Goal: Task Accomplishment & Management: Complete application form

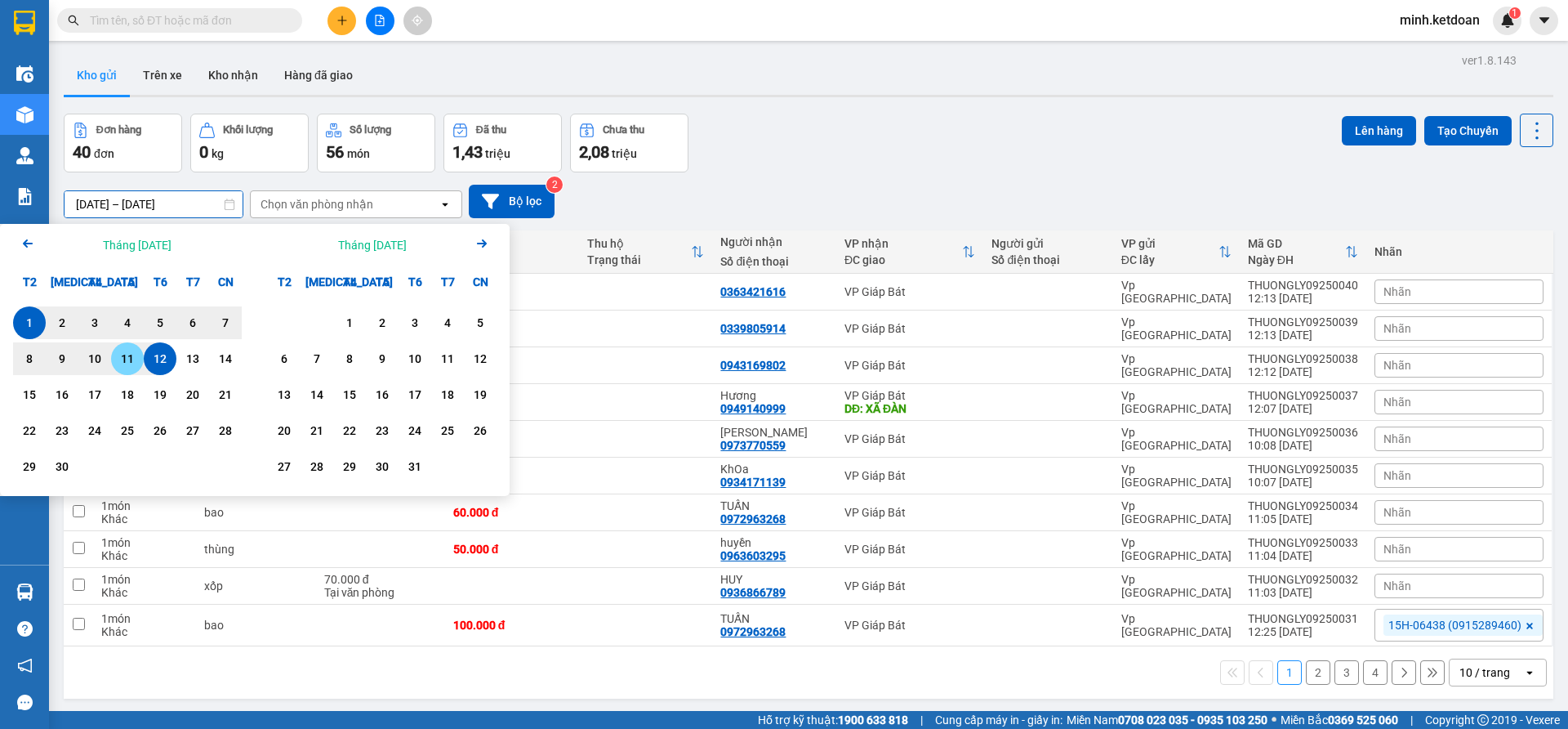
click at [120, 363] on div "11" at bounding box center [127, 358] width 22 height 20
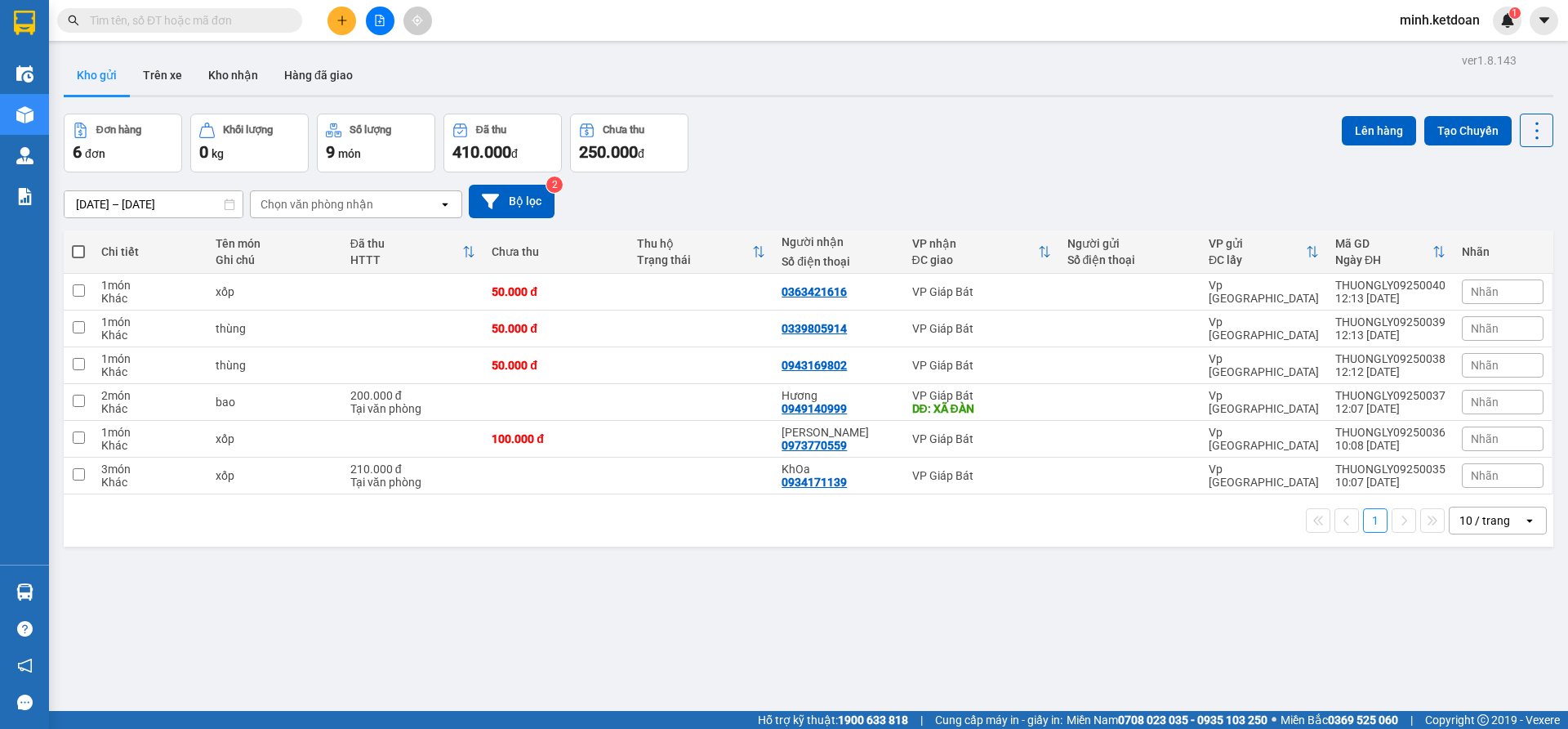
click at [1125, 127] on div "Đơn hàng 6 đơn Khối lượng 0 kg Số lượng 9 món Đã thu 410.000 đ Chưa thu 250.000…" at bounding box center [808, 143] width 1489 height 59
click at [142, 200] on input "[DATE] – [DATE]" at bounding box center [154, 204] width 178 height 26
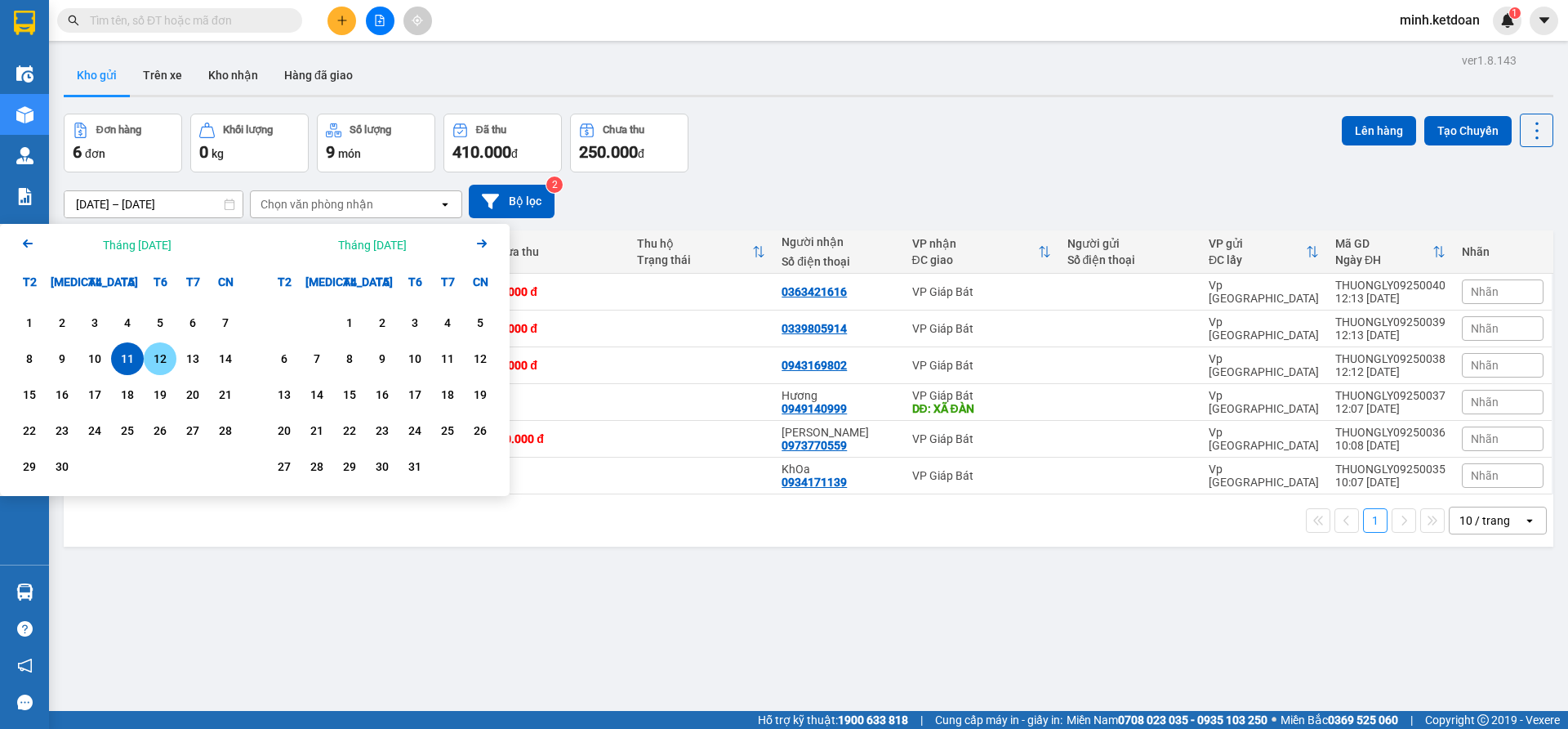
click at [156, 356] on div "12" at bounding box center [160, 358] width 22 height 20
type input "[DATE] – [DATE]"
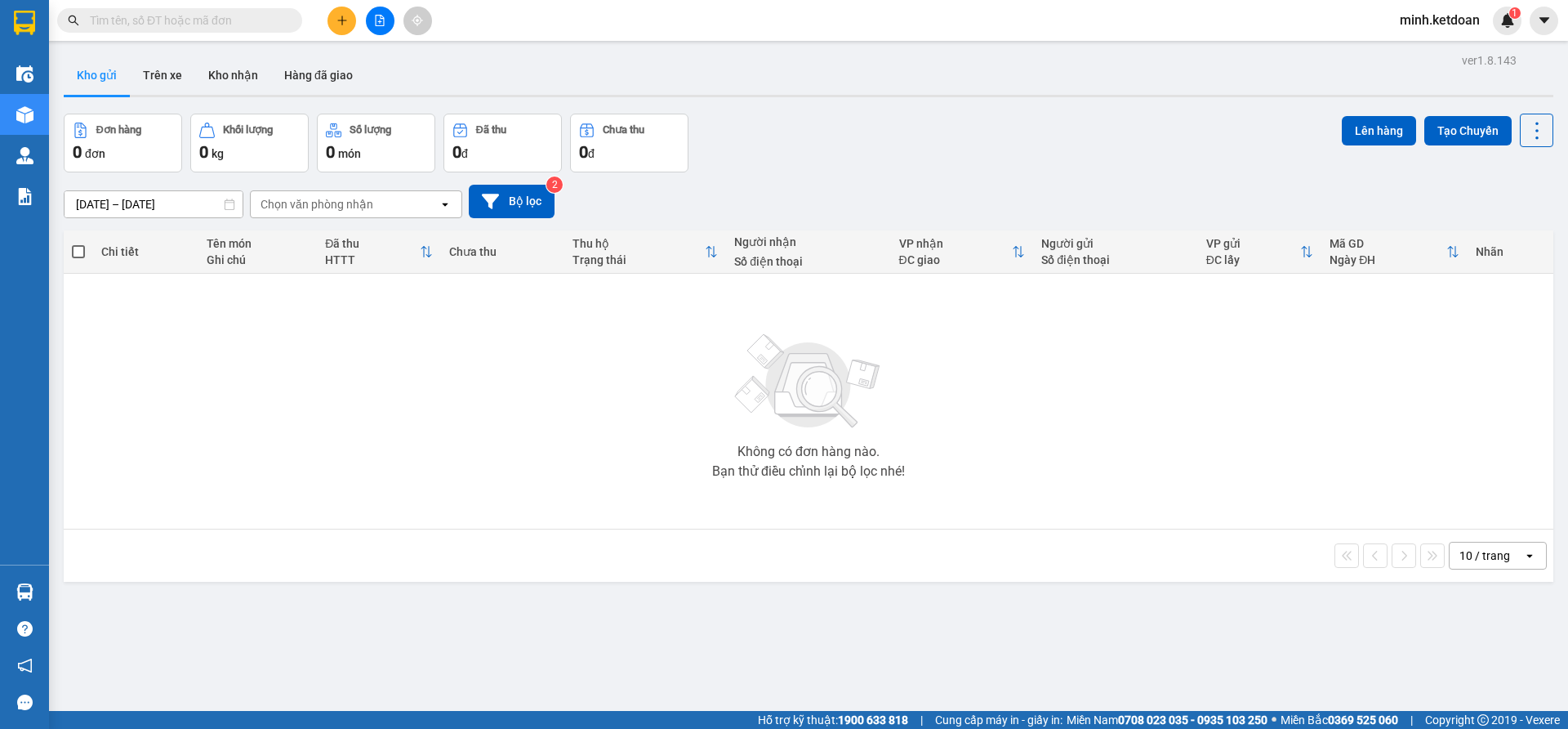
click at [926, 182] on div "[DATE] – [DATE] Press the down arrow key to interact with the calendar and sele…" at bounding box center [808, 201] width 1489 height 58
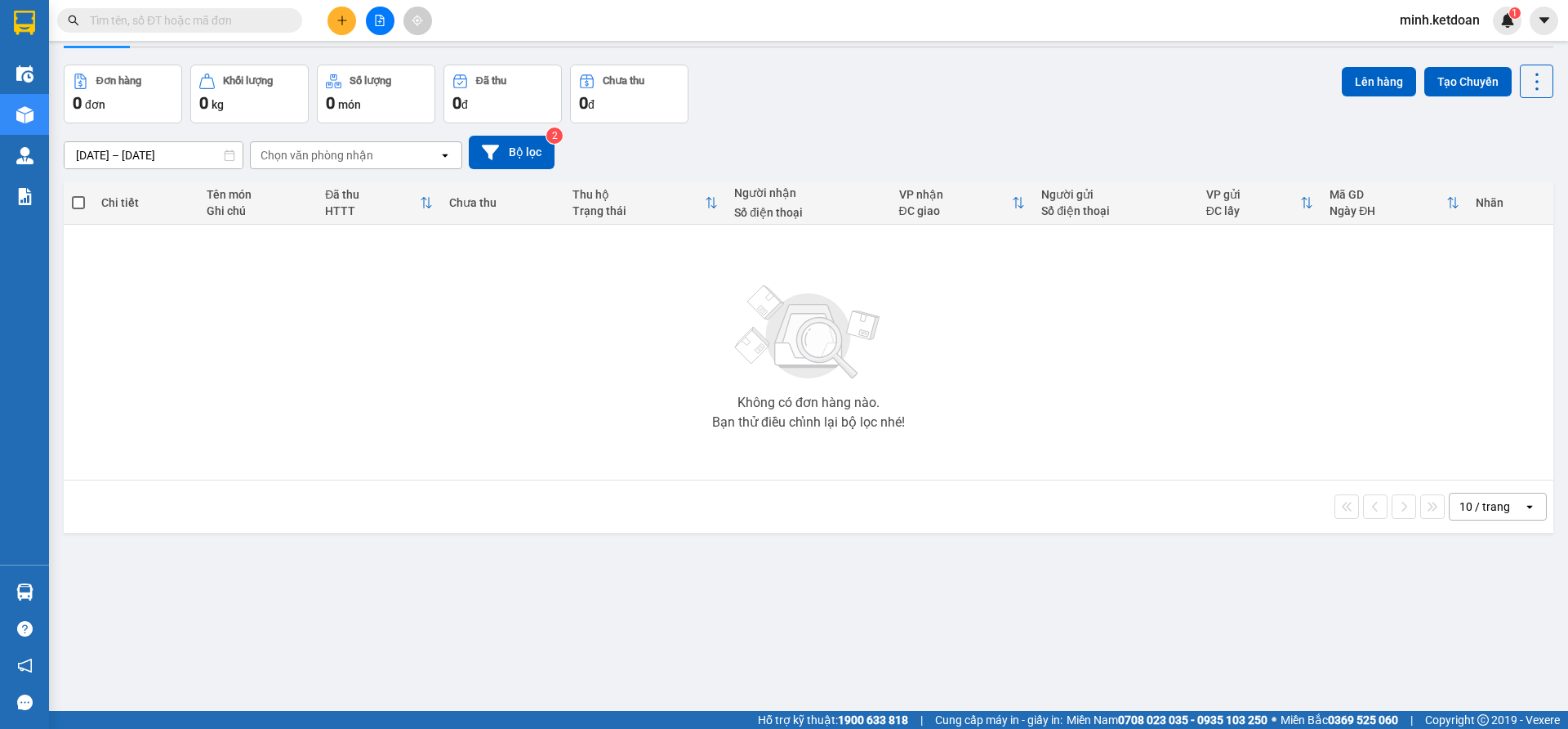
scroll to position [75, 0]
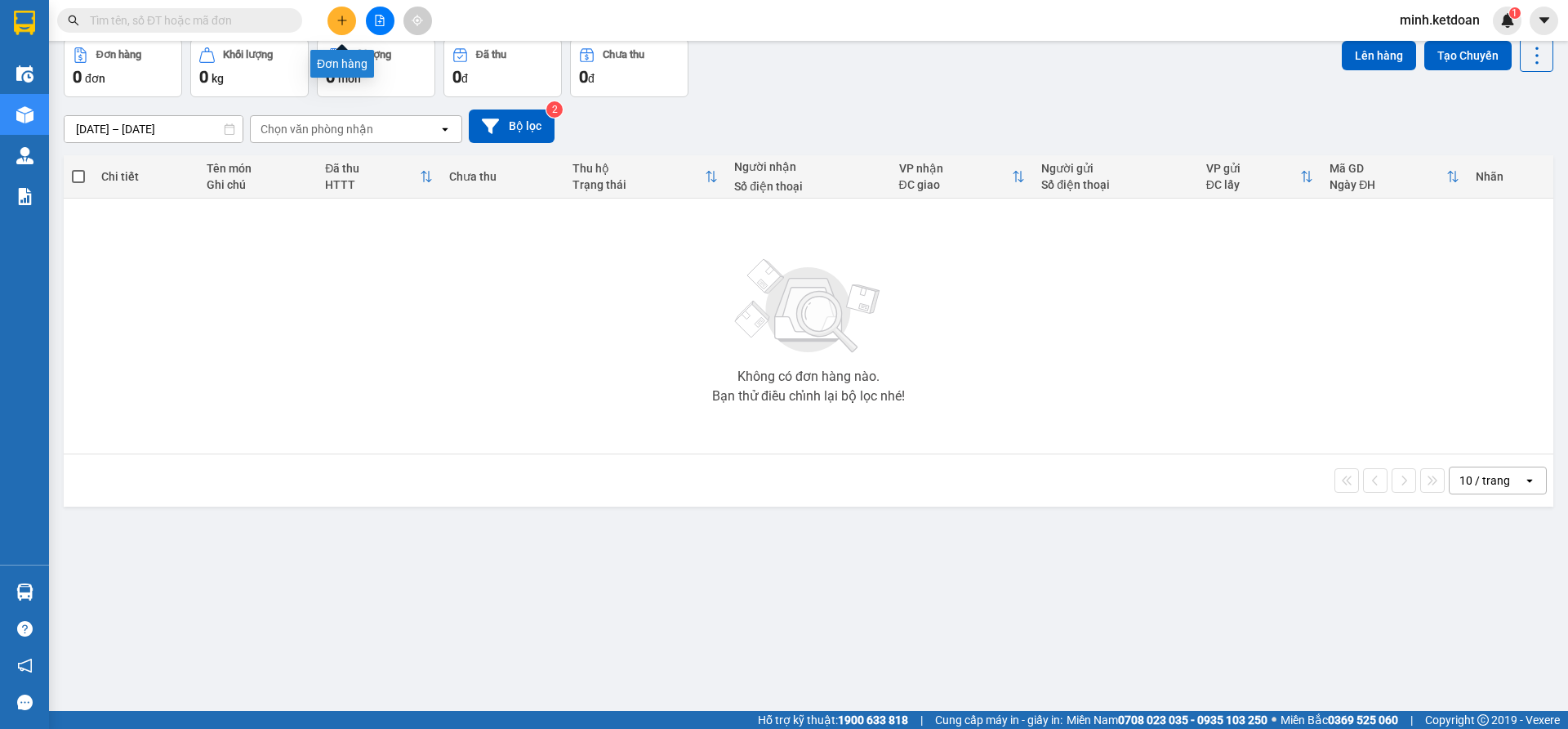
click at [348, 23] on button at bounding box center [341, 21] width 29 height 29
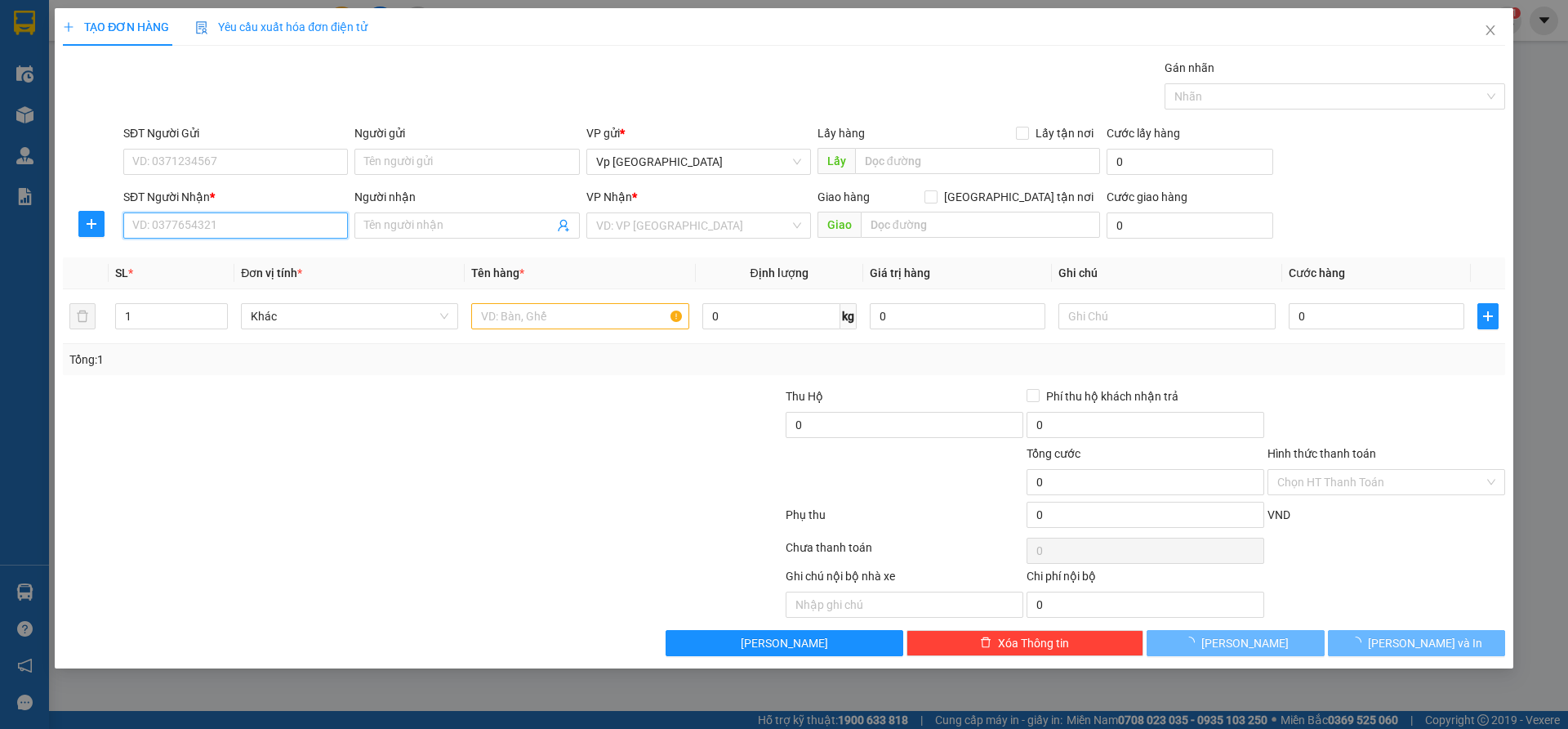
click at [316, 224] on input "SĐT Người Nhận *" at bounding box center [236, 226] width 225 height 26
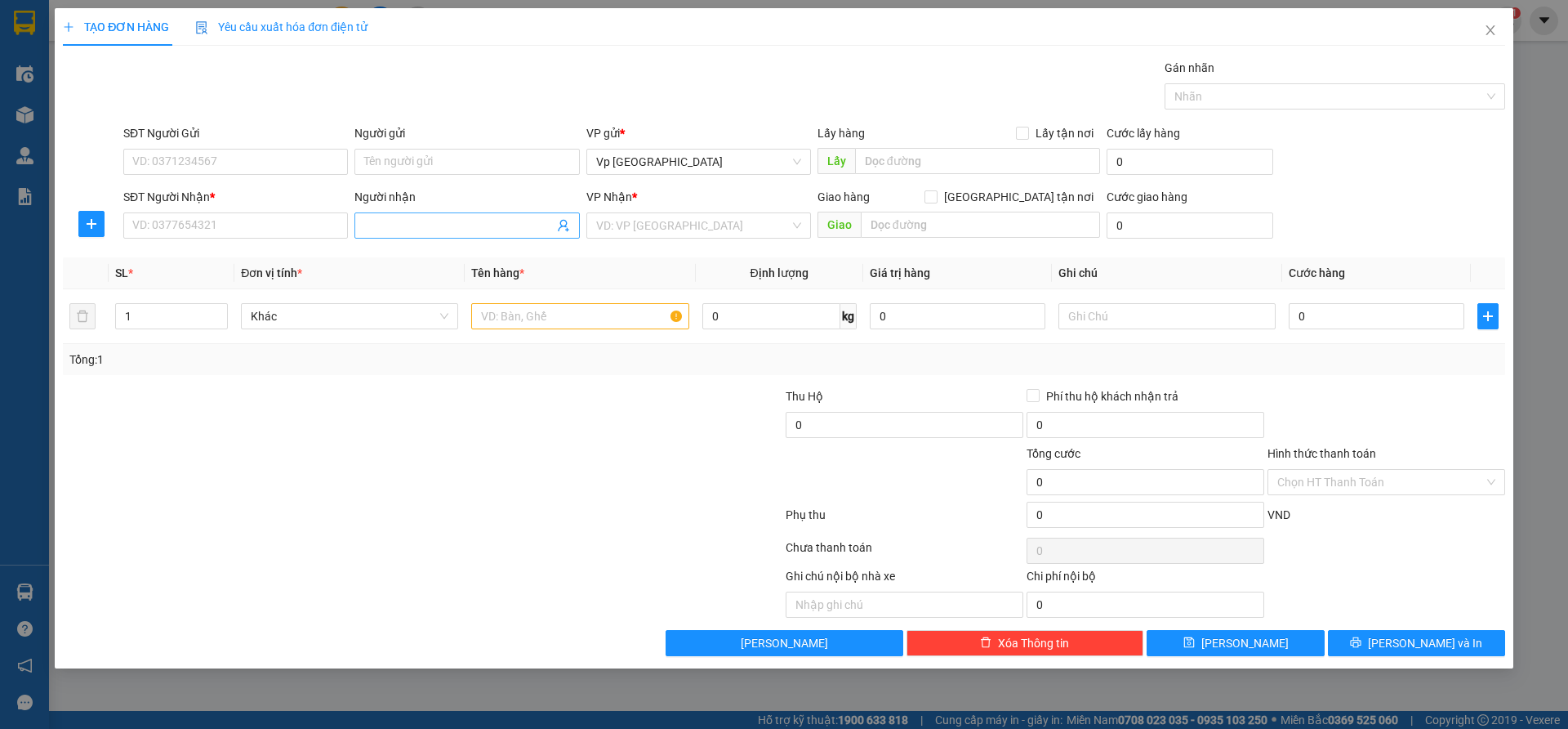
click at [449, 228] on input "Người nhận" at bounding box center [458, 225] width 188 height 18
type input "k"
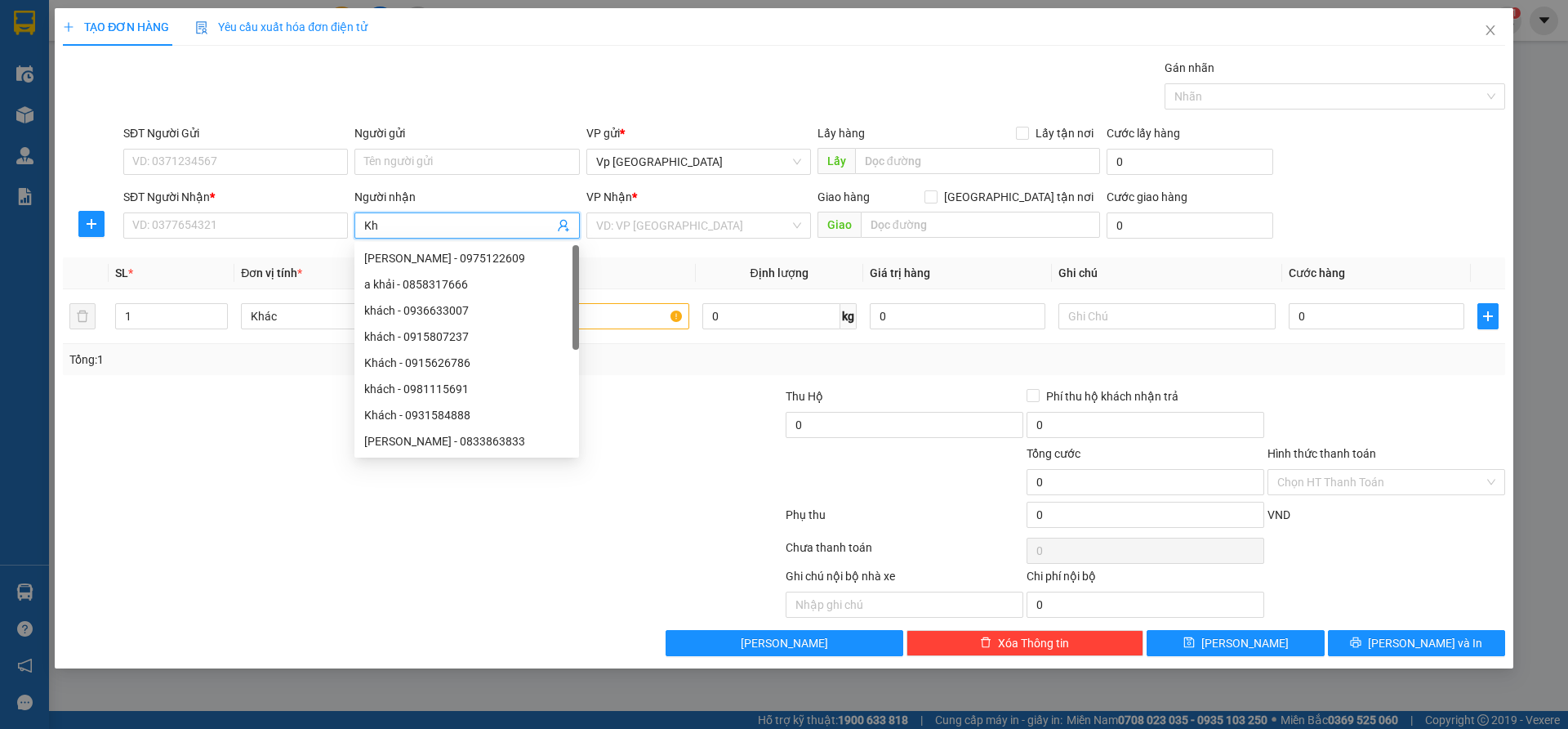
type input "K"
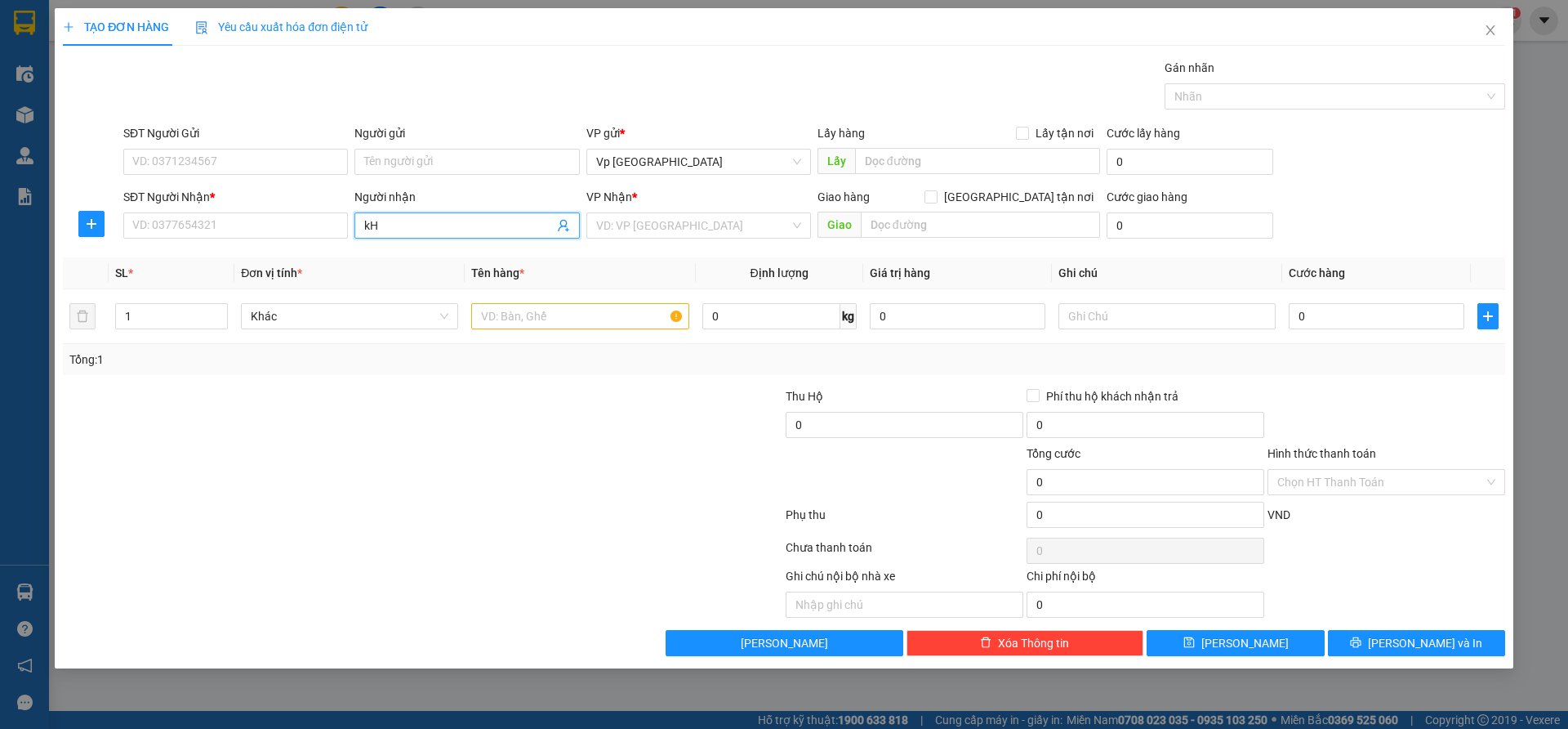
type input "k"
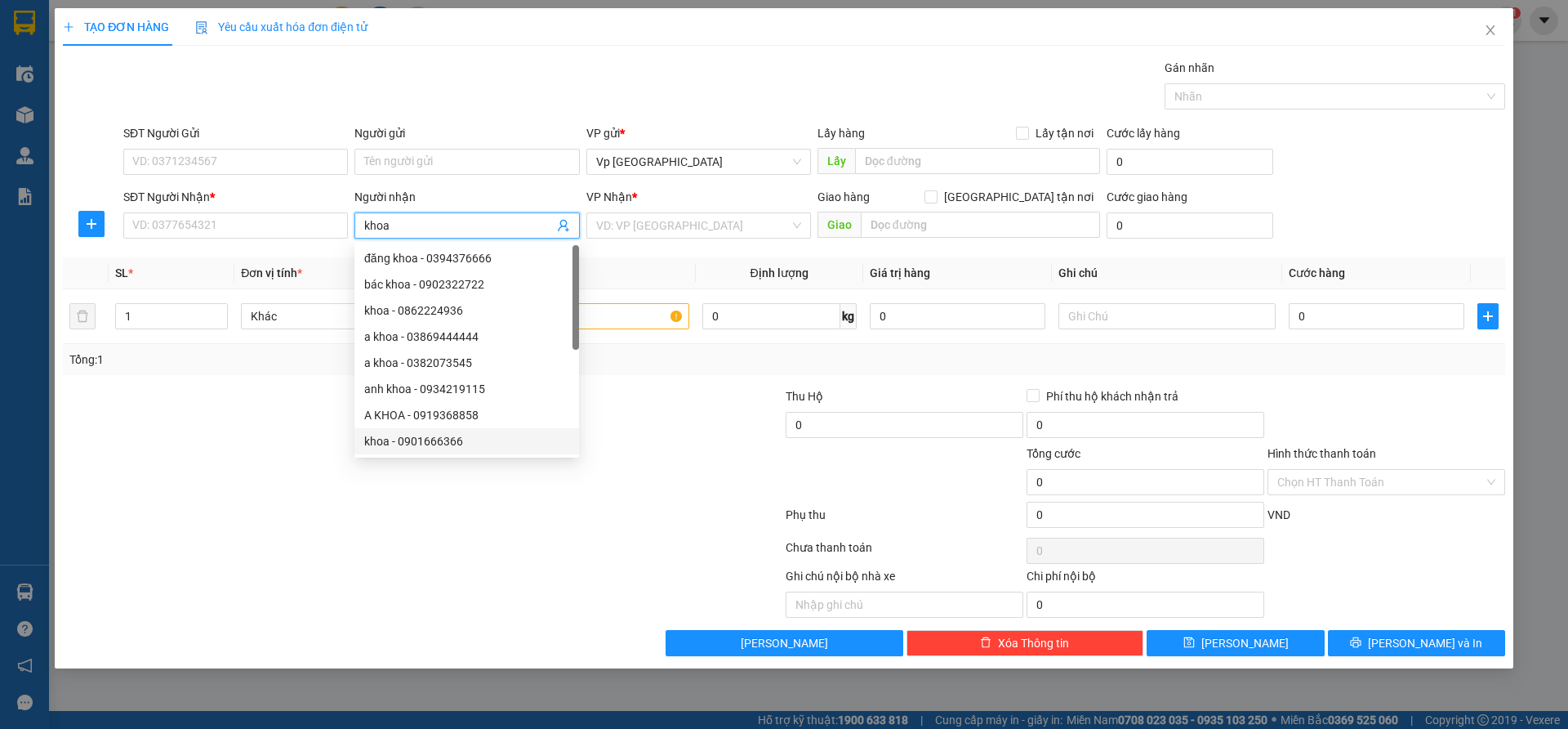
type input "khoa"
click at [502, 535] on div at bounding box center [423, 551] width 723 height 33
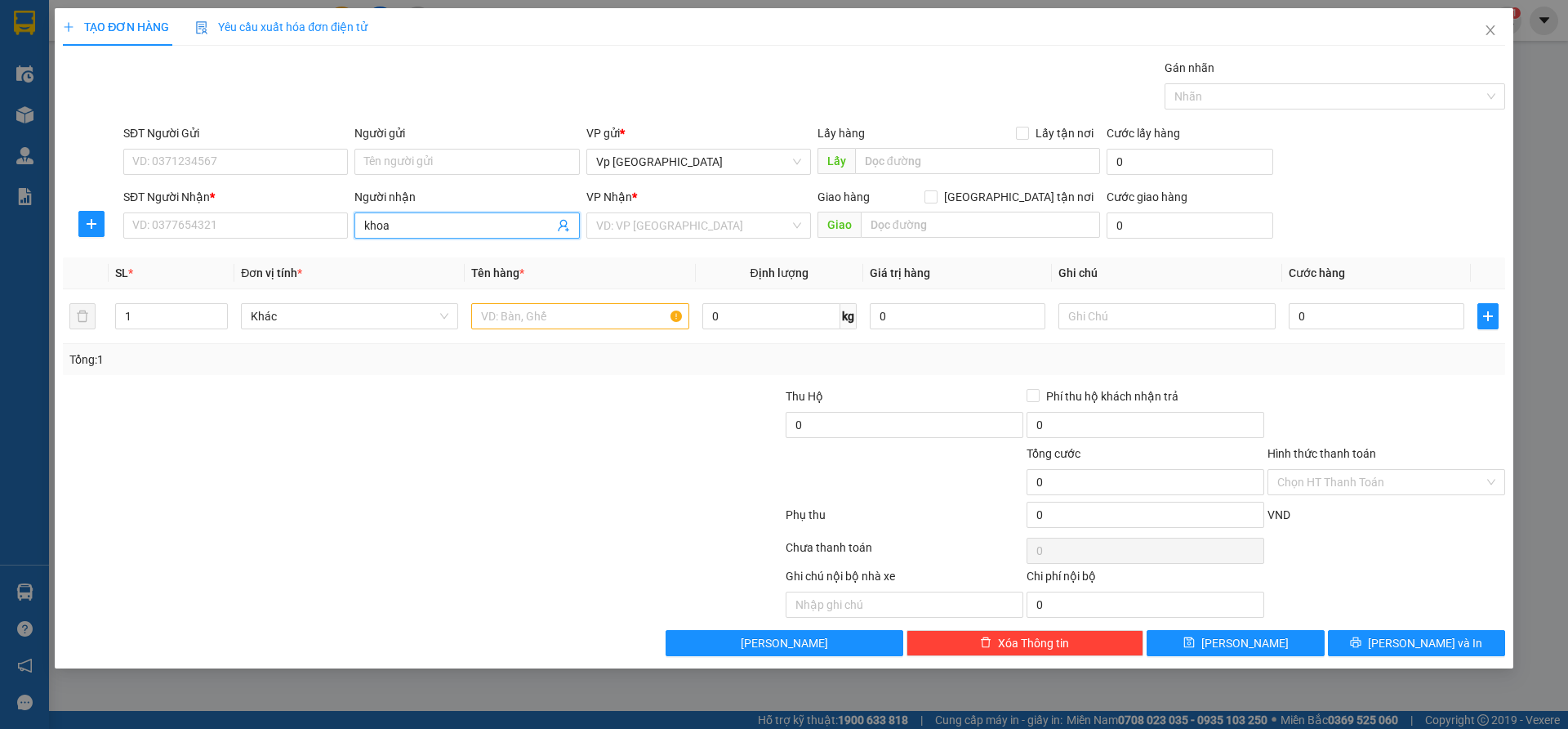
click at [433, 222] on input "khoa" at bounding box center [458, 225] width 188 height 18
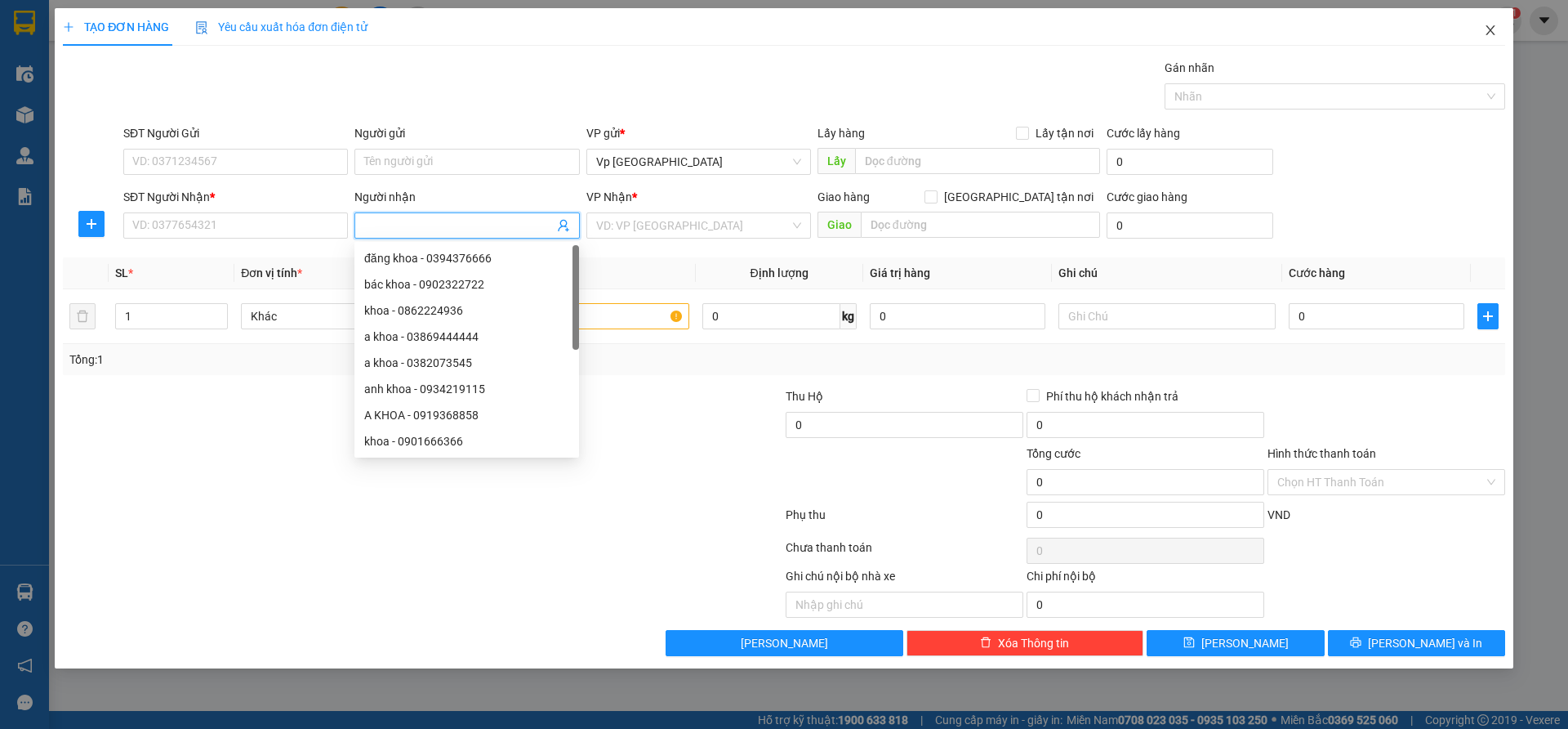
click at [1494, 36] on icon "close" at bounding box center [1490, 29] width 13 height 13
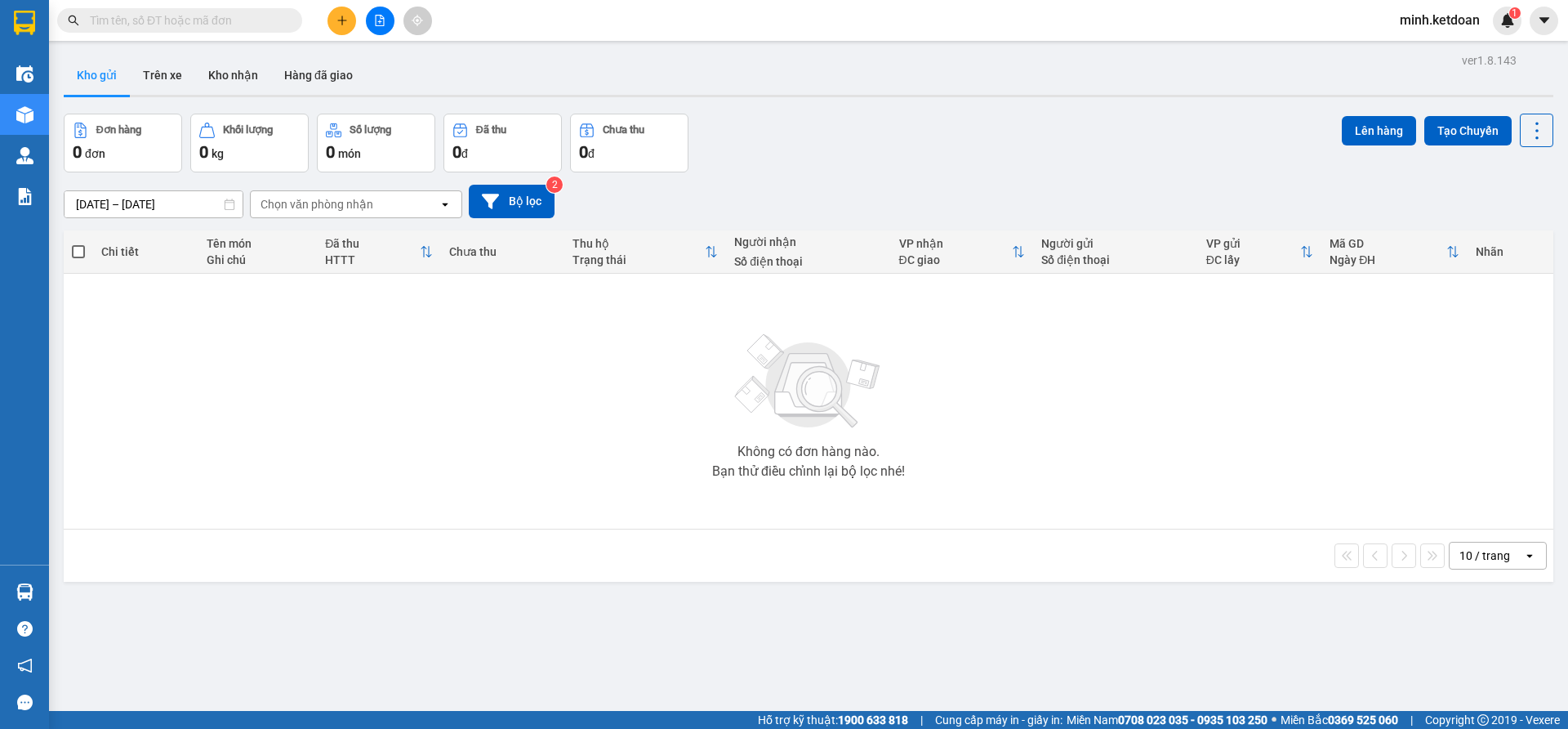
click at [123, 198] on input "[DATE] – [DATE]" at bounding box center [154, 204] width 178 height 26
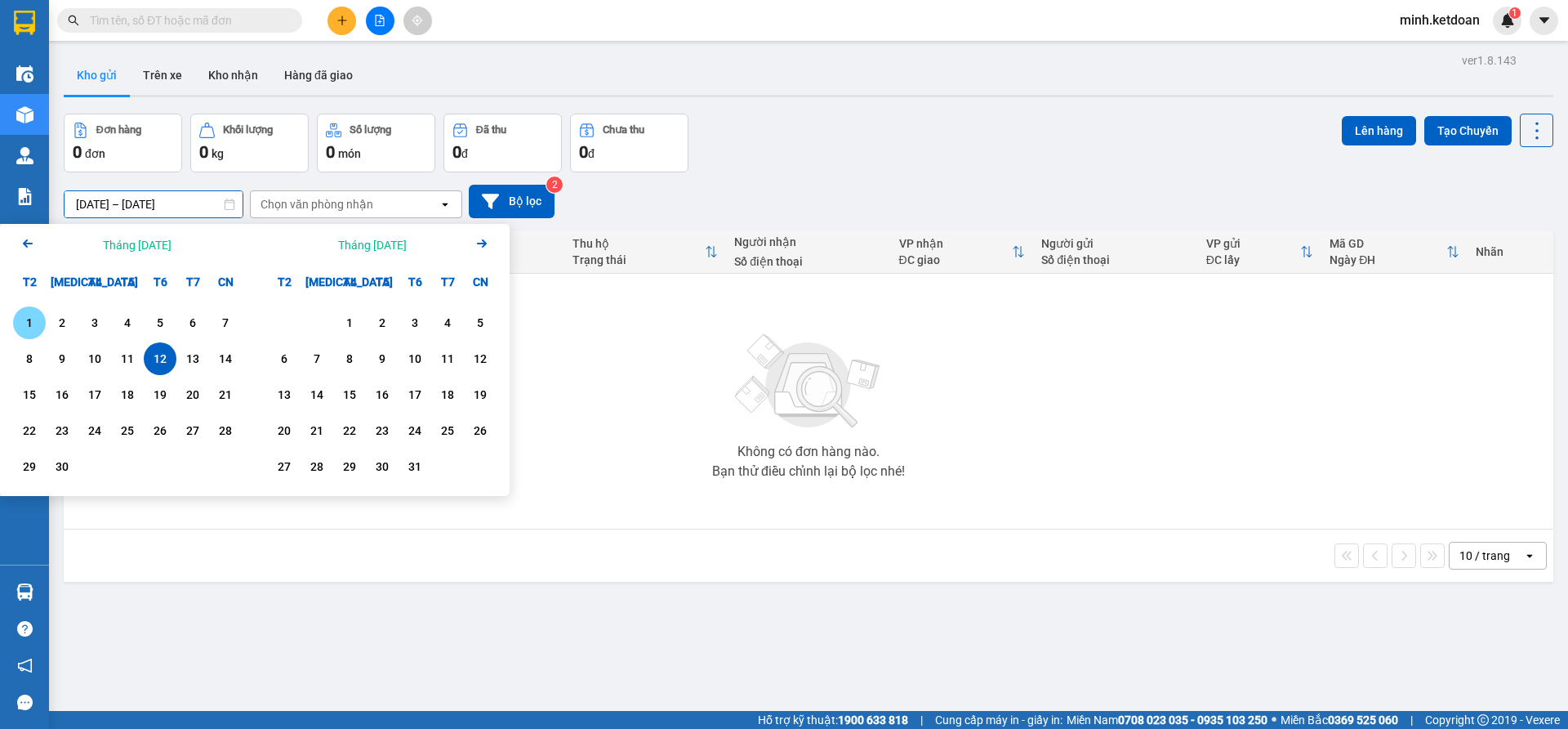
click at [33, 325] on div "1" at bounding box center [29, 323] width 22 height 20
click at [160, 365] on div "12" at bounding box center [160, 358] width 22 height 20
type input "[DATE] – [DATE]"
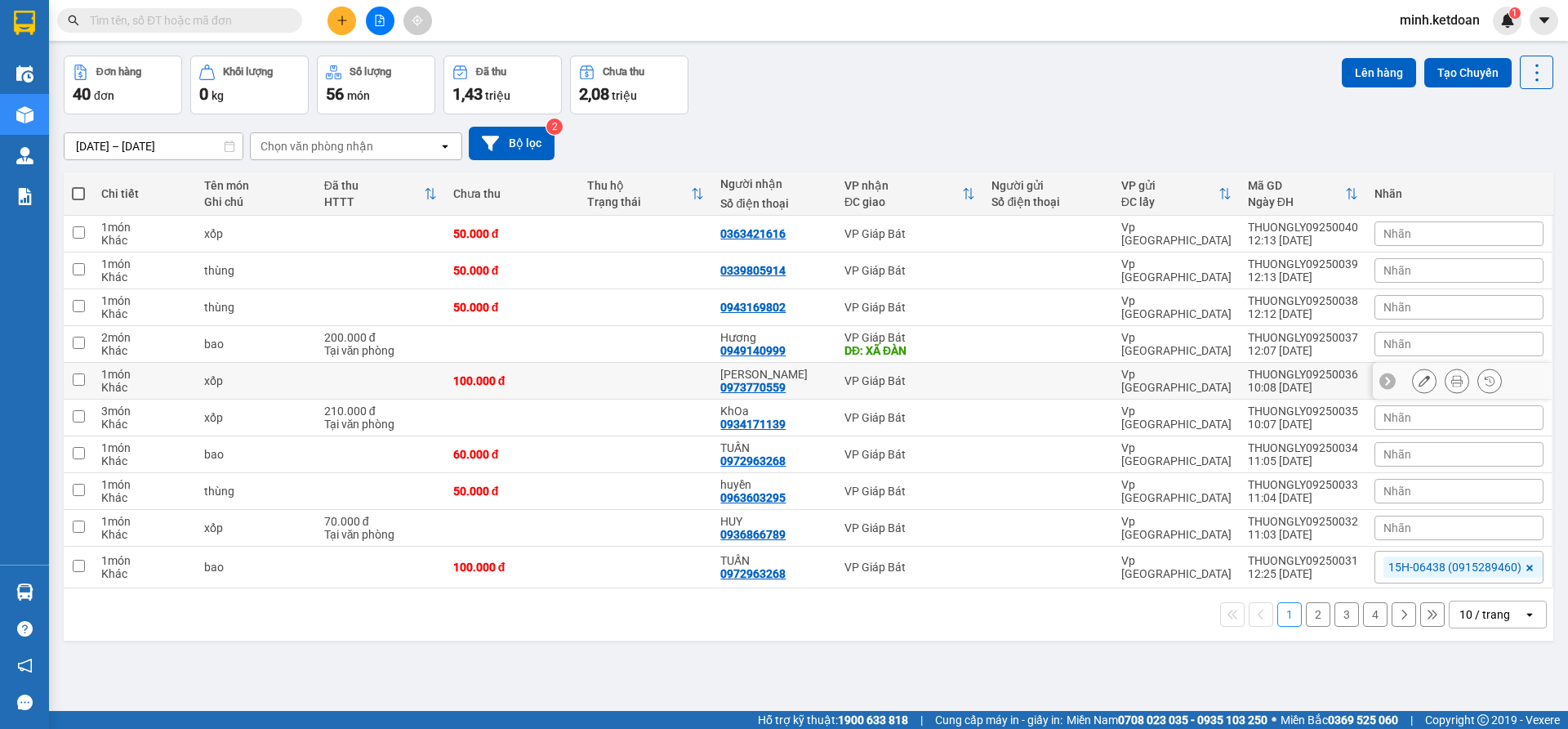
scroll to position [75, 0]
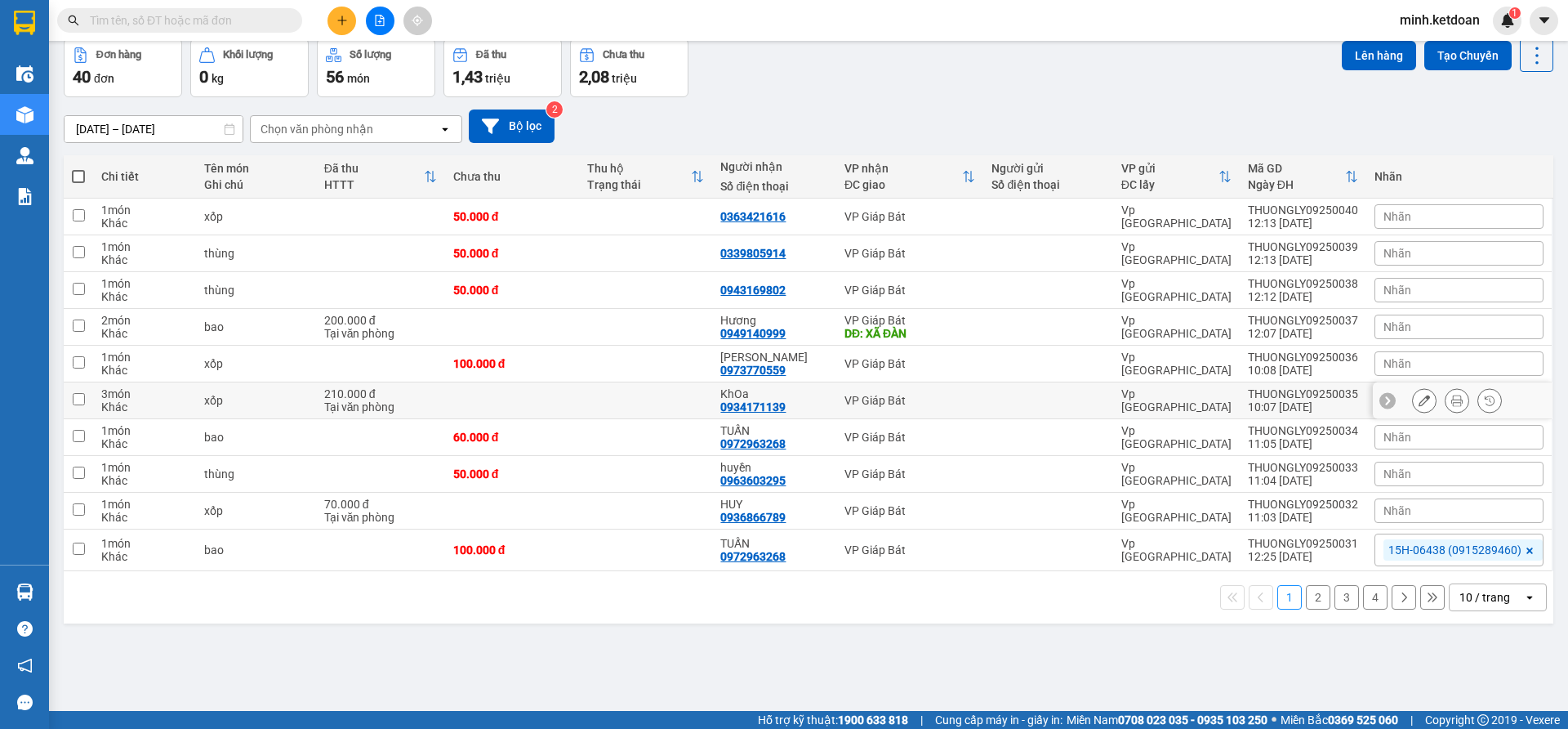
click at [764, 407] on div "0934171139" at bounding box center [753, 406] width 66 height 13
copy div "0934171139"
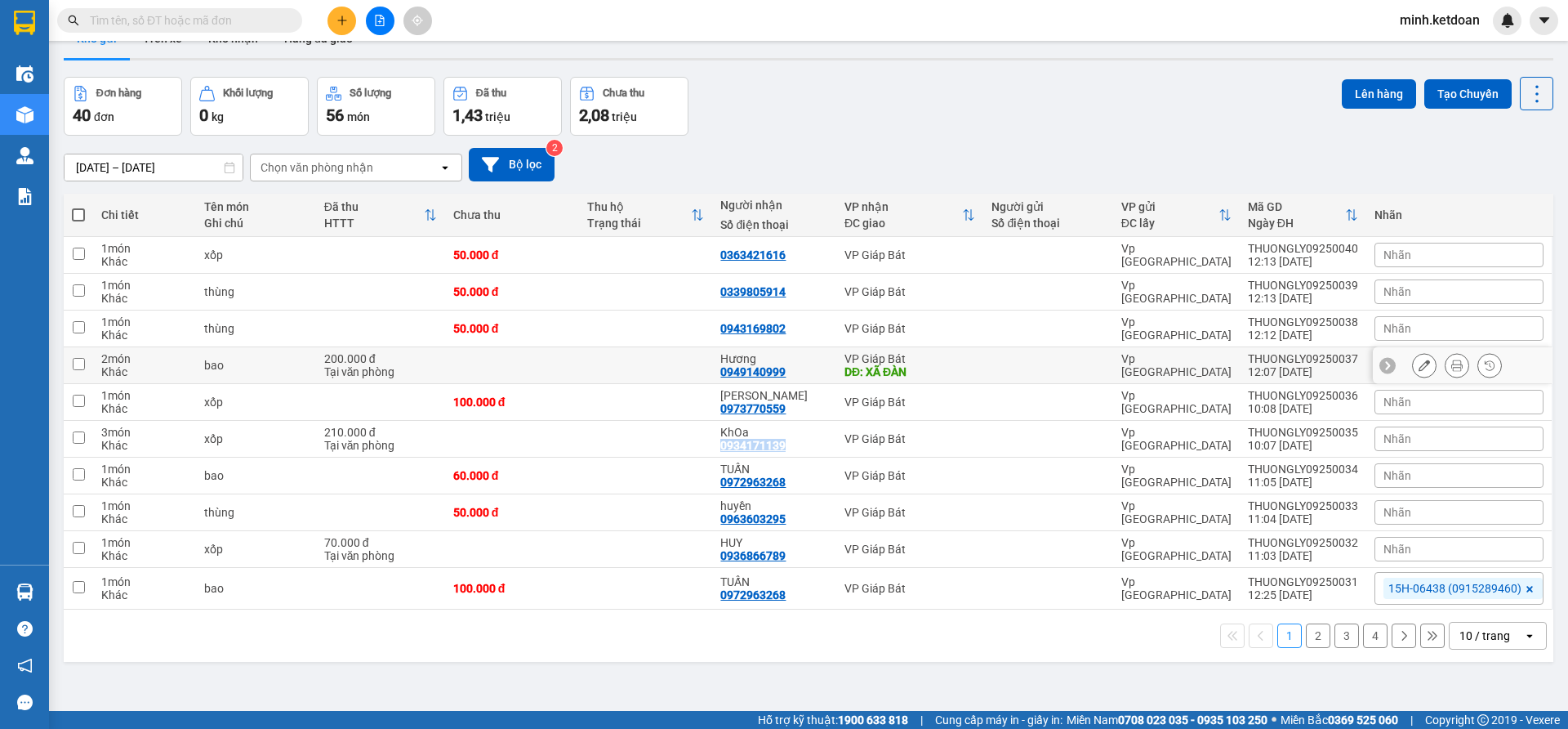
scroll to position [0, 0]
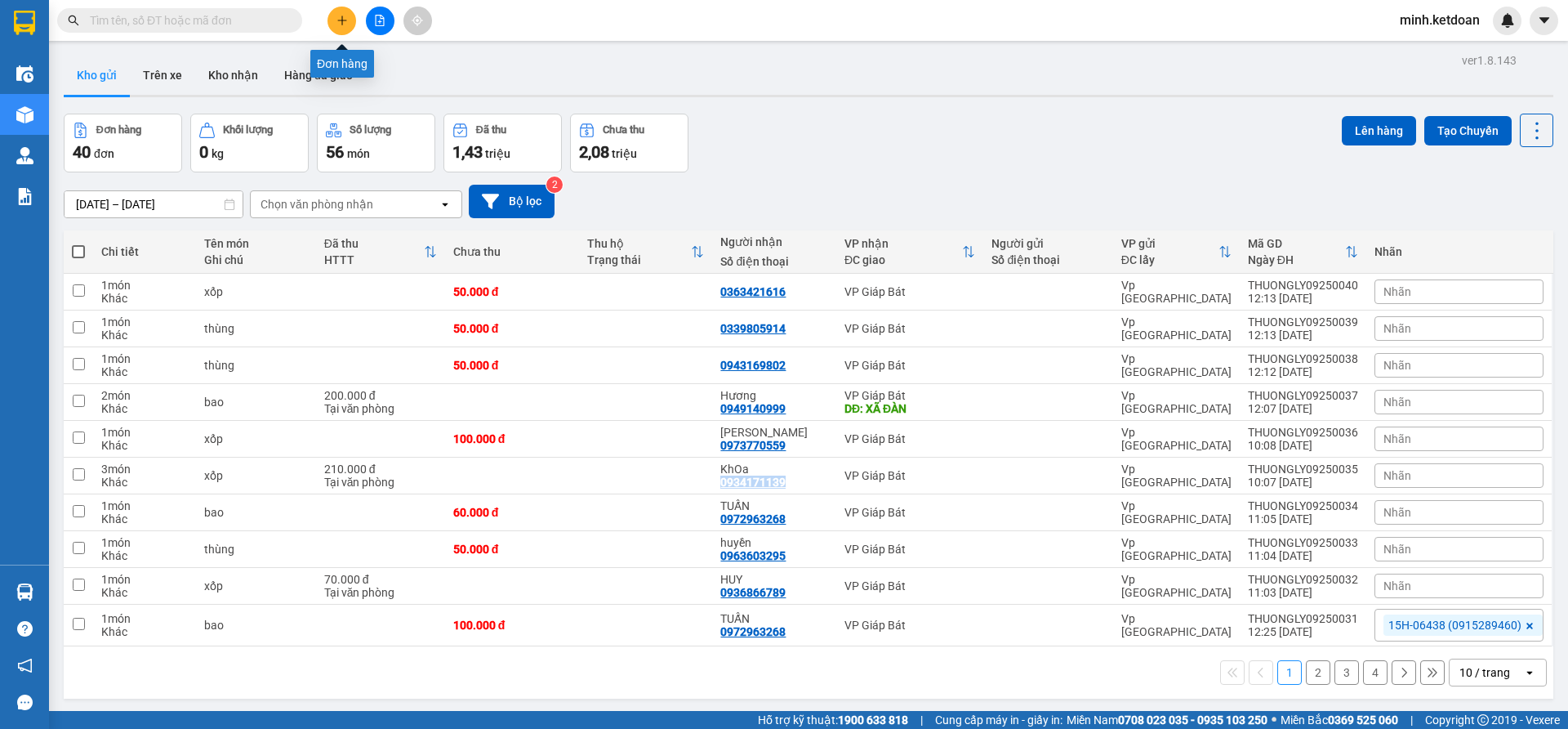
click at [346, 24] on icon "plus" at bounding box center [341, 20] width 11 height 11
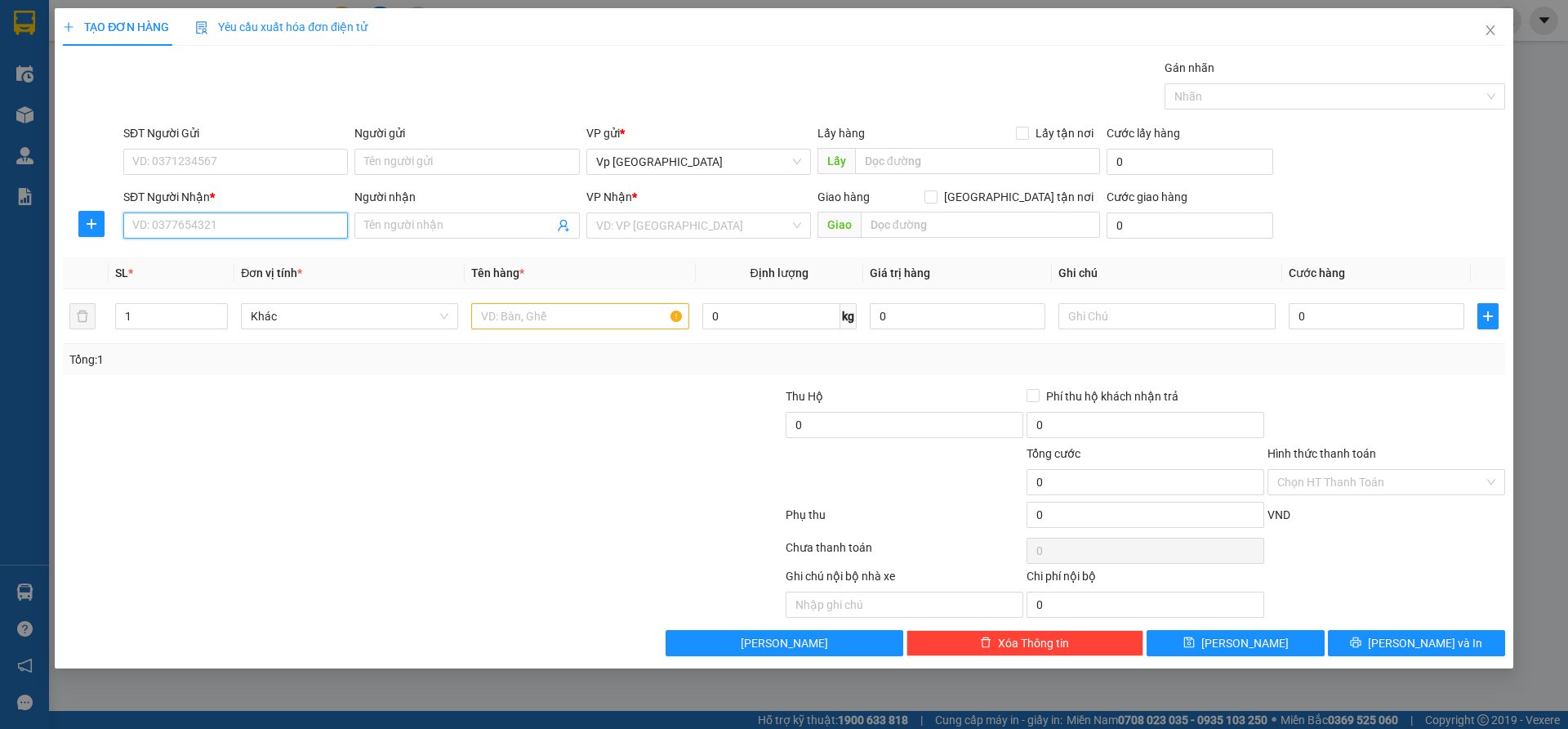
click at [254, 232] on input "SĐT Người Nhận *" at bounding box center [236, 226] width 225 height 26
paste input "0934171139"
type input "0934171139"
click at [247, 251] on div "0934171139 - KhOa" at bounding box center [235, 258] width 205 height 18
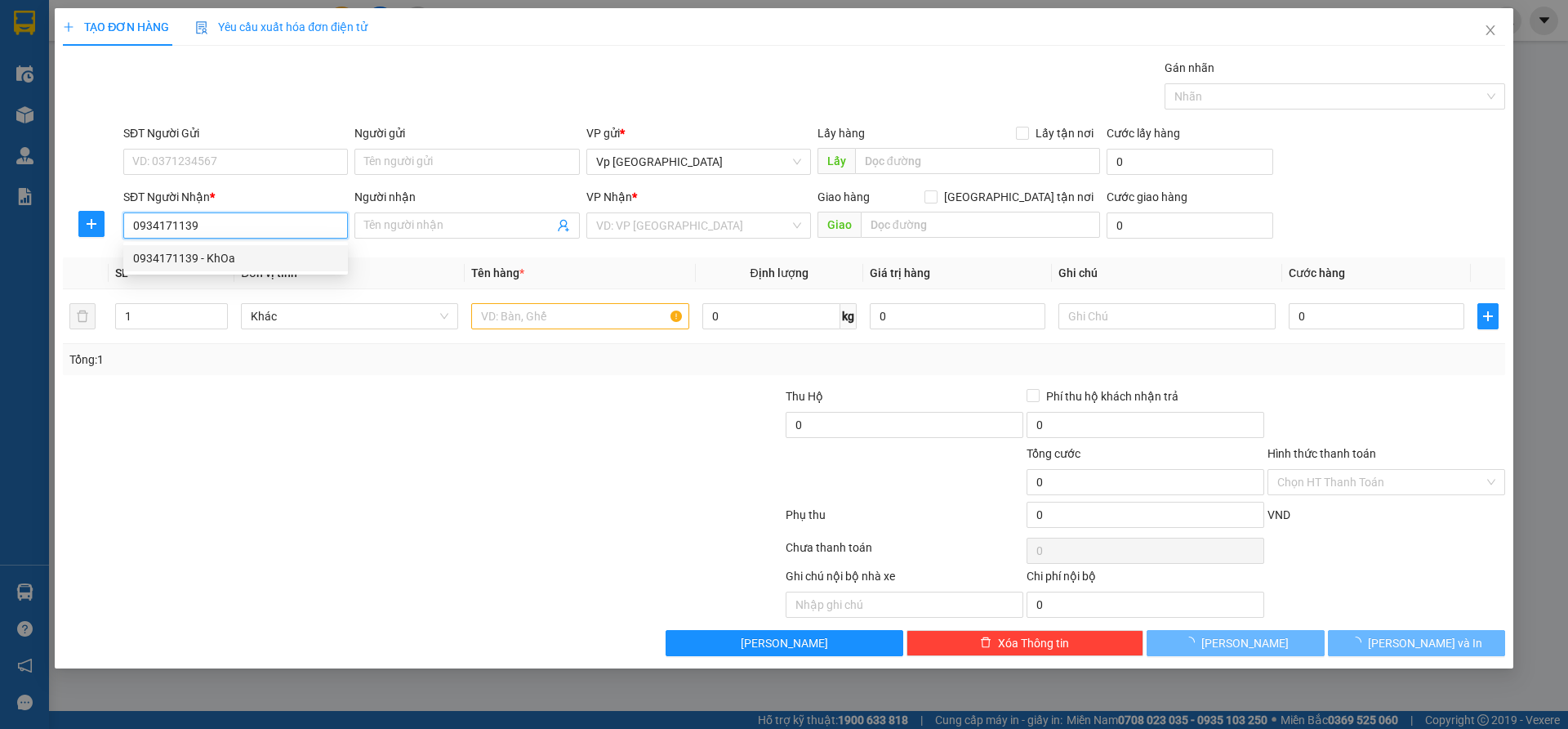
type input "KhOa"
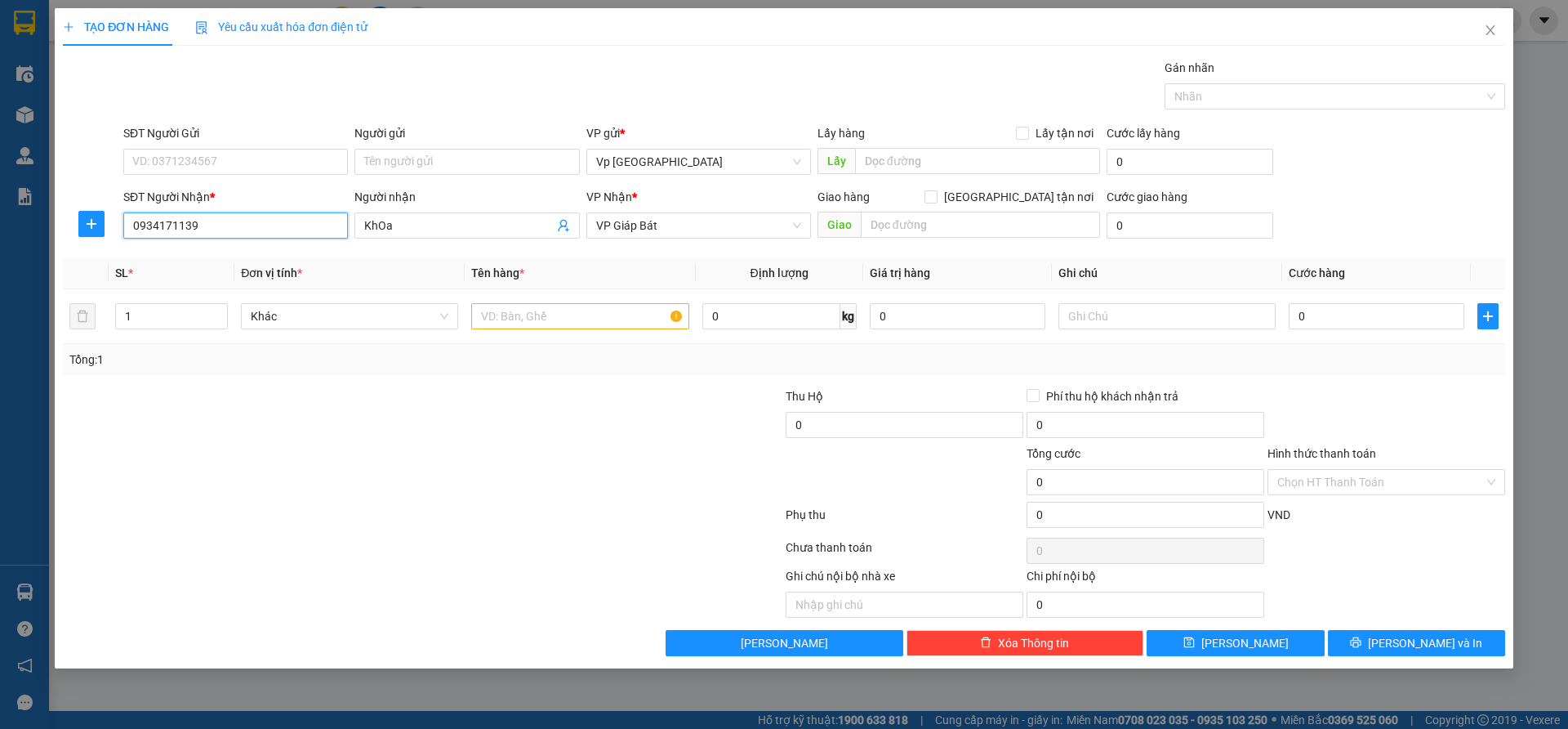
type input "0934171139"
click at [468, 437] on div at bounding box center [302, 416] width 481 height 57
drag, startPoint x: 1355, startPoint y: 323, endPoint x: 1342, endPoint y: 323, distance: 13.0
click at [1354, 323] on input "0" at bounding box center [1376, 317] width 175 height 26
type input "2"
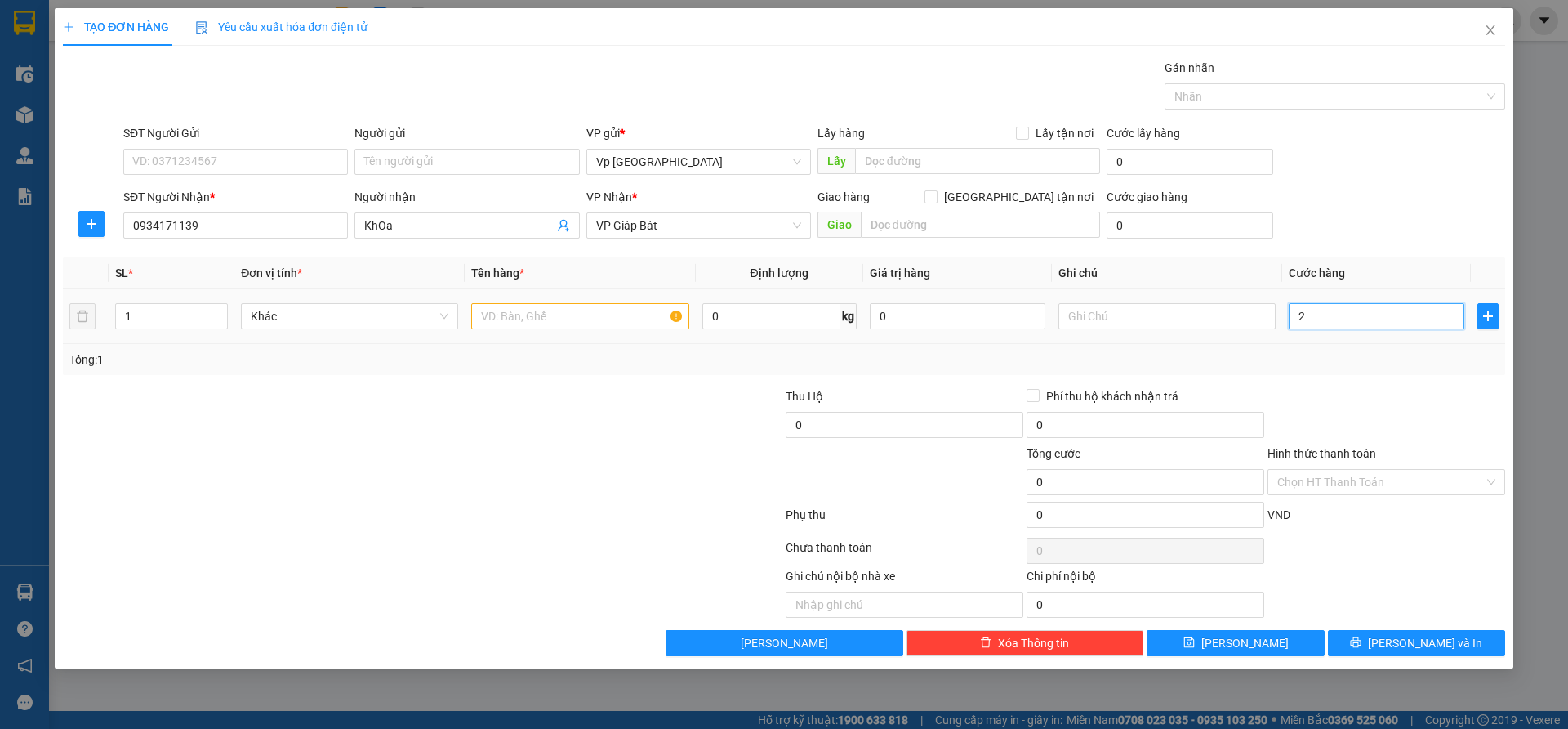
type input "2"
type input "28"
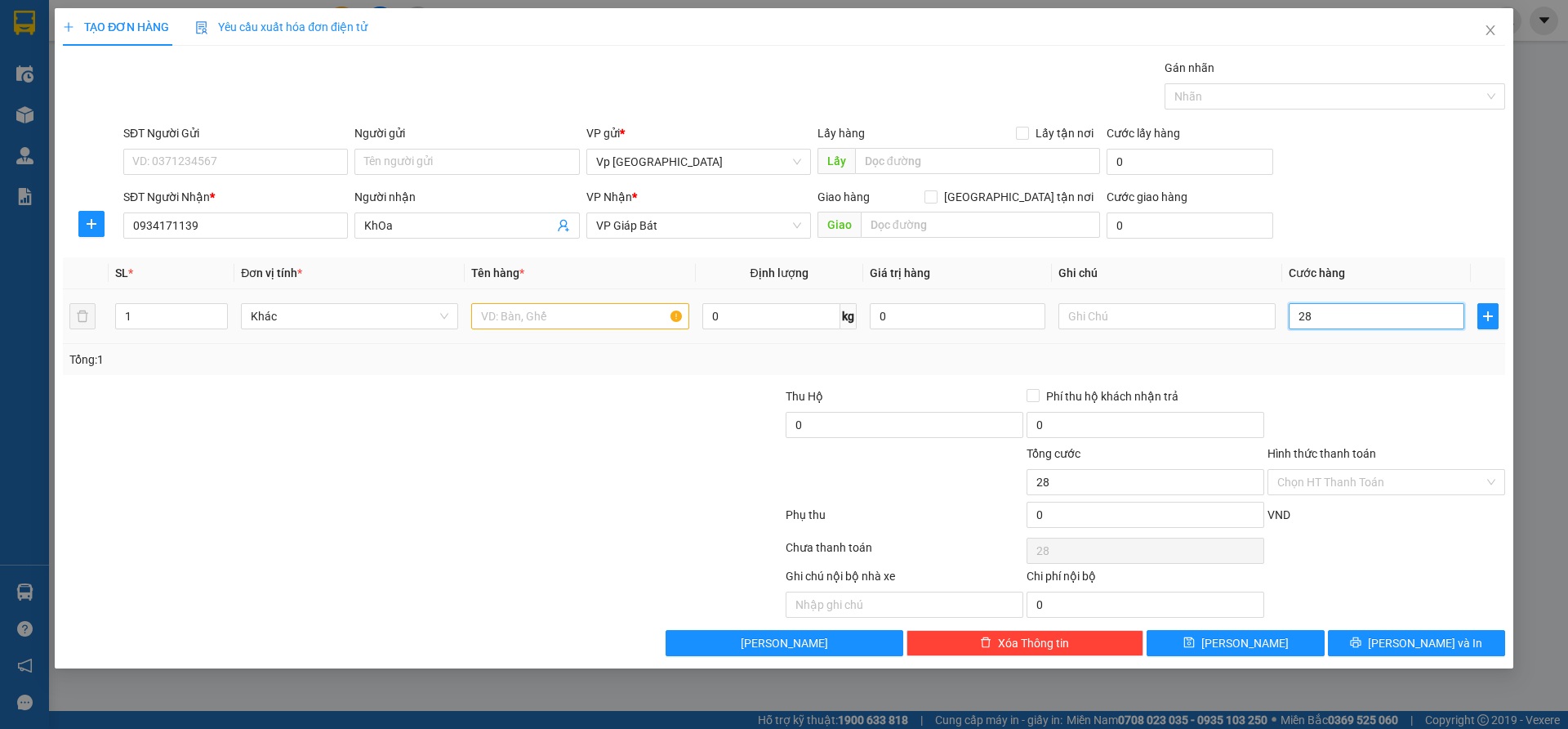
type input "280"
type input "2.800"
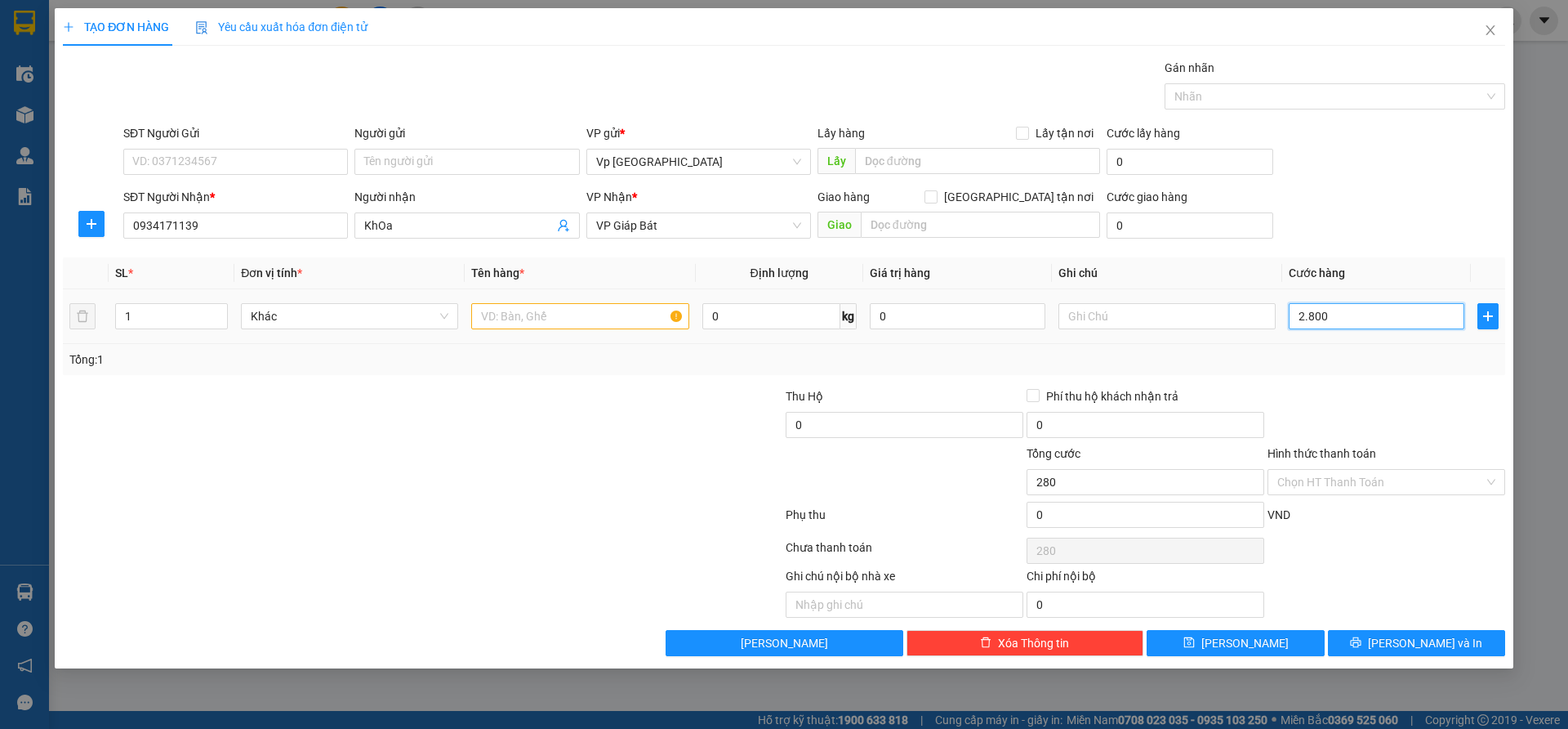
type input "2.800"
type input "28.000"
type input "280.000"
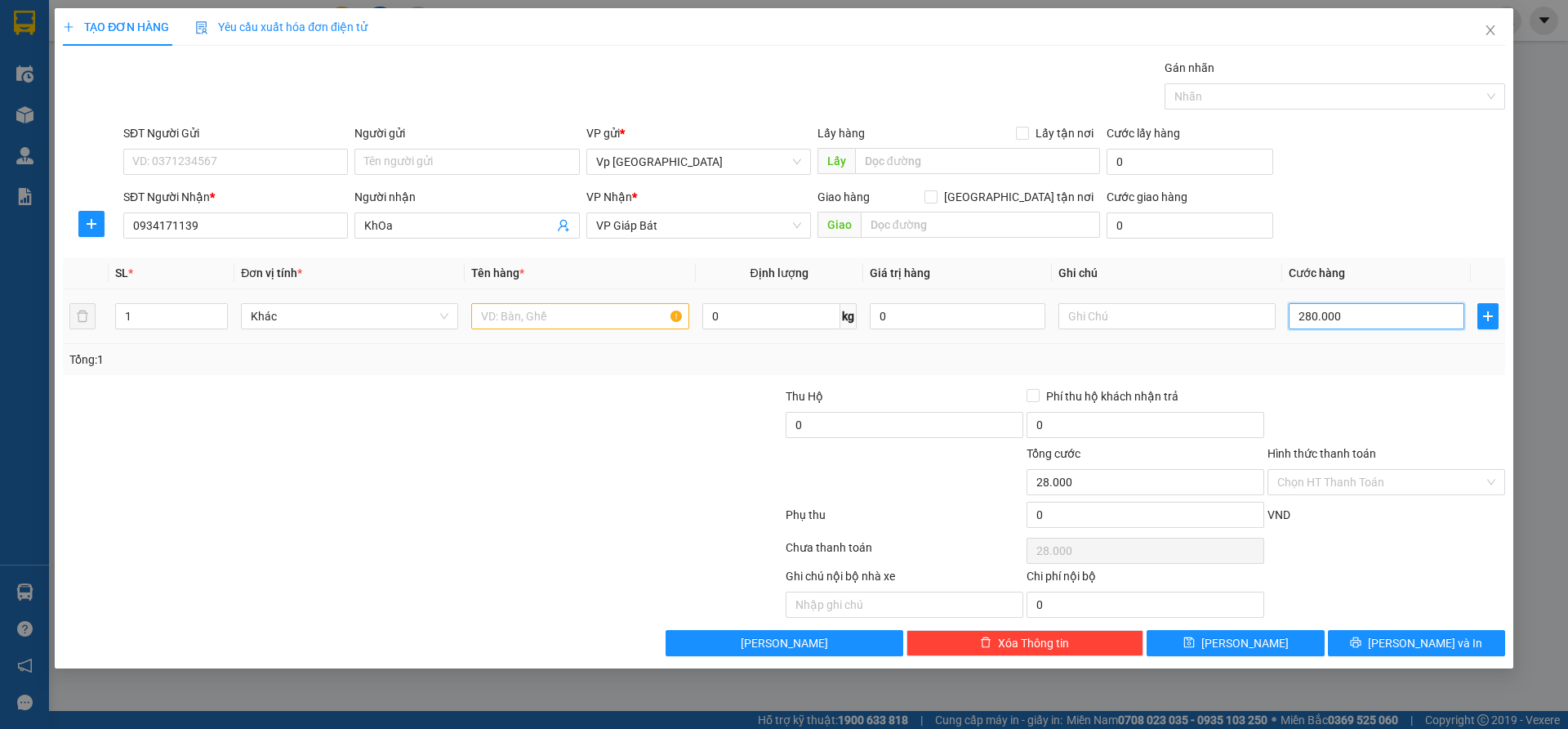
type input "280.000"
click at [525, 314] on input "text" at bounding box center [579, 317] width 217 height 26
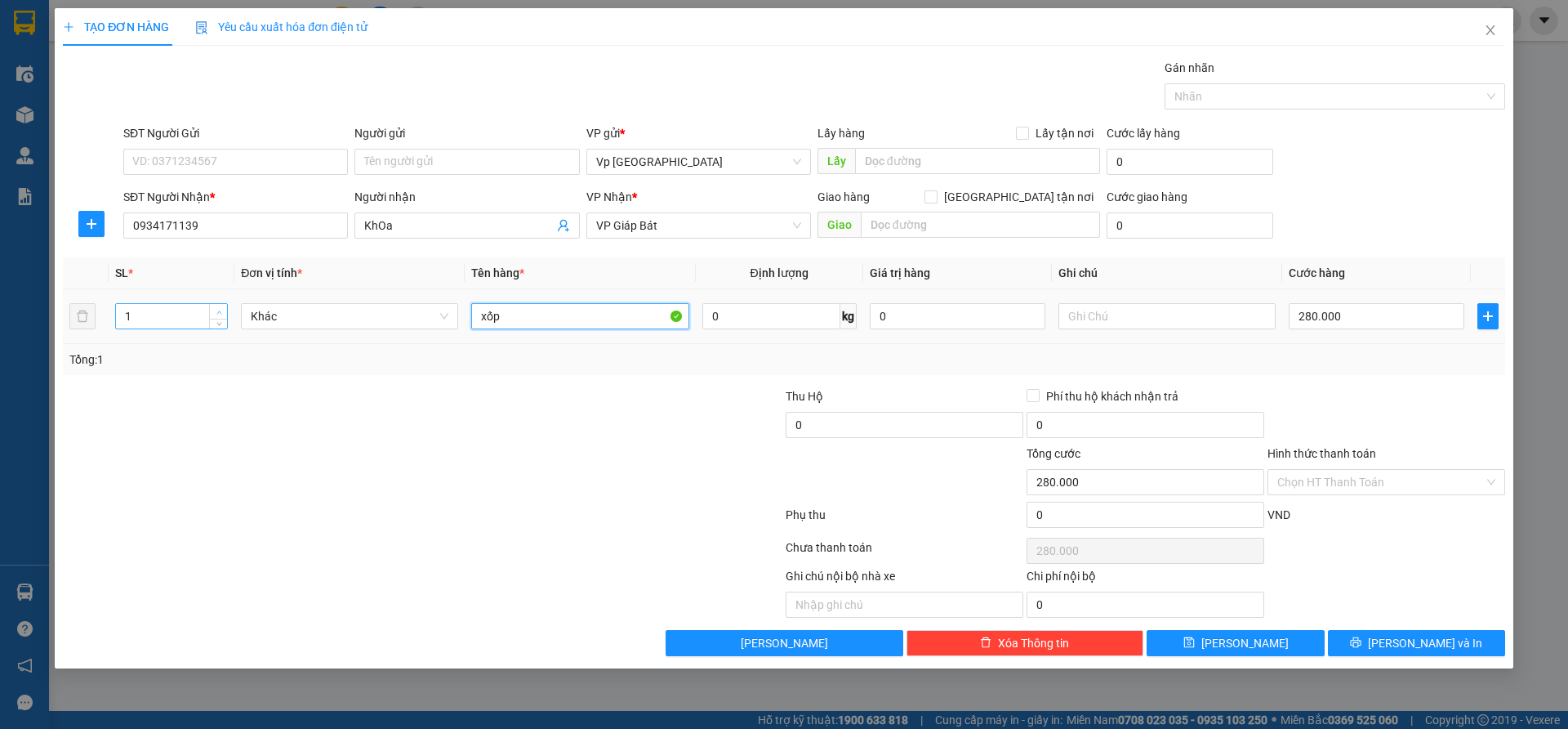
type input "xốp"
click at [212, 309] on span "Increase Value" at bounding box center [218, 310] width 18 height 15
type input "4"
click at [212, 309] on span "Increase Value" at bounding box center [218, 310] width 18 height 15
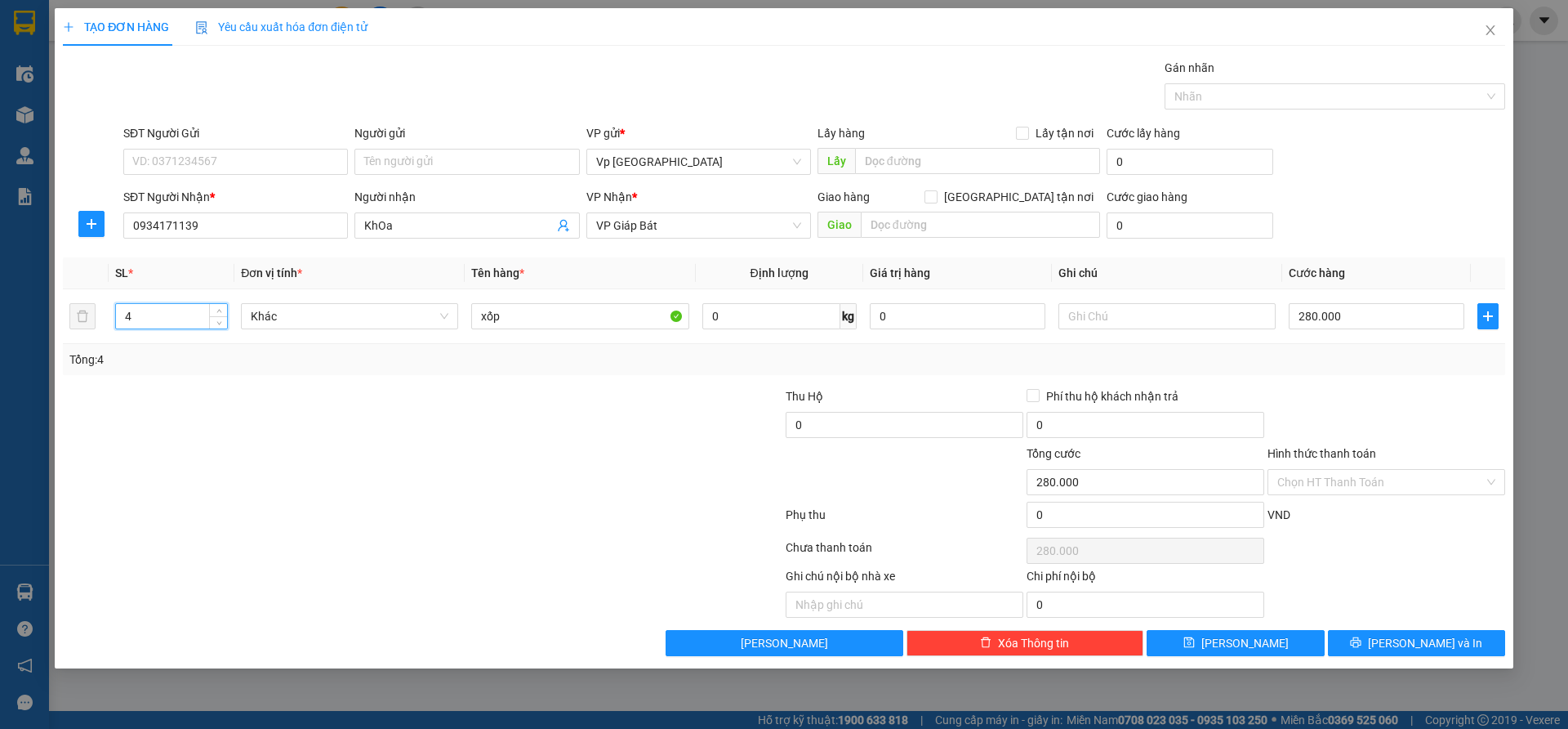
click at [577, 454] on div at bounding box center [663, 473] width 241 height 57
click at [1229, 645] on button "[PERSON_NAME]" at bounding box center [1235, 643] width 177 height 26
type input "1"
type input "0"
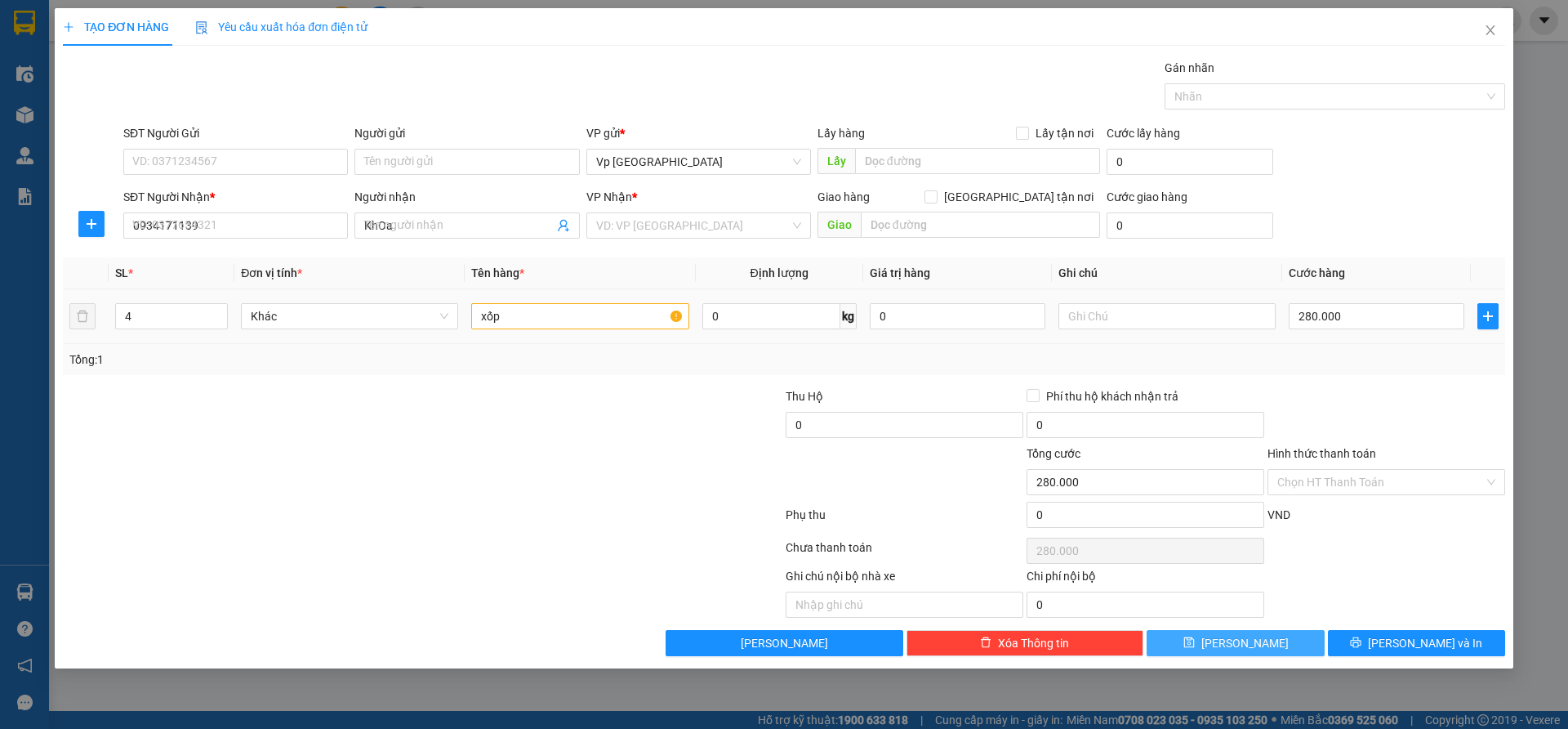
type input "0"
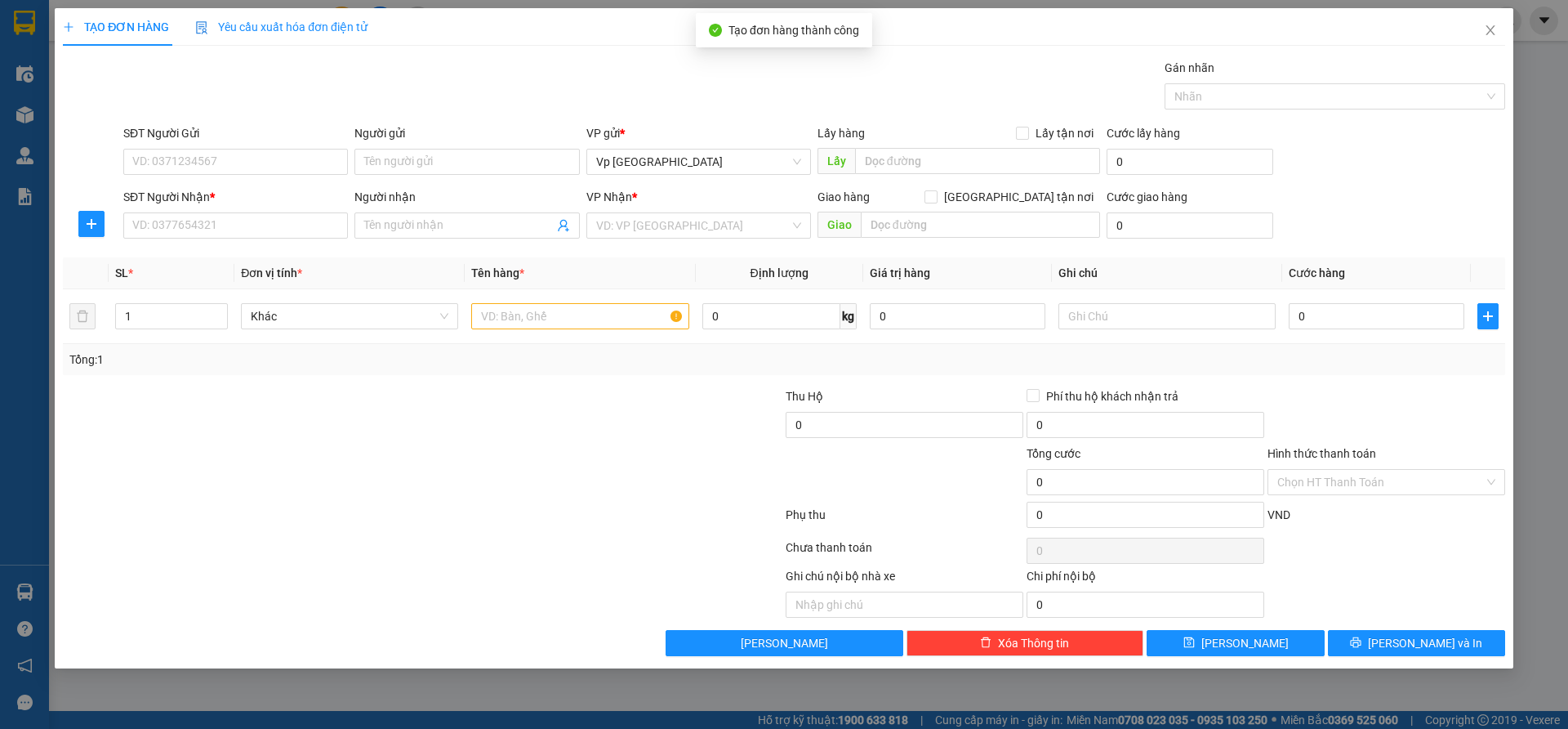
click at [615, 451] on div at bounding box center [663, 473] width 241 height 57
click at [266, 228] on input "SĐT Người Nhận *" at bounding box center [236, 226] width 225 height 26
type input "0949140999"
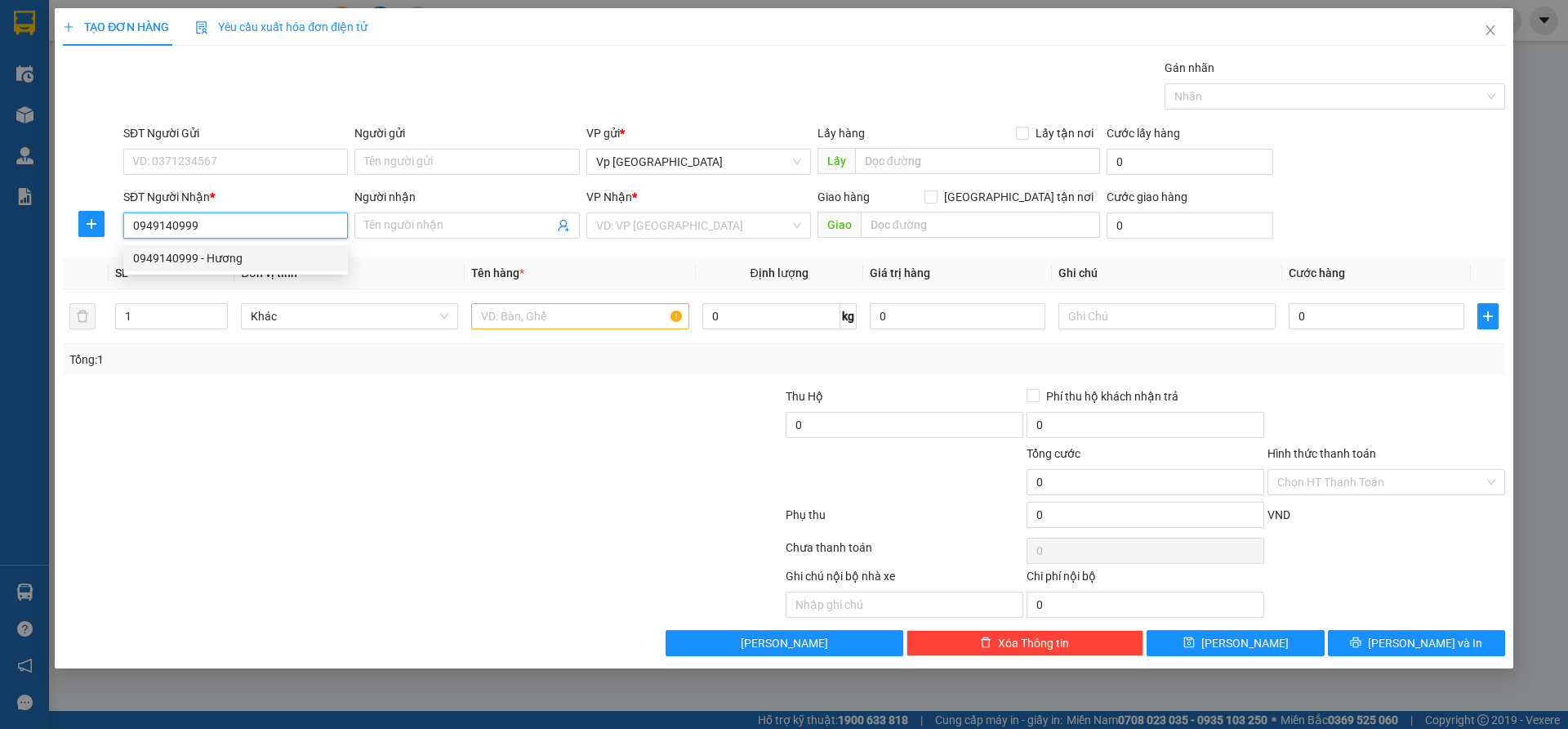
click at [256, 256] on div "0949140999 - Hương" at bounding box center [235, 258] width 205 height 18
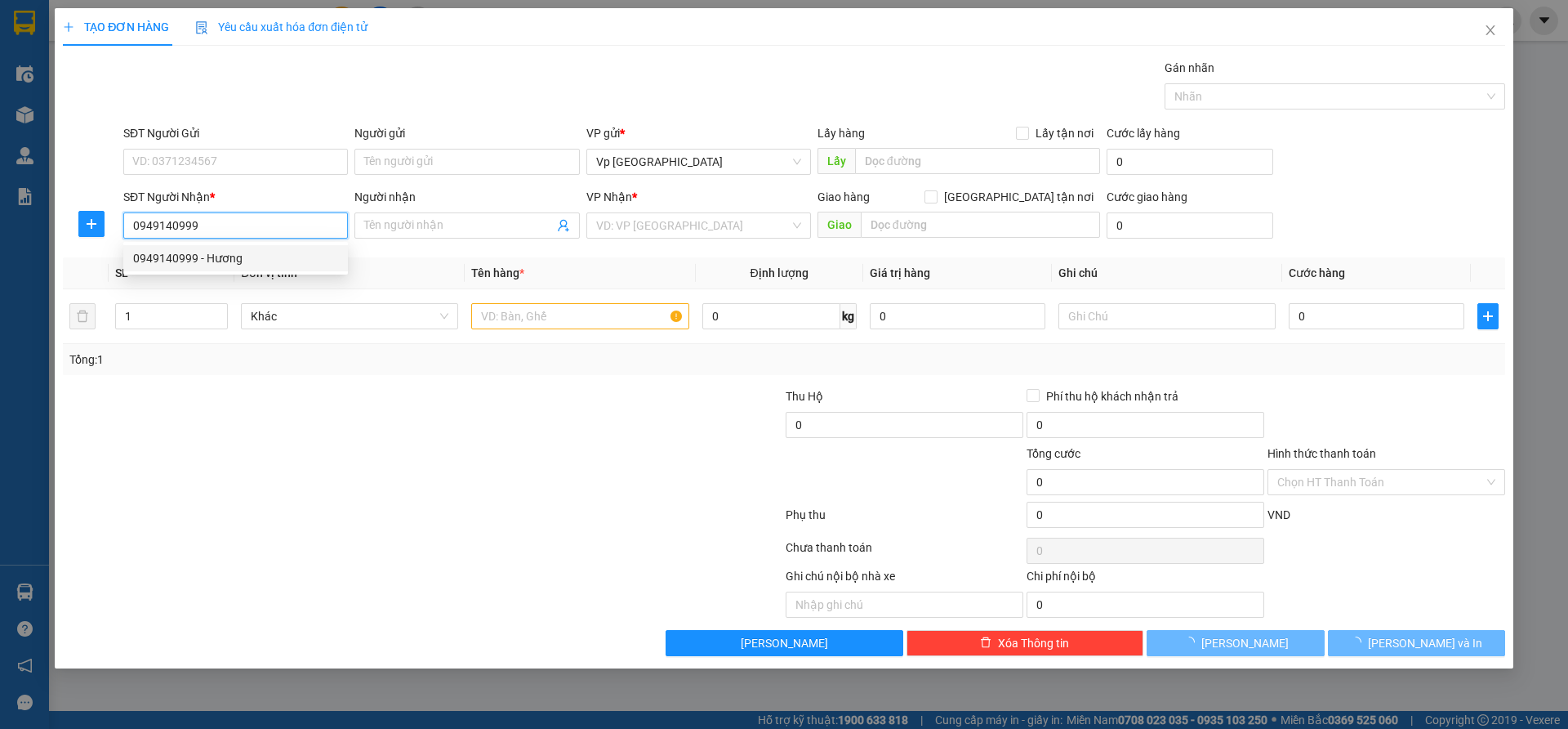
type input "Hương"
type input "XÃ ĐÀN"
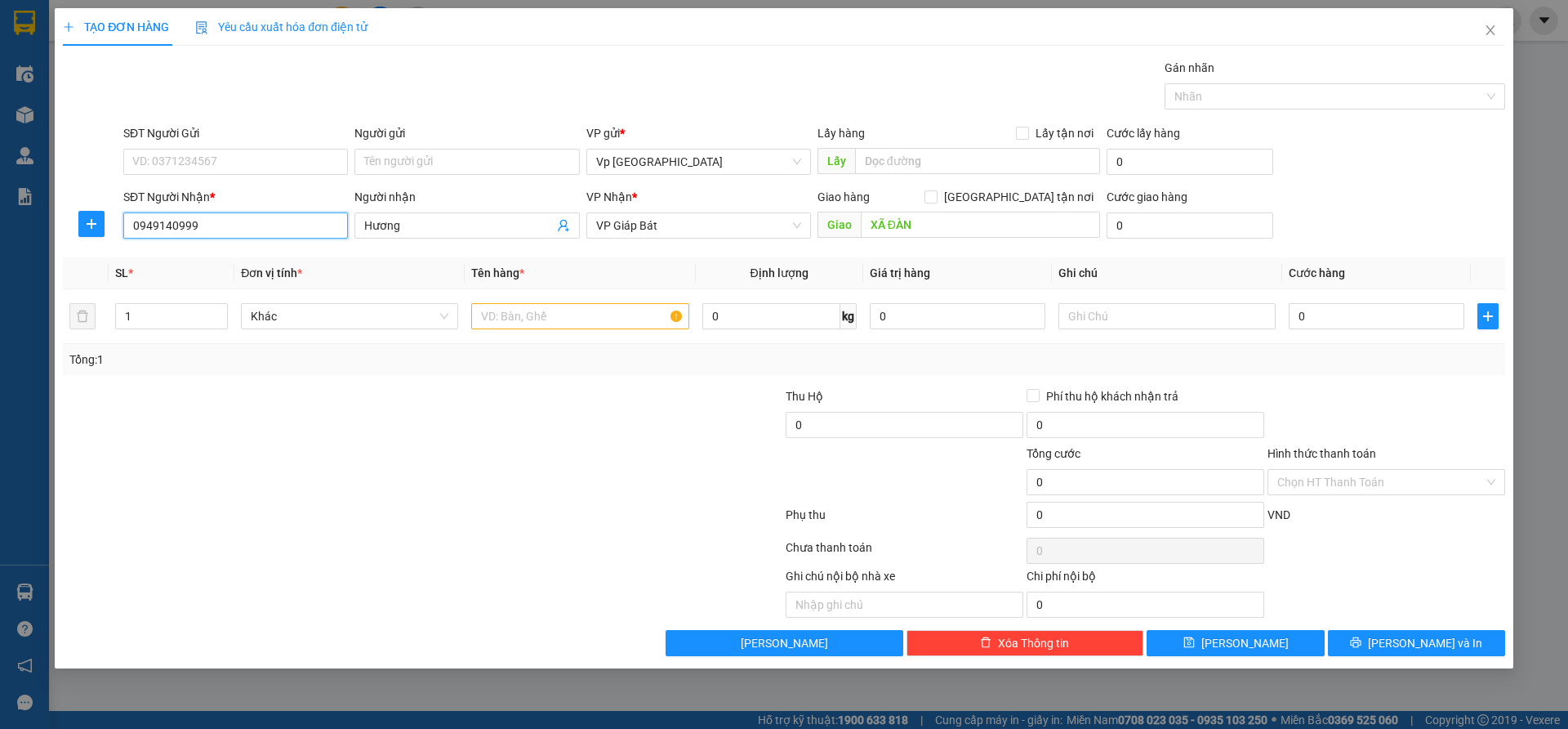
type input "0949140999"
drag, startPoint x: 596, startPoint y: 508, endPoint x: 1427, endPoint y: 380, distance: 840.8
click at [596, 508] on div at bounding box center [423, 518] width 723 height 33
click at [1339, 322] on div "0" at bounding box center [1376, 317] width 175 height 33
click at [1334, 324] on input "0" at bounding box center [1376, 317] width 175 height 26
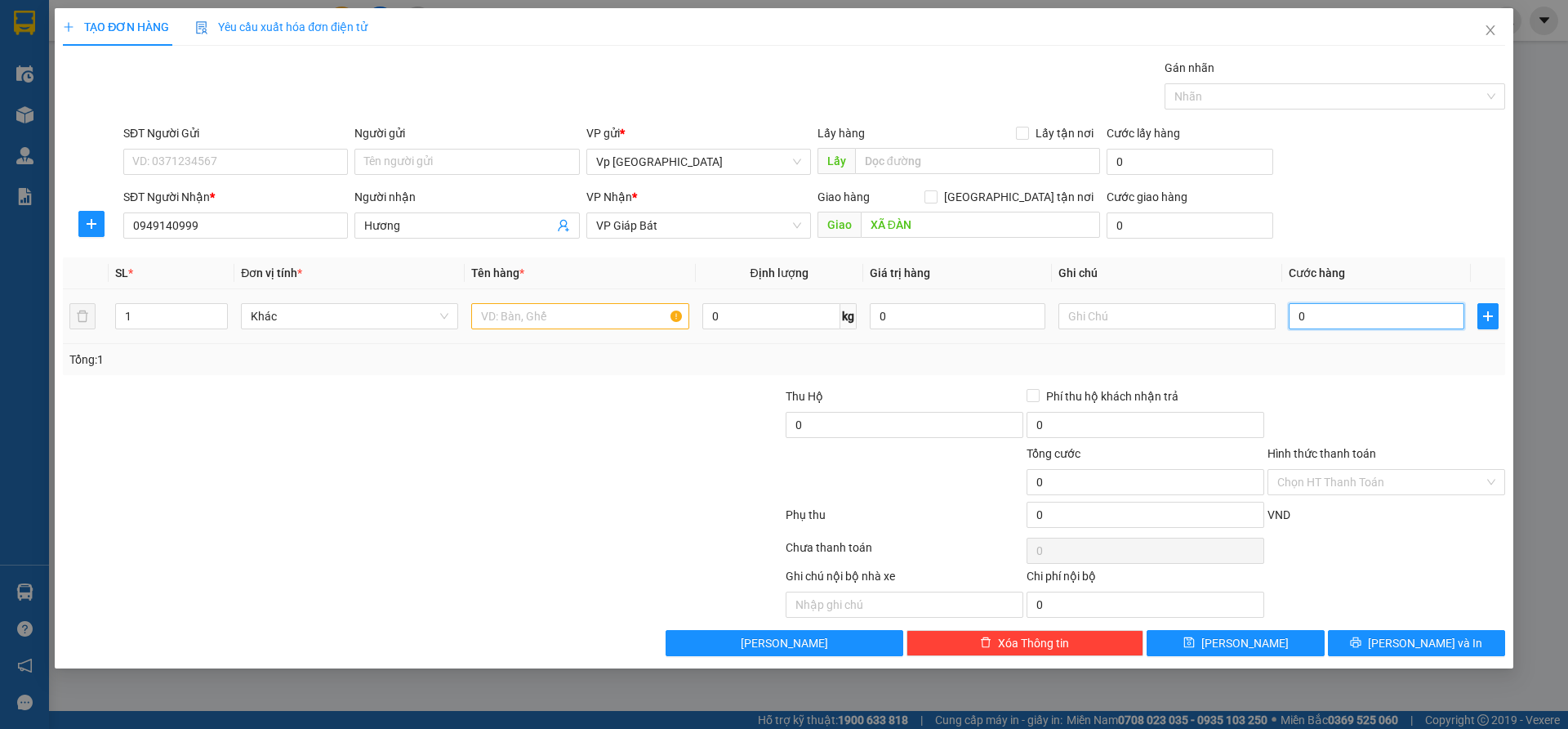
type input "1"
type input "10"
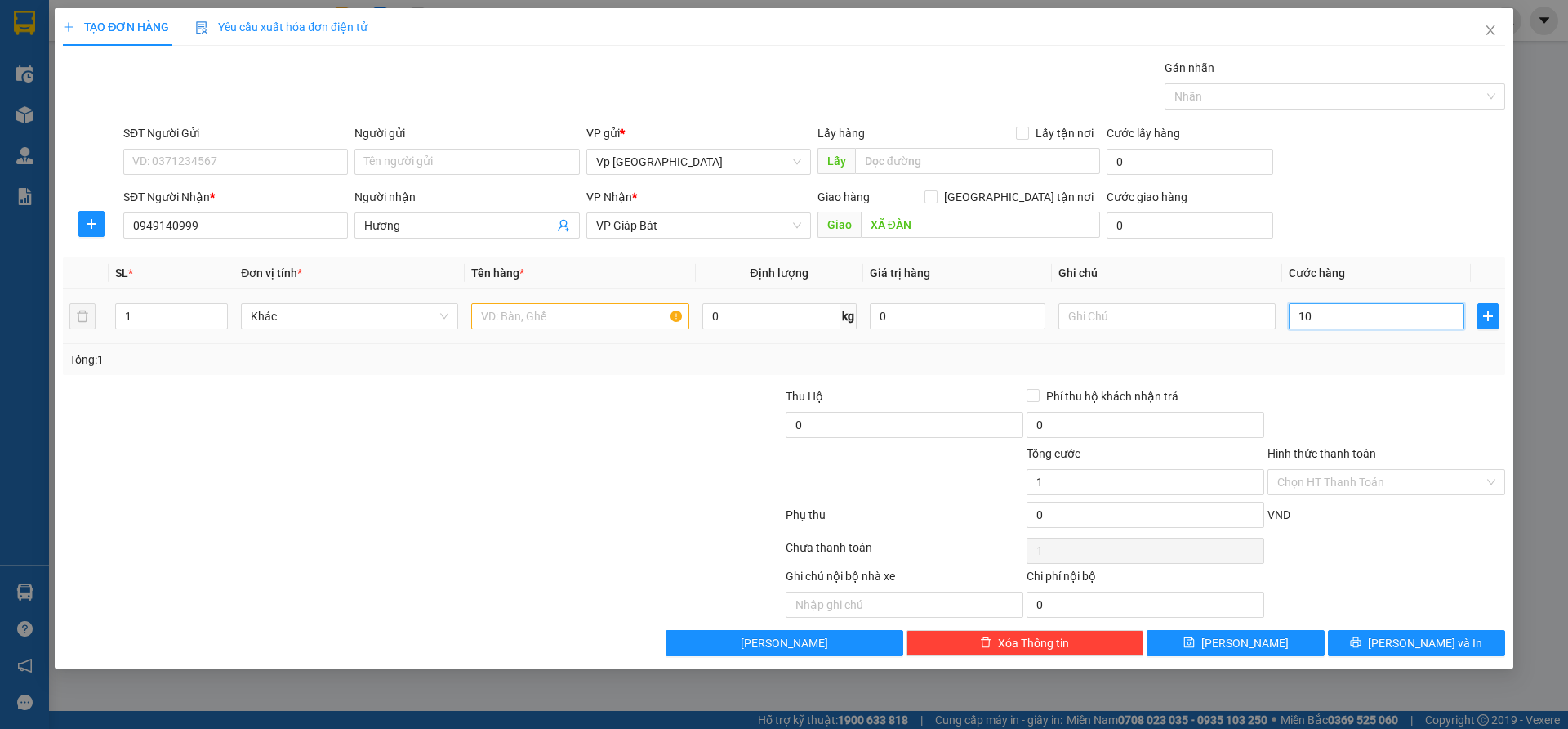
type input "10"
type input "100"
type input "1.000"
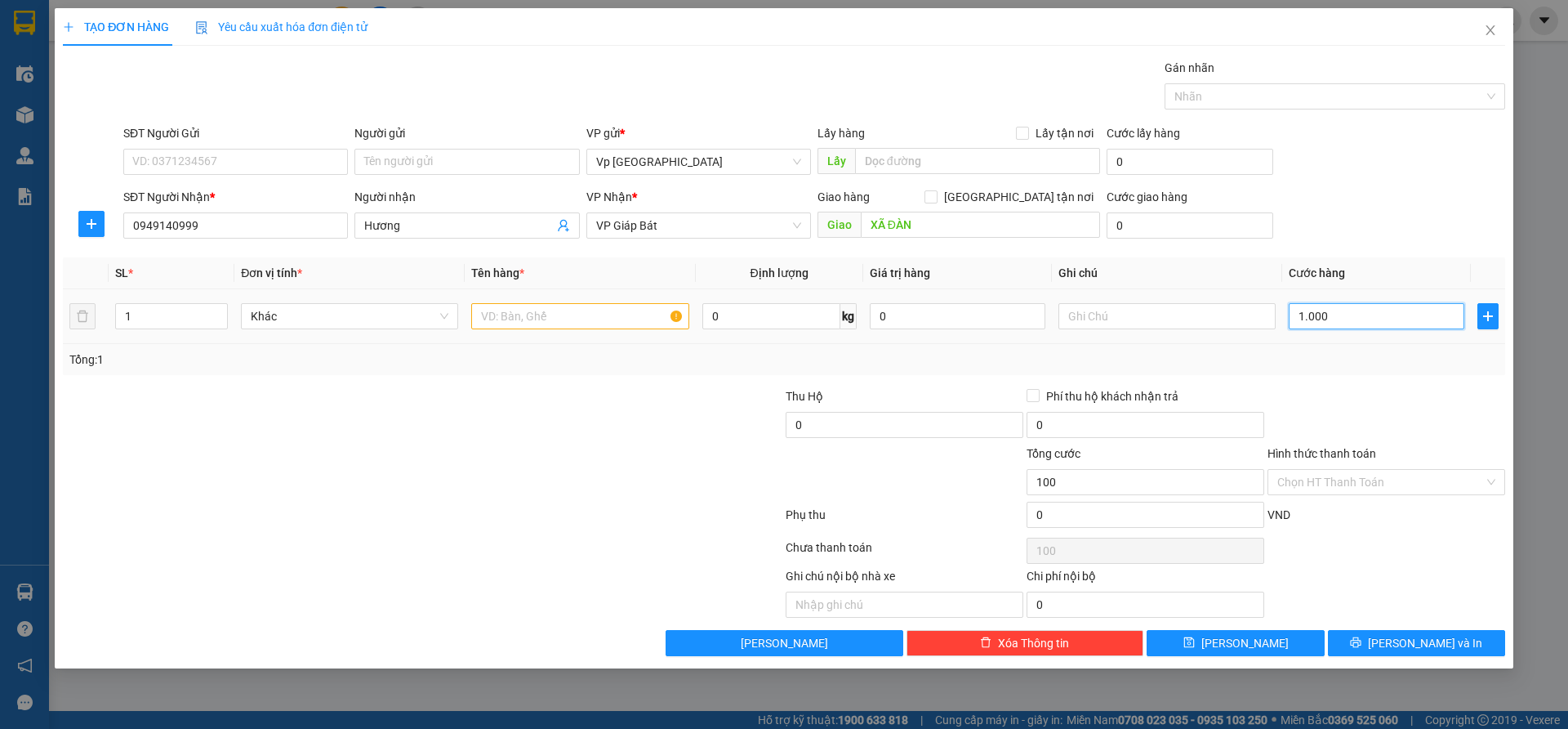
type input "1.000"
type input "10.000"
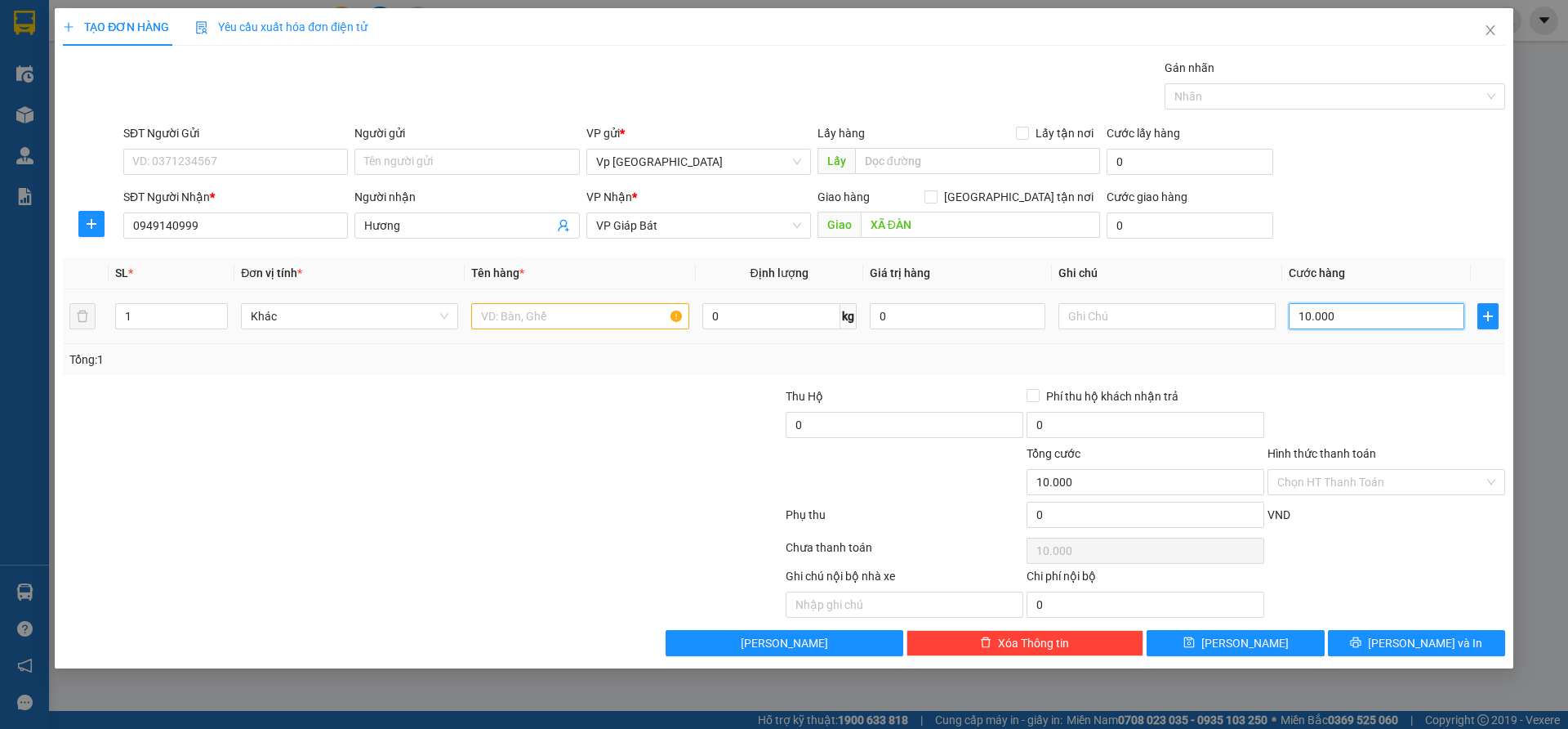
type input "100.000"
click at [1322, 490] on input "Hình thức thanh toán" at bounding box center [1380, 482] width 207 height 24
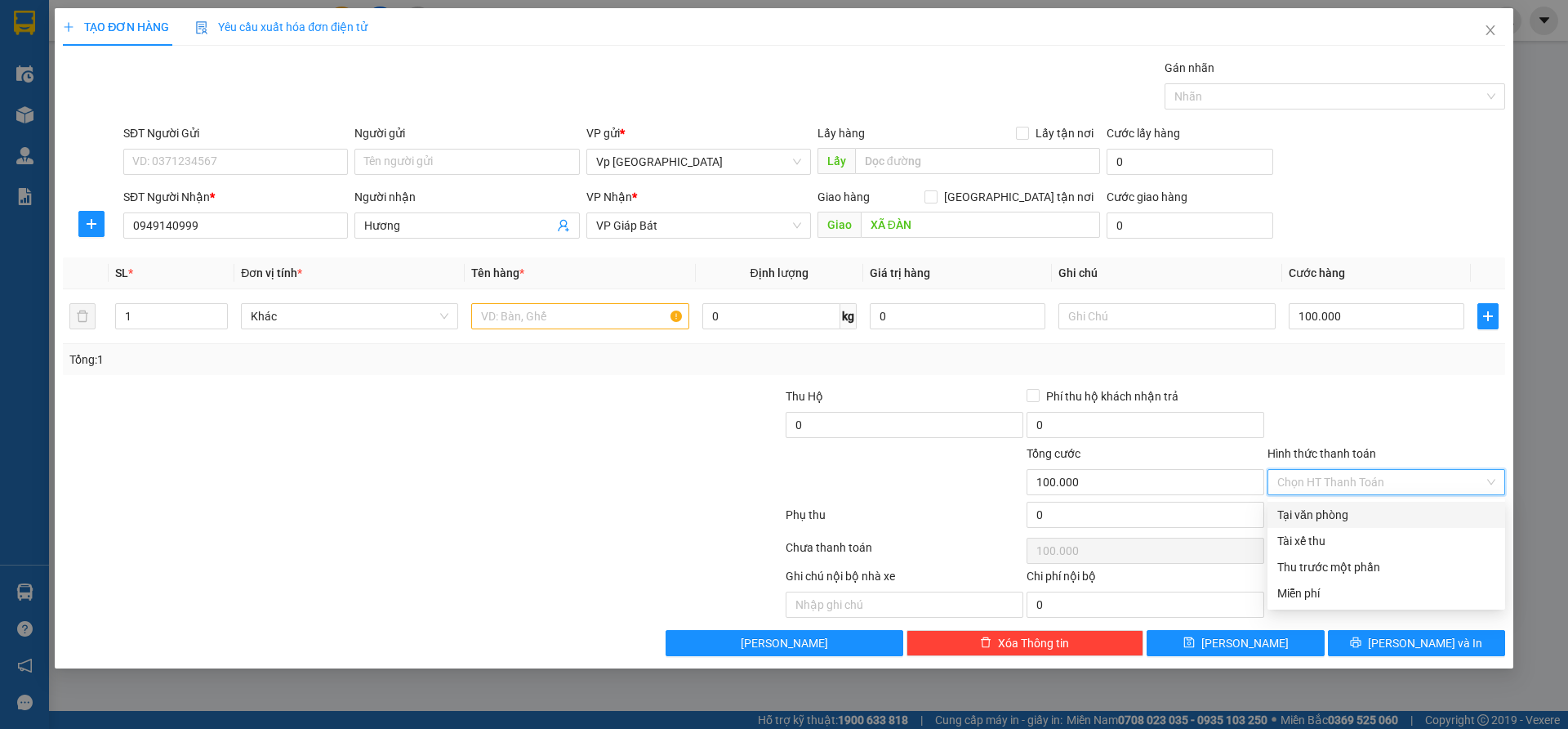
click at [1310, 512] on div "Tại văn phòng" at bounding box center [1386, 515] width 218 height 18
type input "0"
click at [1332, 429] on div at bounding box center [1386, 416] width 241 height 57
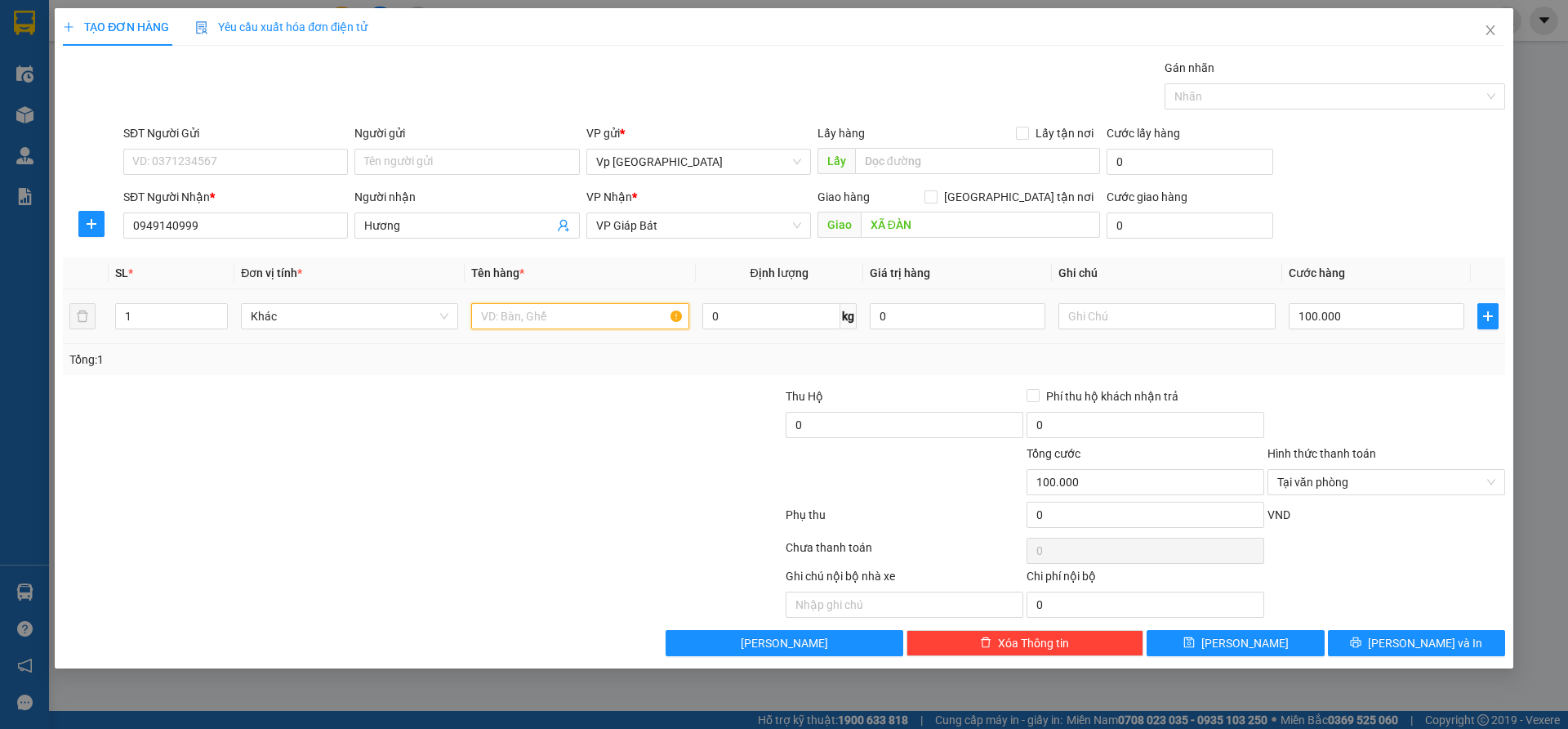
click at [608, 320] on input "text" at bounding box center [579, 317] width 217 height 26
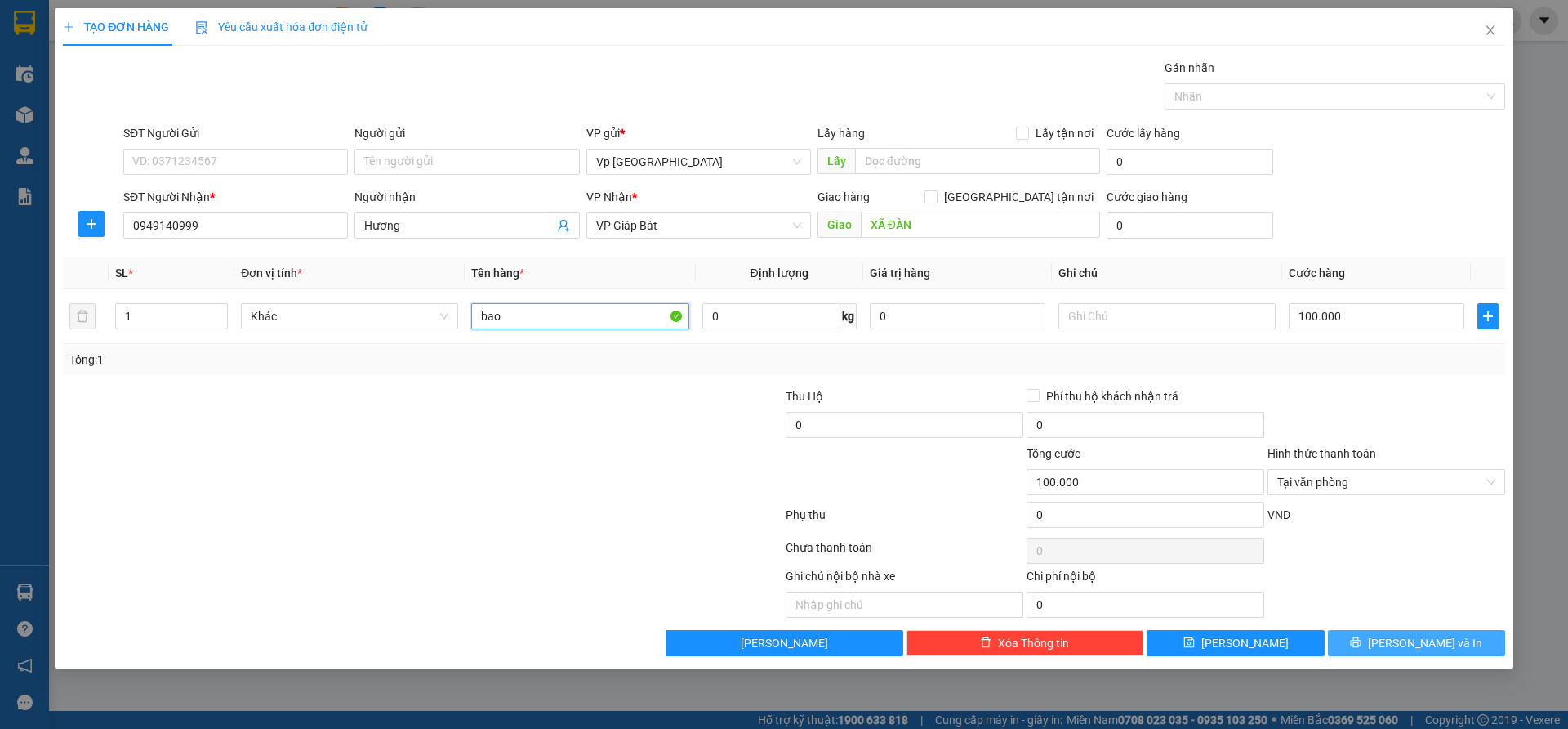
type input "bao"
click at [1350, 641] on button "[PERSON_NAME] và In" at bounding box center [1416, 643] width 177 height 26
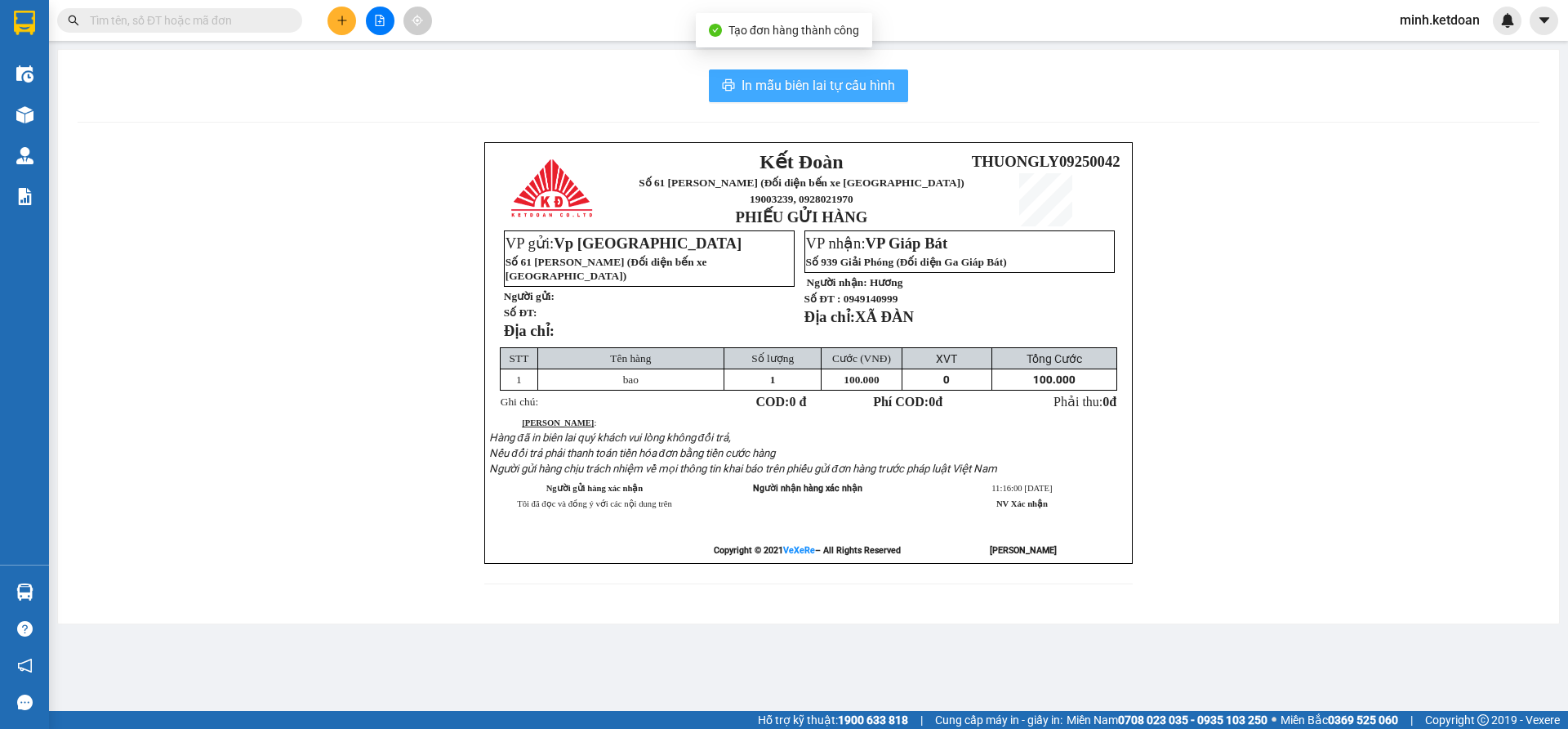
click at [848, 92] on span "In mẫu biên lai tự cấu hình" at bounding box center [819, 86] width 154 height 21
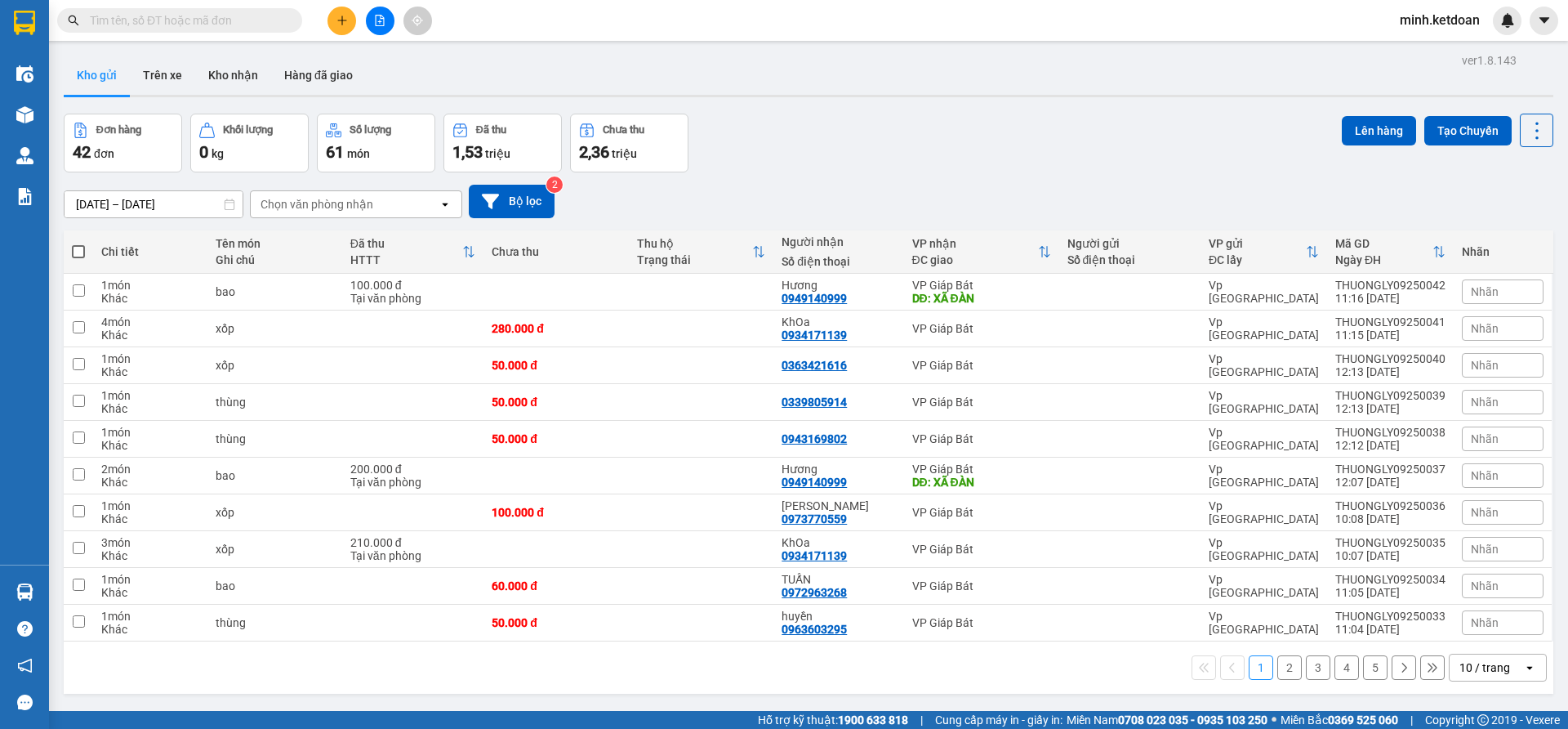
click at [964, 111] on div "ver 1.8.143 Kho gửi Trên xe Kho nhận Hàng đã giao Đơn hàng 42 đơn Khối lượng 0 …" at bounding box center [808, 413] width 1503 height 729
click at [350, 19] on button at bounding box center [341, 21] width 29 height 29
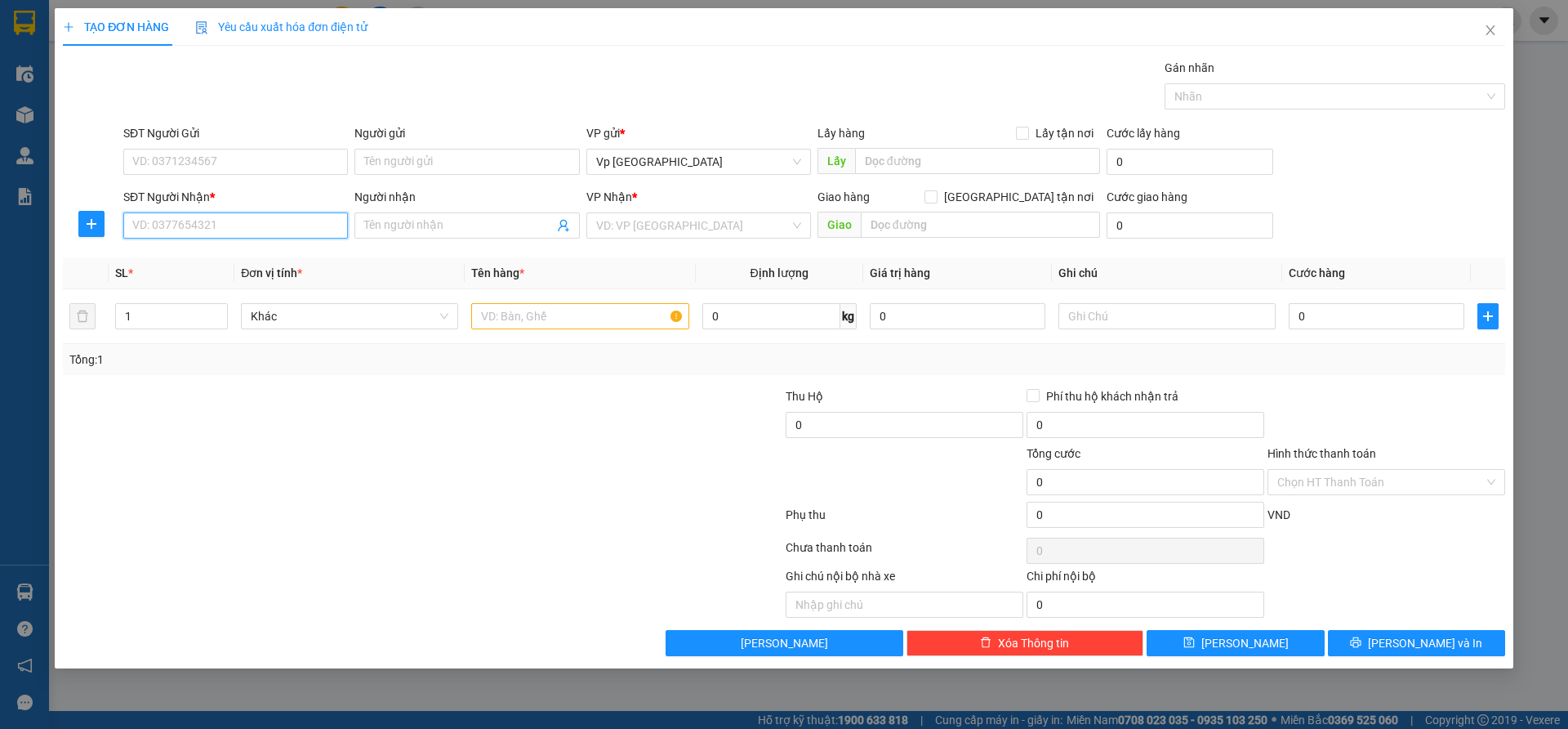
click at [236, 214] on input "SĐT Người Nhận *" at bounding box center [236, 226] width 225 height 26
type input "0398982198"
click at [202, 257] on div "0398982198 - thanh" at bounding box center [235, 258] width 205 height 18
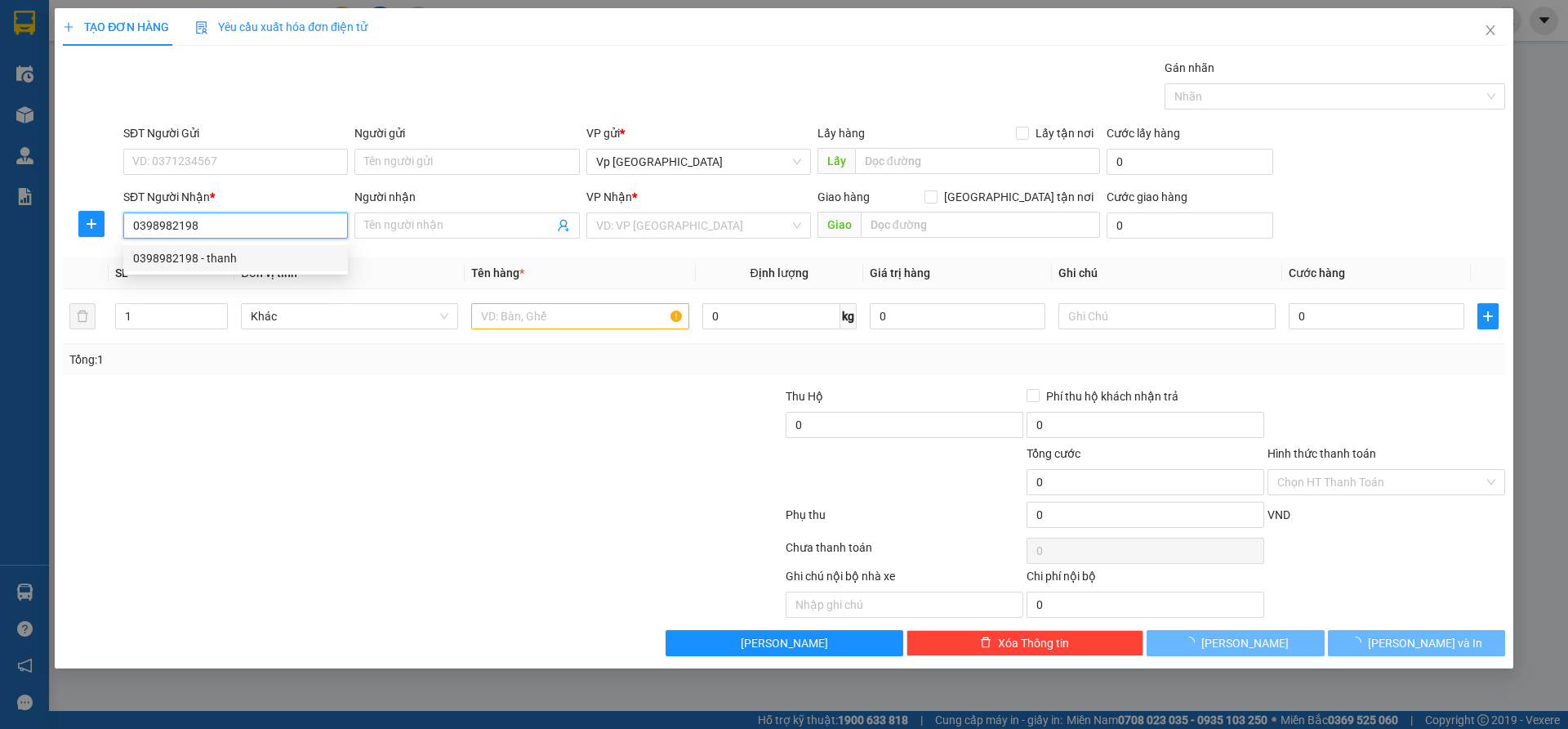
type input "thanh"
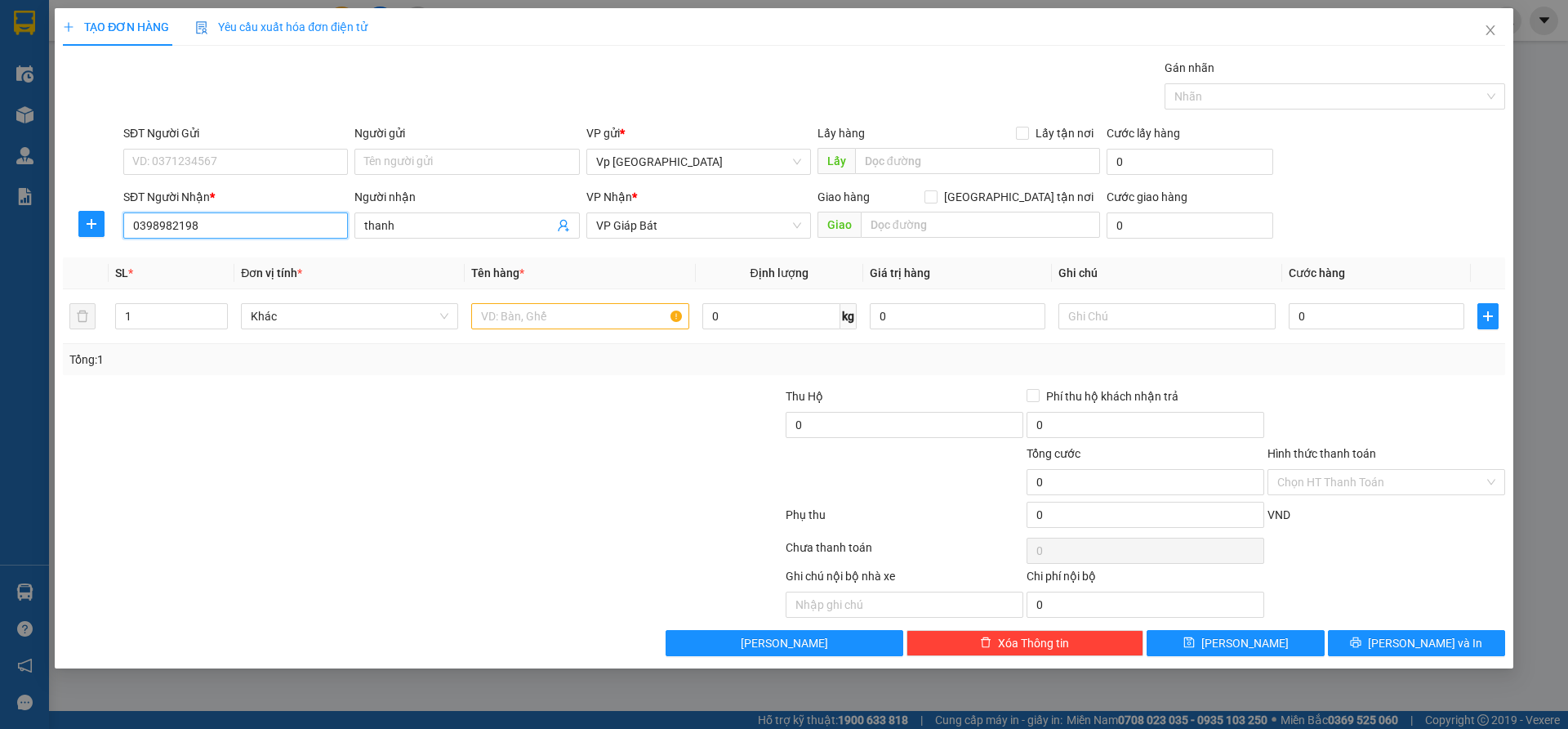
type input "0398982198"
click at [468, 476] on div at bounding box center [302, 473] width 481 height 57
click at [1373, 320] on input "0" at bounding box center [1376, 317] width 175 height 26
type input "7"
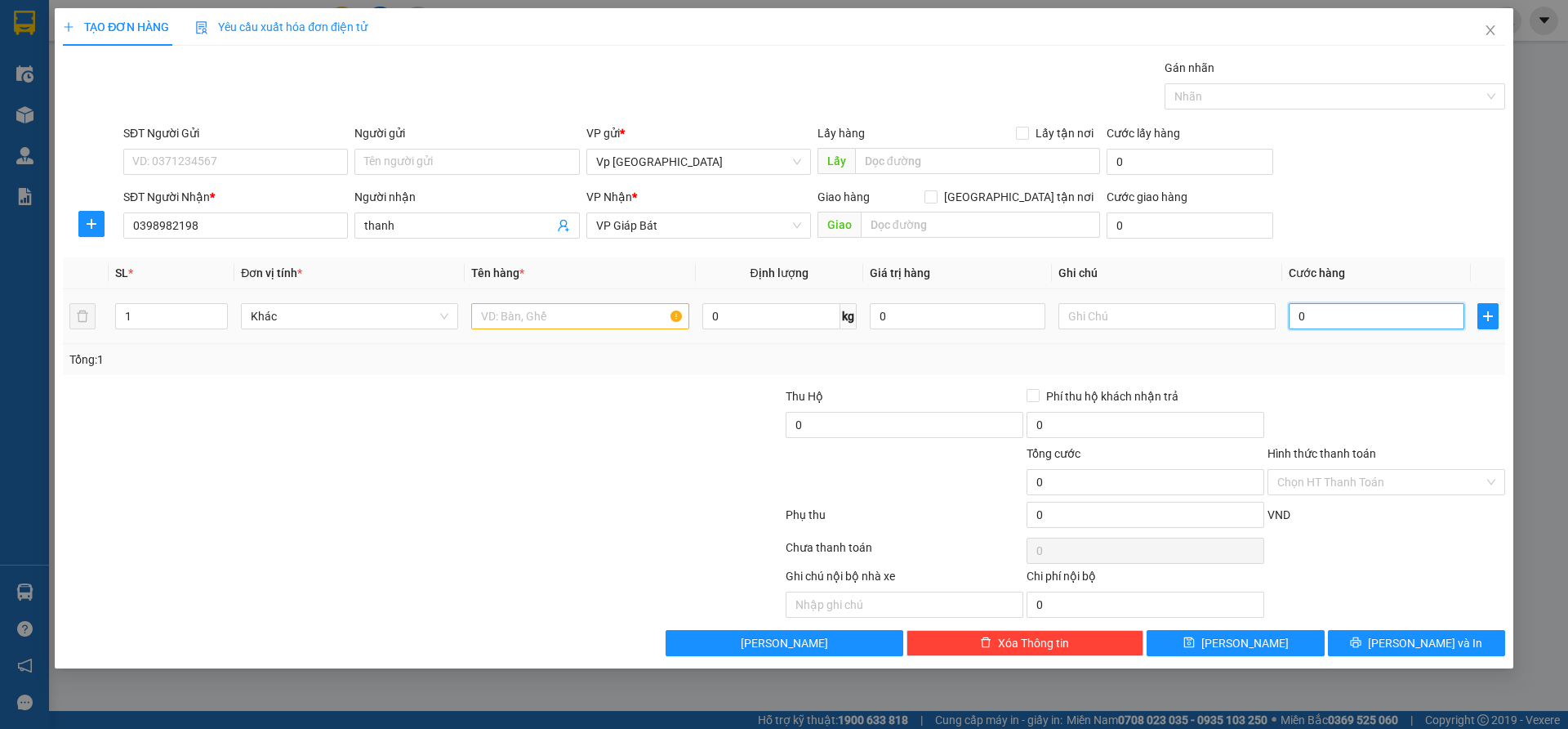
type input "7"
type input "70"
type input "7.000"
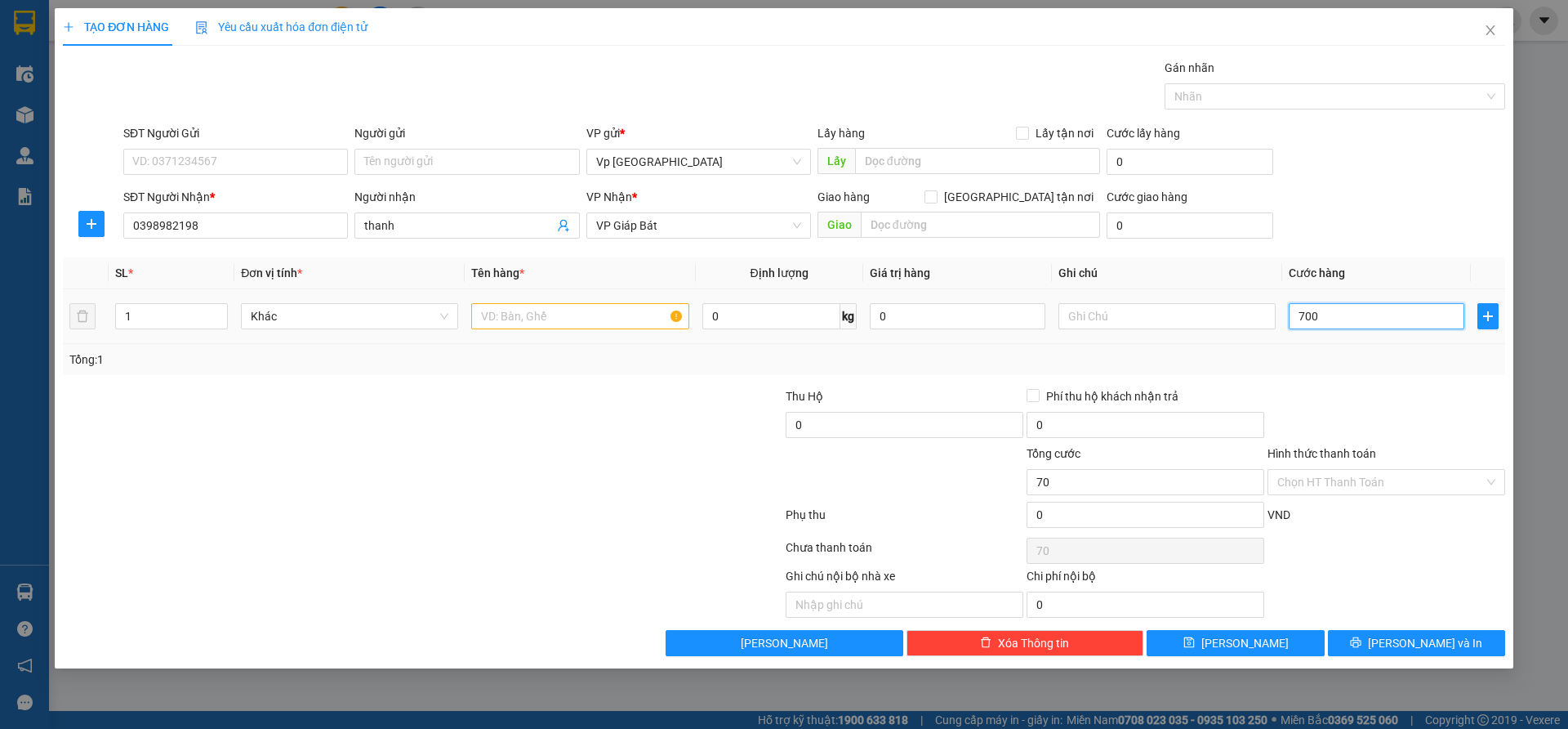
type input "7.000"
type input "70.000"
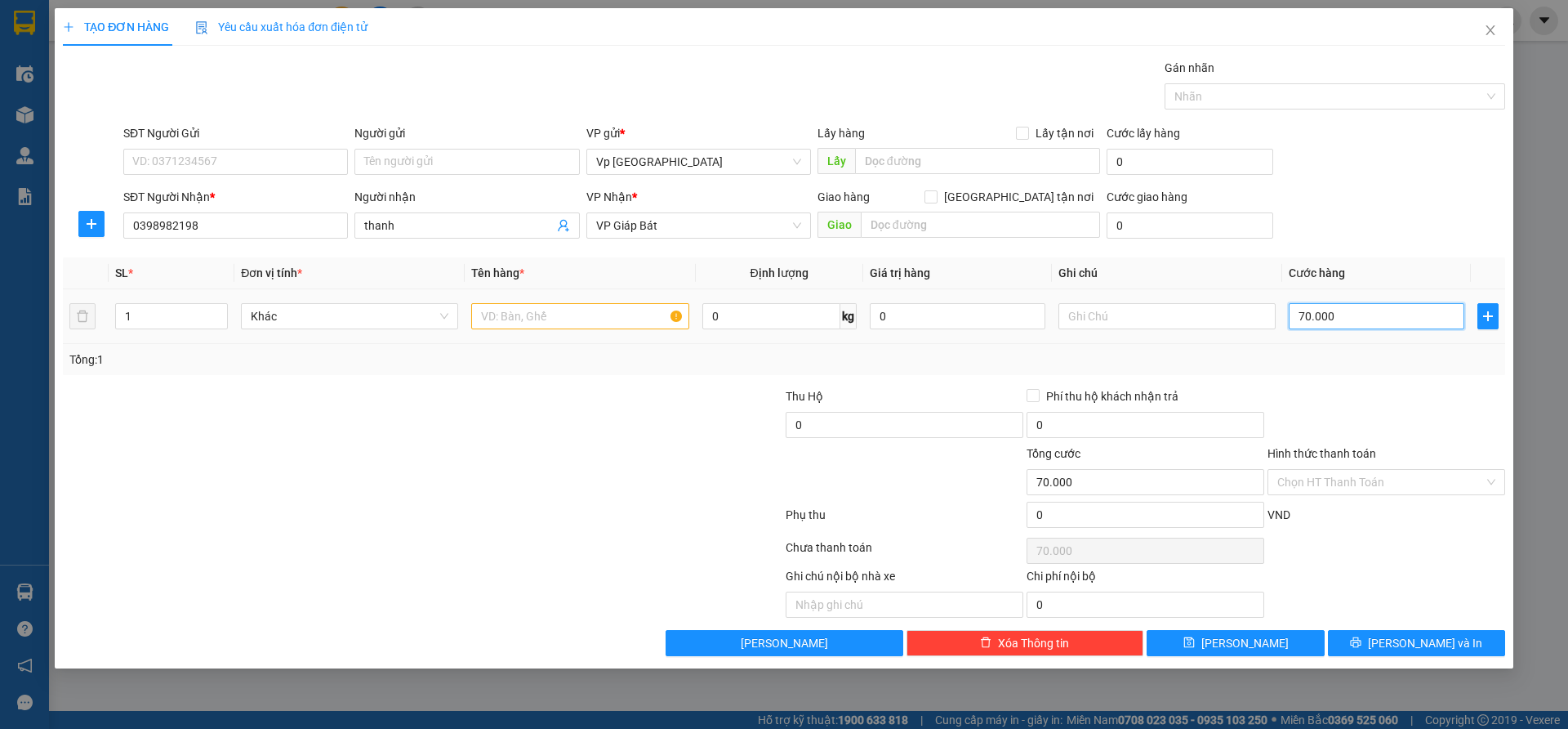
type input "70.000"
click at [546, 327] on input "text" at bounding box center [579, 317] width 217 height 26
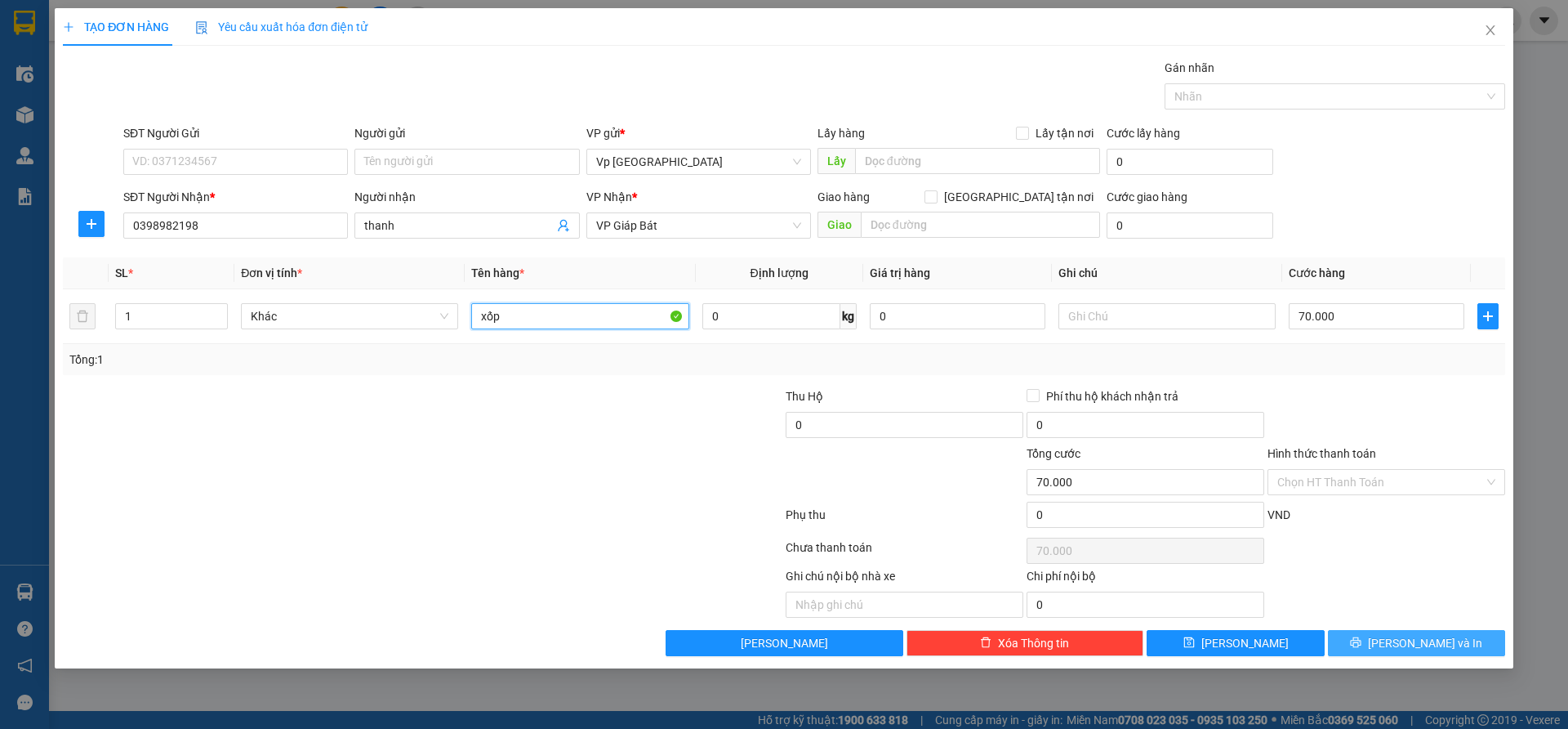
type input "xốp"
click at [1405, 636] on span "[PERSON_NAME] và In" at bounding box center [1425, 643] width 114 height 18
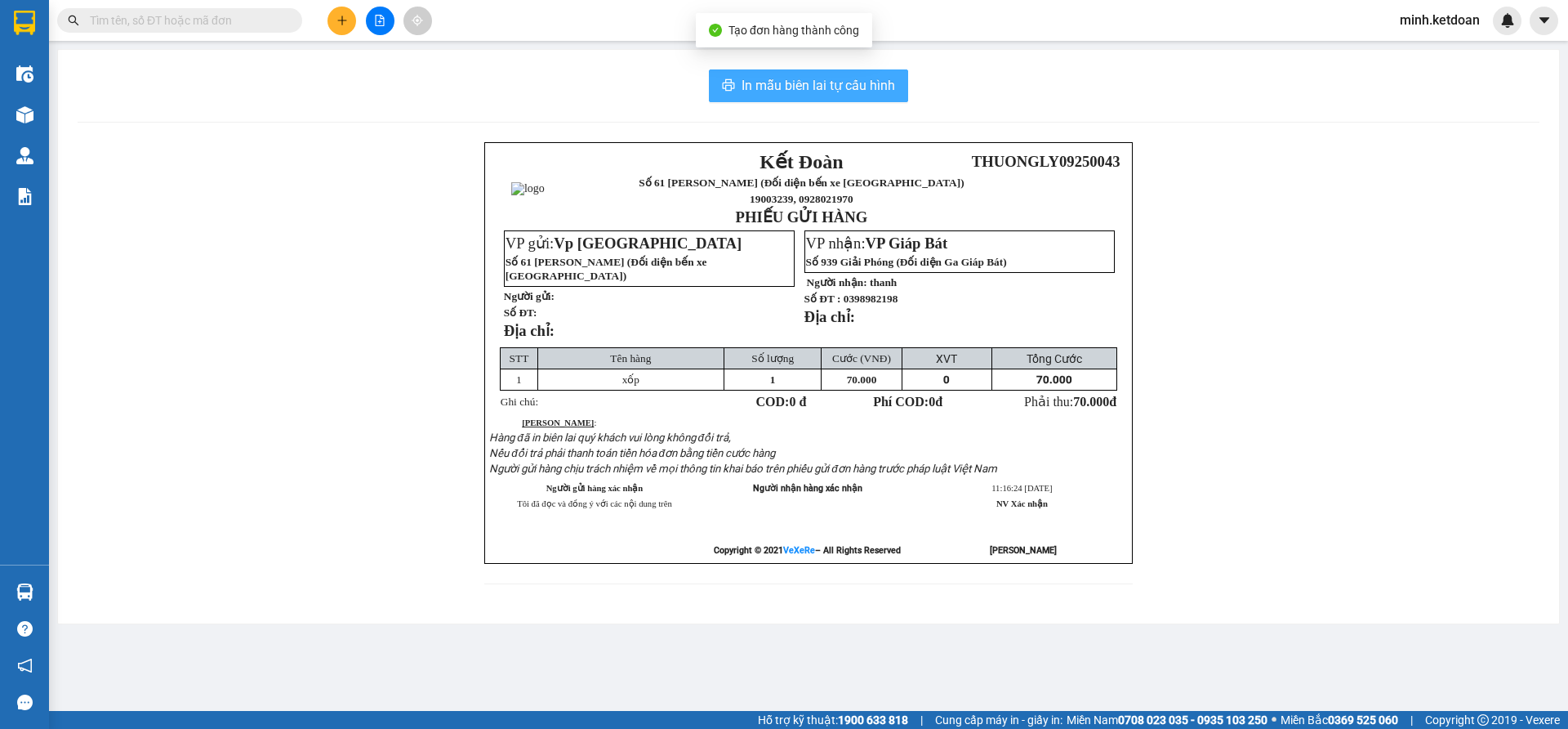
click at [851, 85] on span "In mẫu biên lai tự cấu hình" at bounding box center [819, 86] width 154 height 21
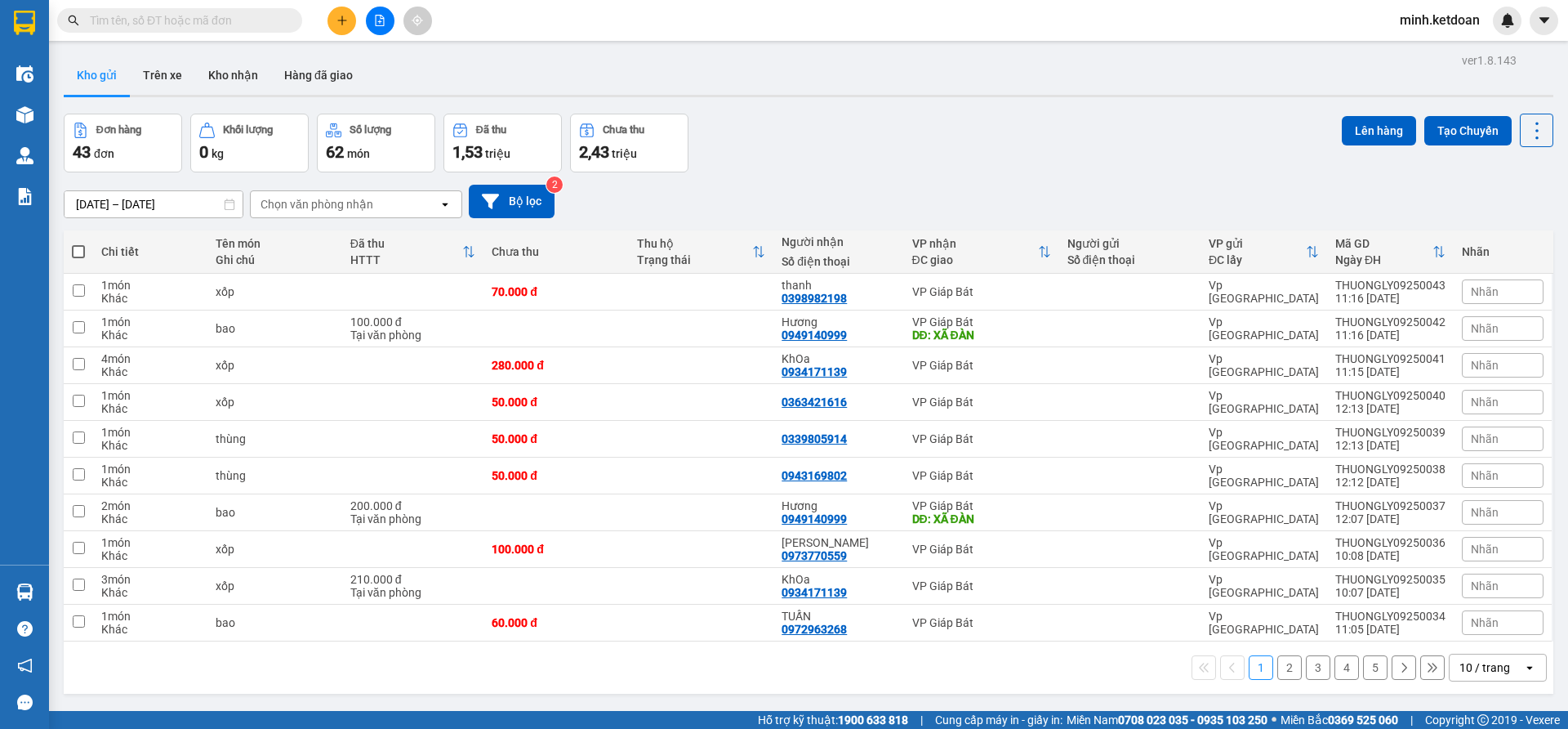
click at [873, 175] on div "[DATE] – [DATE] Press the down arrow key to interact with the calendar and sele…" at bounding box center [808, 201] width 1489 height 58
click at [328, 19] on button at bounding box center [341, 21] width 29 height 29
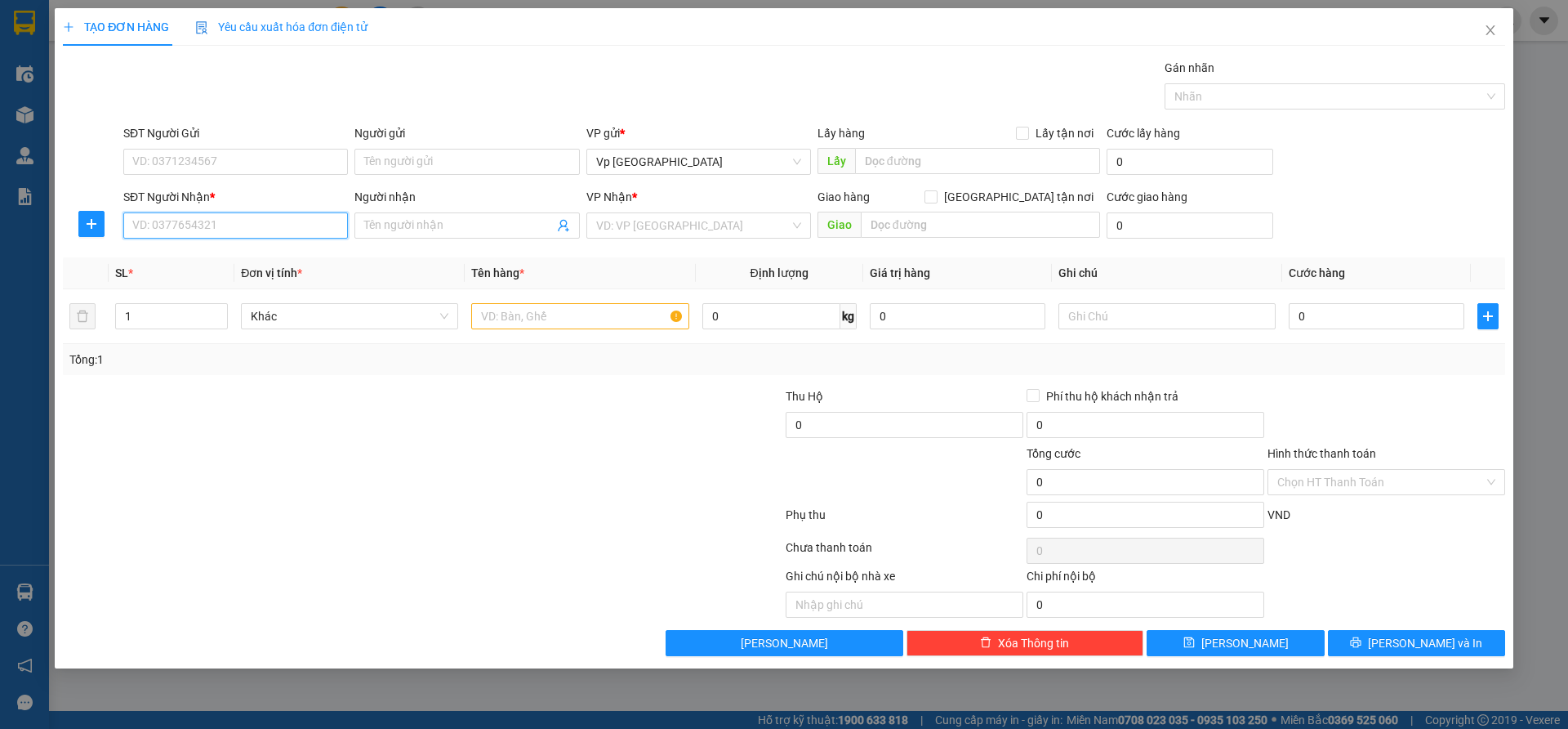
click at [285, 214] on input "SĐT Người Nhận *" at bounding box center [236, 226] width 225 height 26
click at [219, 249] on div "0912070272" at bounding box center [236, 258] width 225 height 26
click at [663, 222] on span "VP [GEOGRAPHIC_DATA]" at bounding box center [698, 226] width 205 height 24
type input "0912070272"
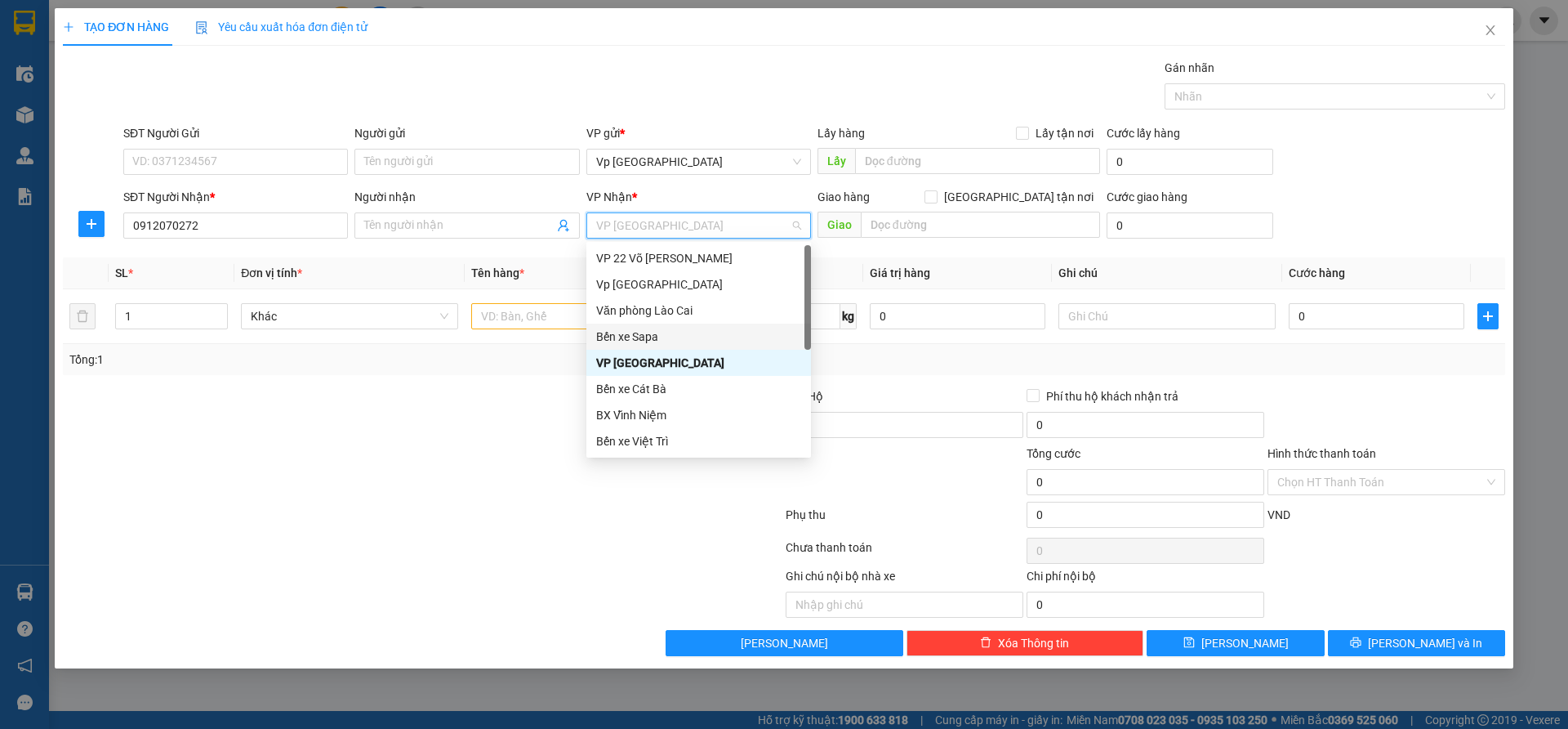
scroll to position [157, 0]
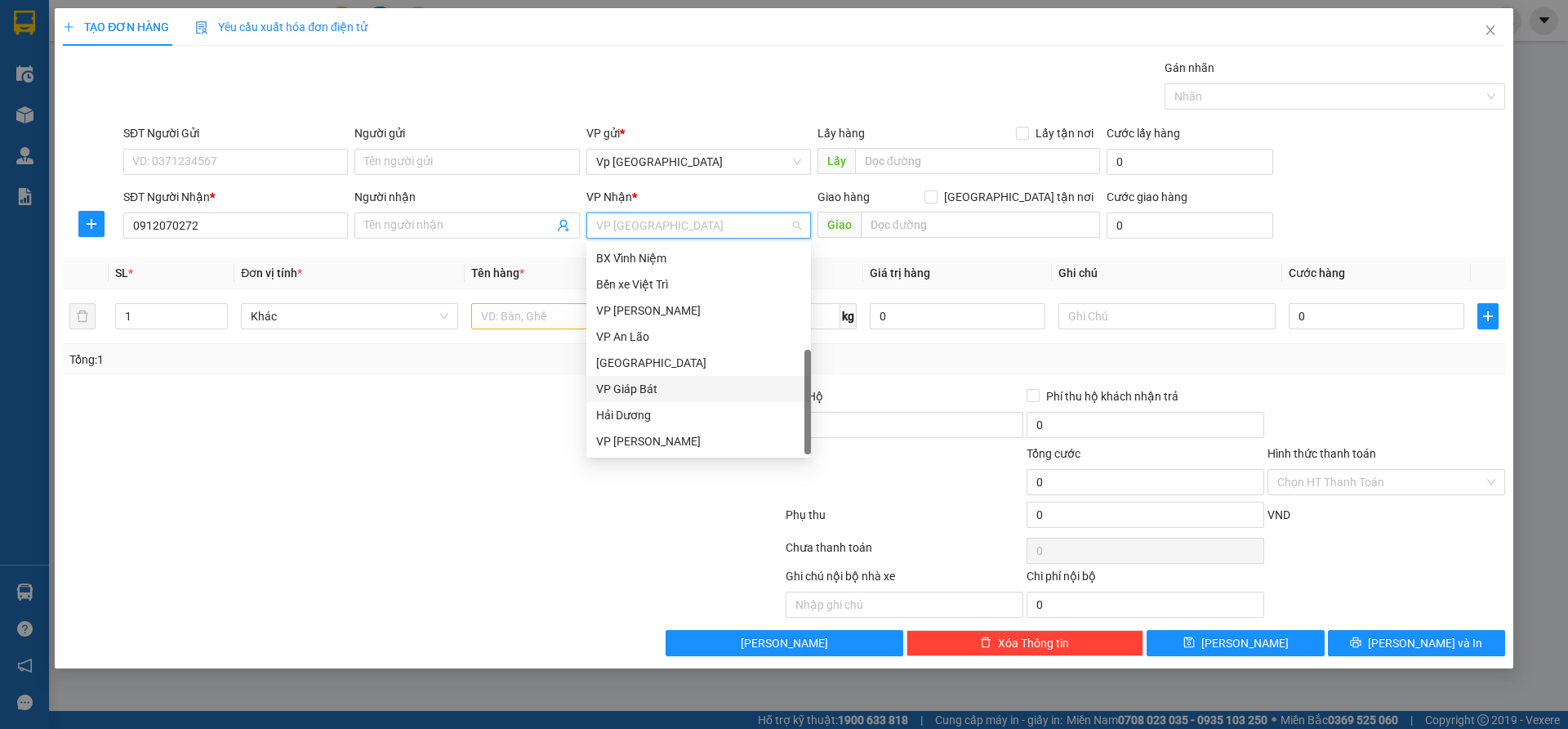
click at [668, 378] on div "VP Giáp Bát" at bounding box center [698, 389] width 225 height 26
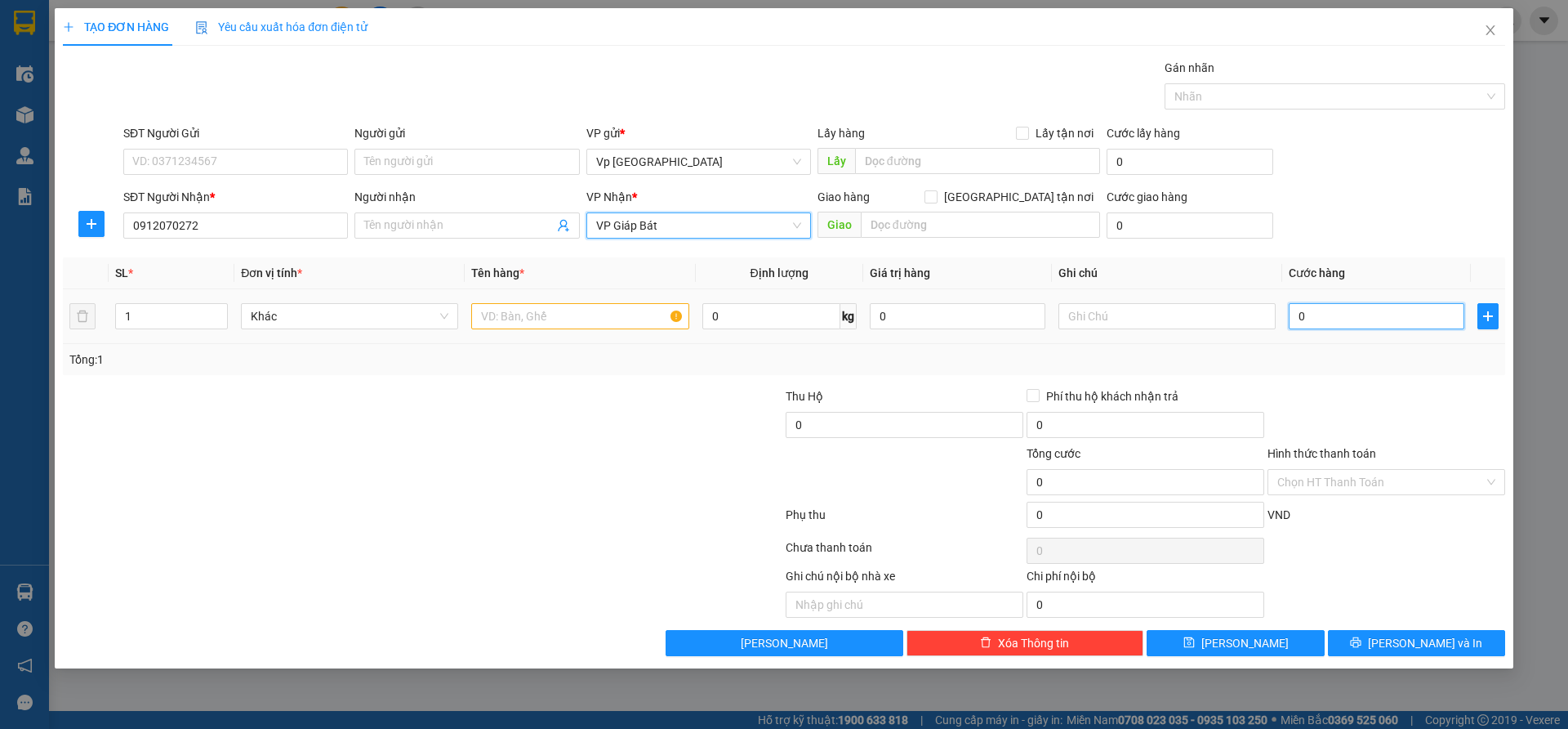
click at [1343, 320] on input "0" at bounding box center [1376, 317] width 175 height 26
type input "7"
type input "70"
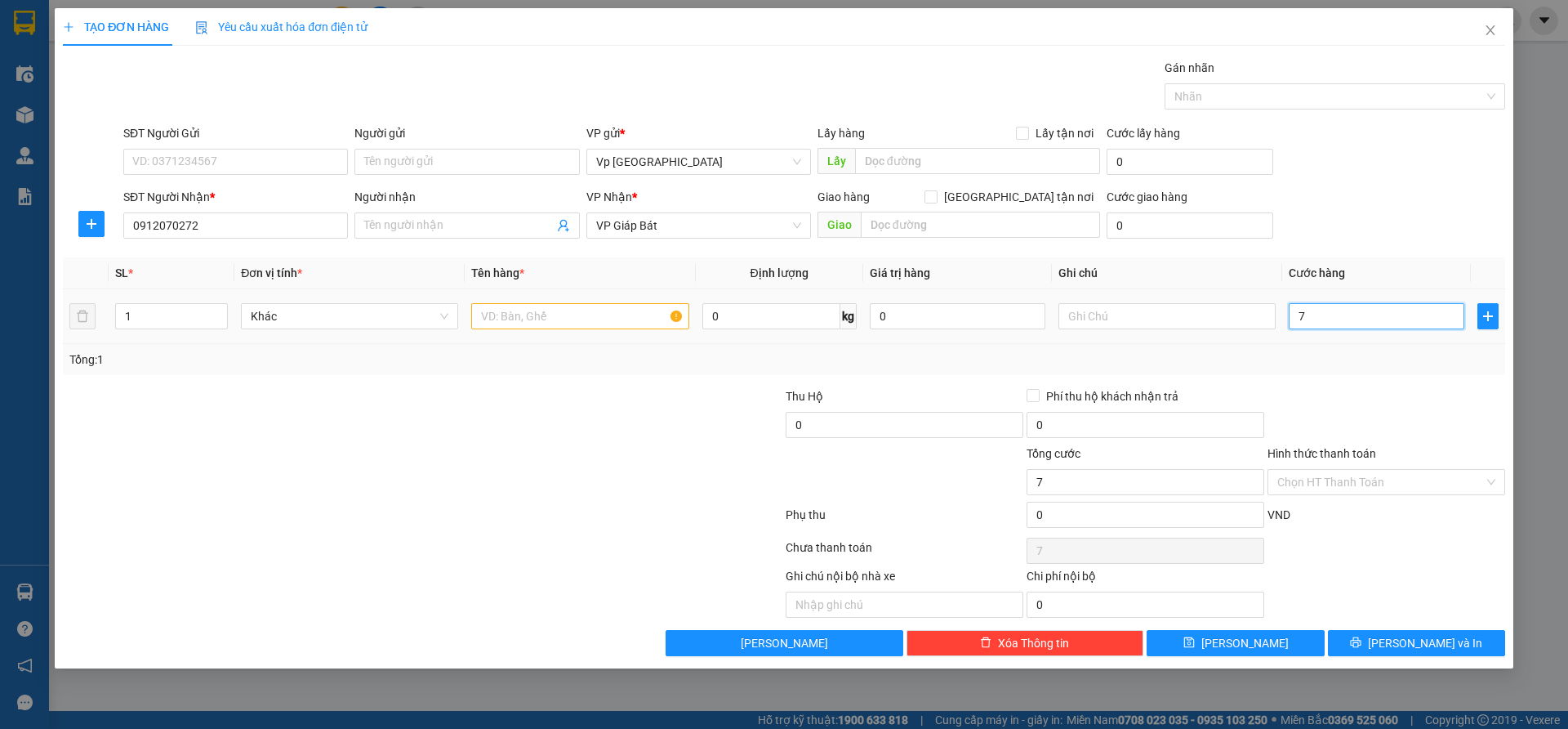
type input "70"
type input "700"
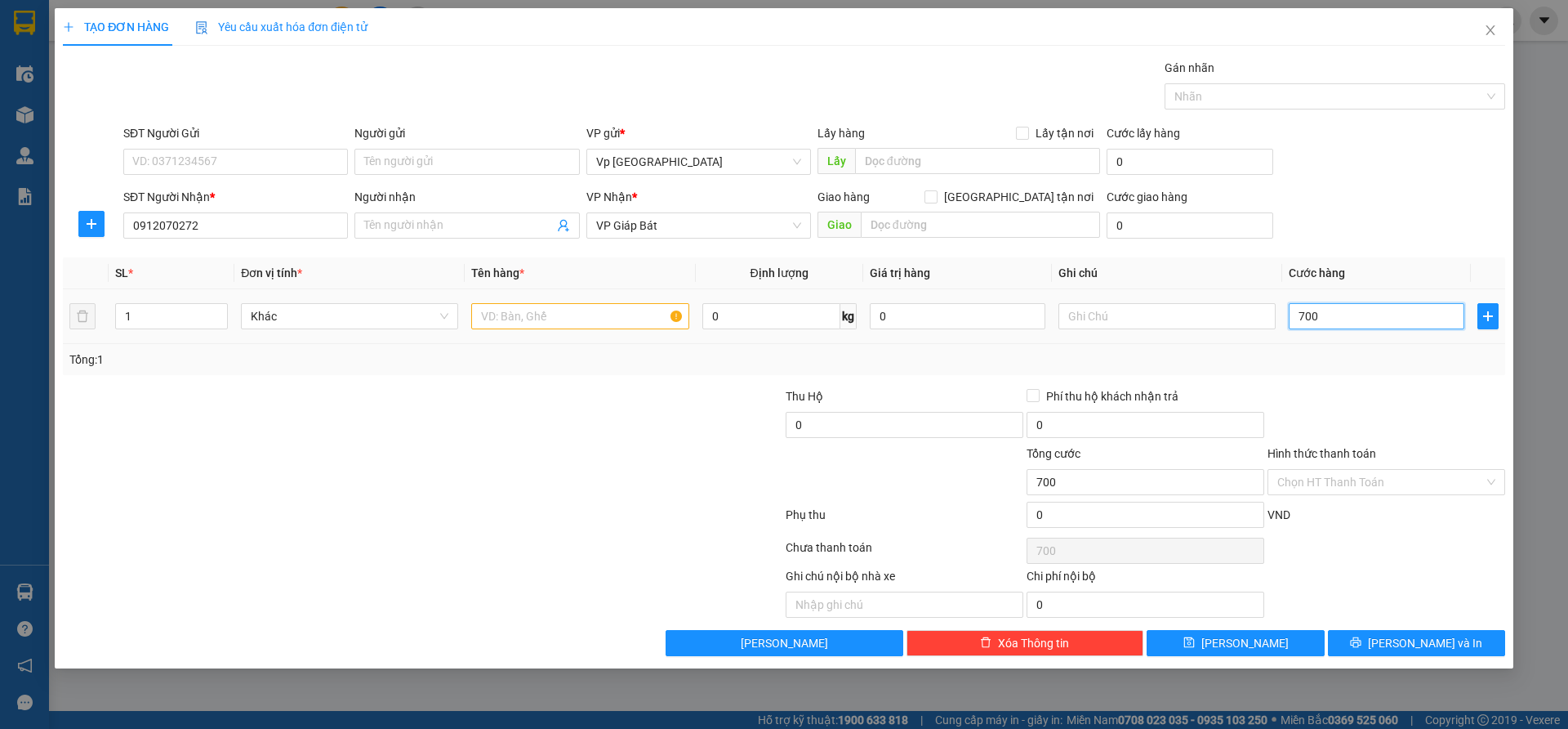
type input "7.000"
type input "70.000"
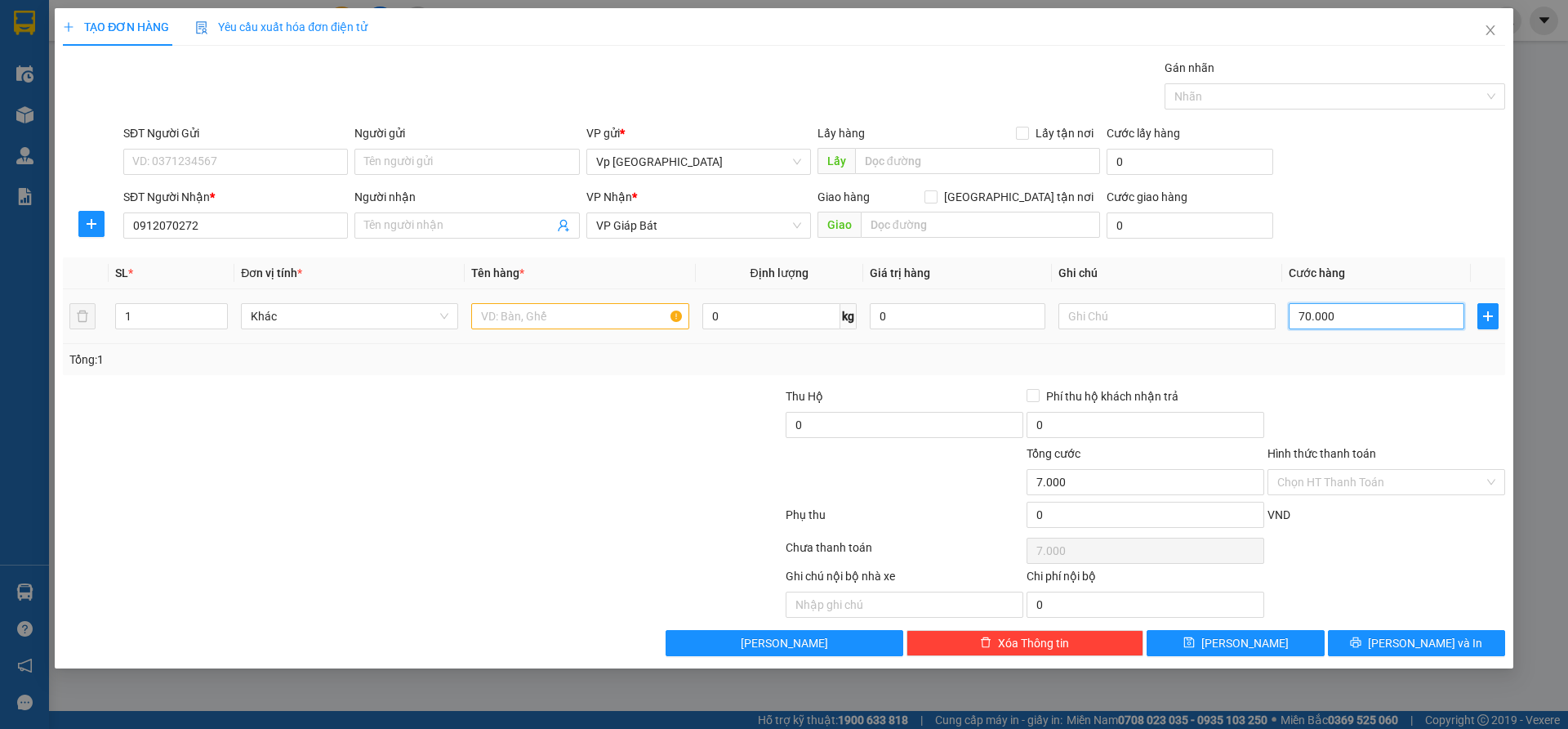
type input "70.000"
click at [570, 317] on input "text" at bounding box center [579, 317] width 217 height 26
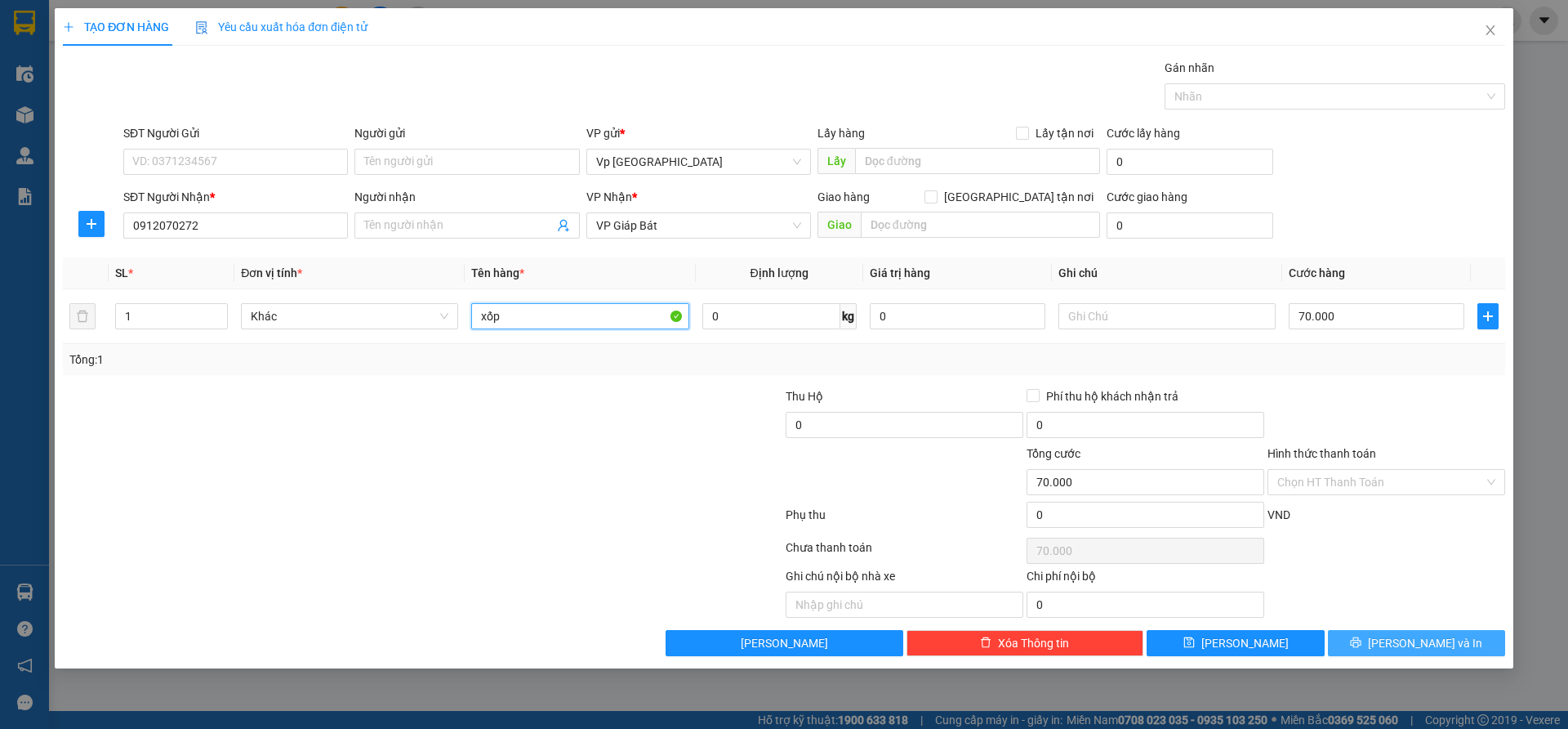
type input "xốp"
click at [1382, 643] on button "[PERSON_NAME] và In" at bounding box center [1416, 643] width 177 height 26
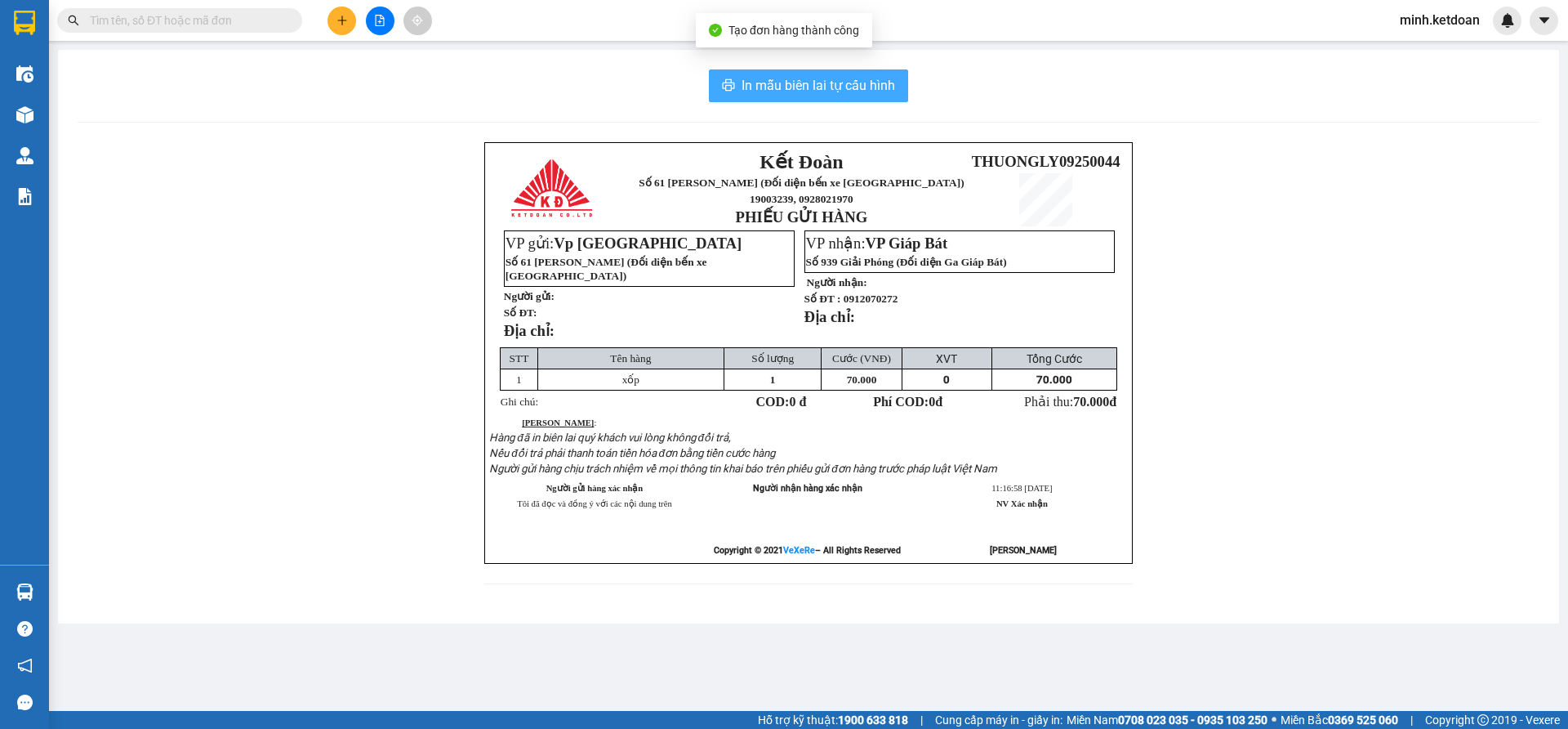
click at [870, 88] on span "In mẫu biên lai tự cấu hình" at bounding box center [819, 86] width 154 height 21
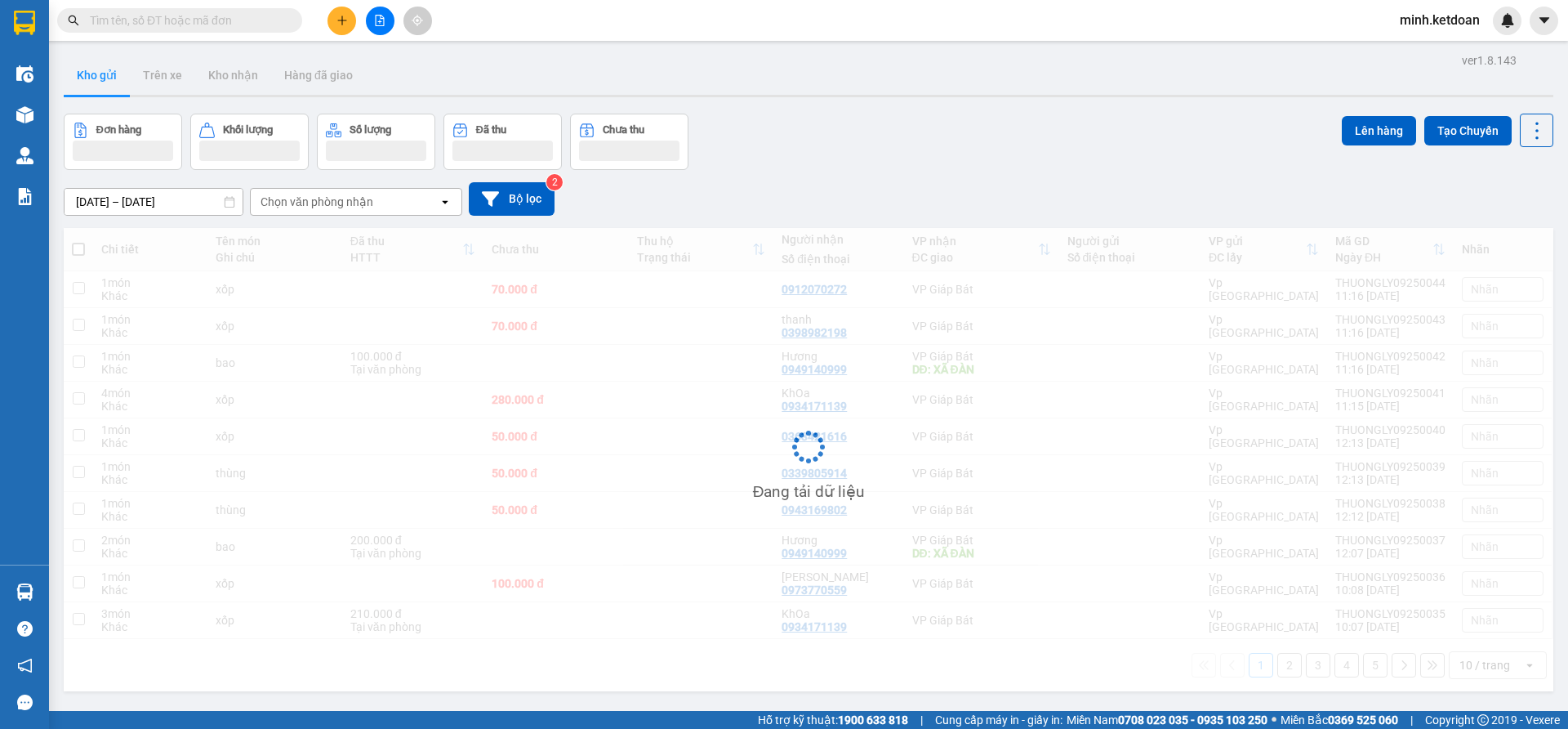
click at [1020, 175] on div "[DATE] – [DATE] Press the down arrow key to interact with the calendar and sele…" at bounding box center [808, 199] width 1489 height 58
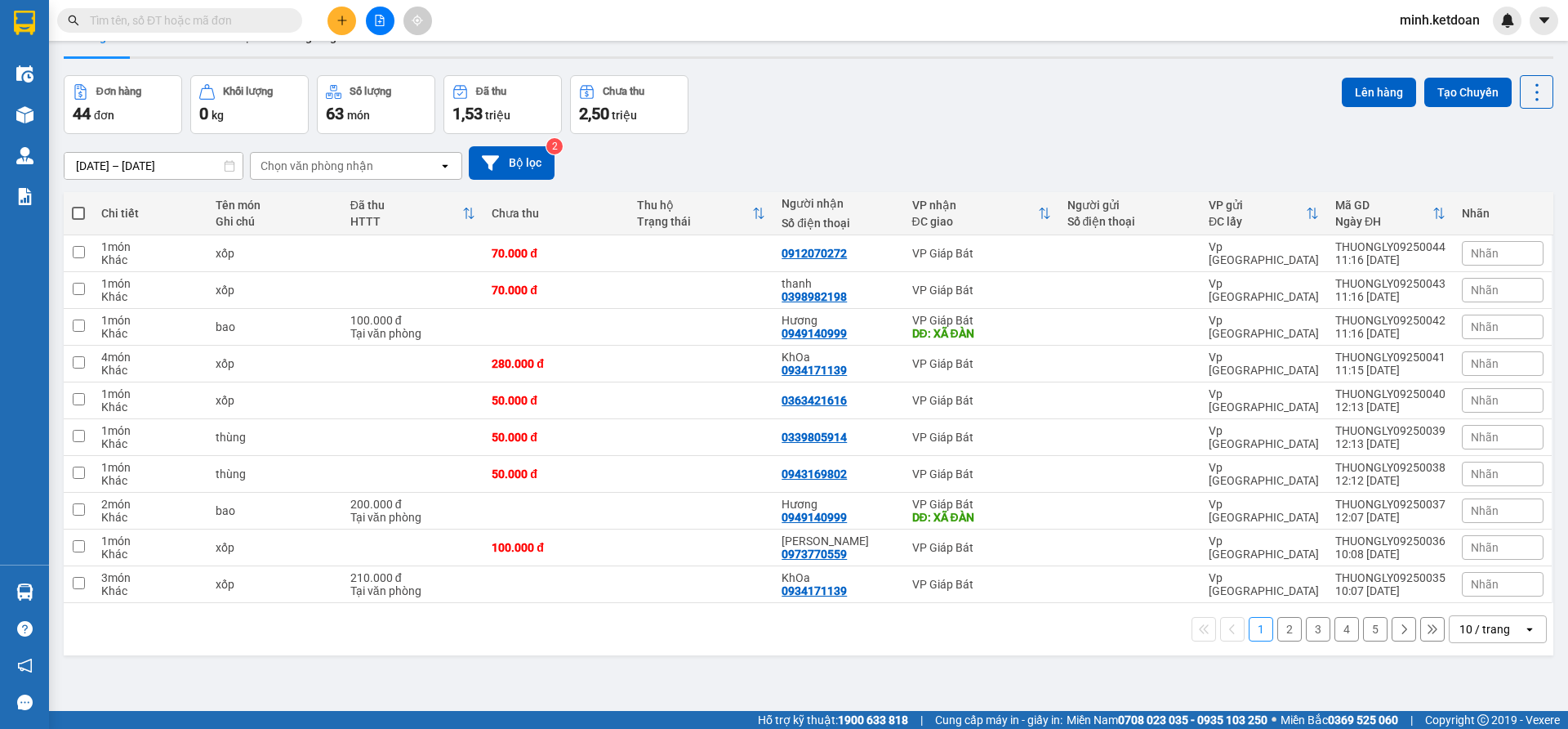
scroll to position [75, 0]
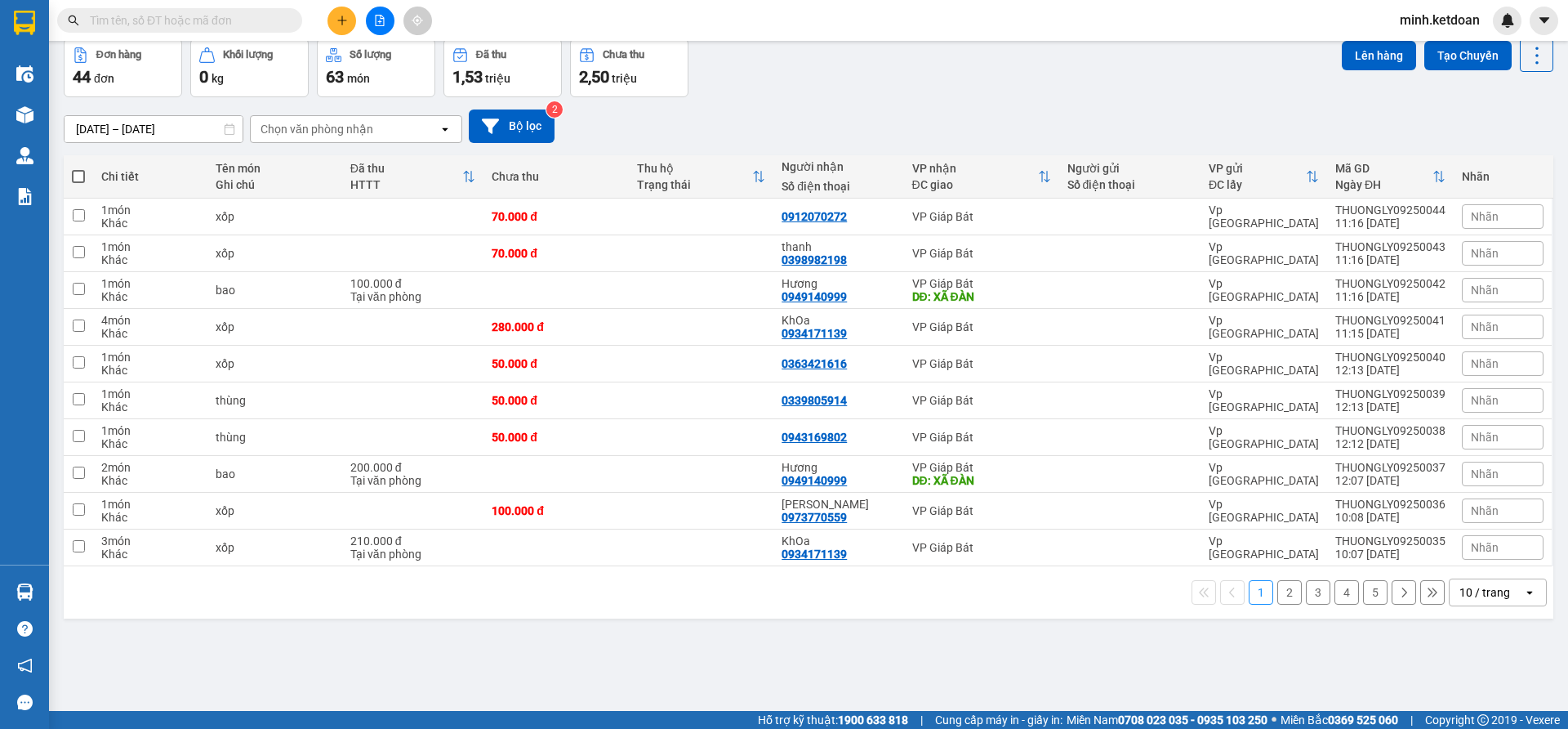
click at [1278, 596] on button "2" at bounding box center [1290, 592] width 24 height 24
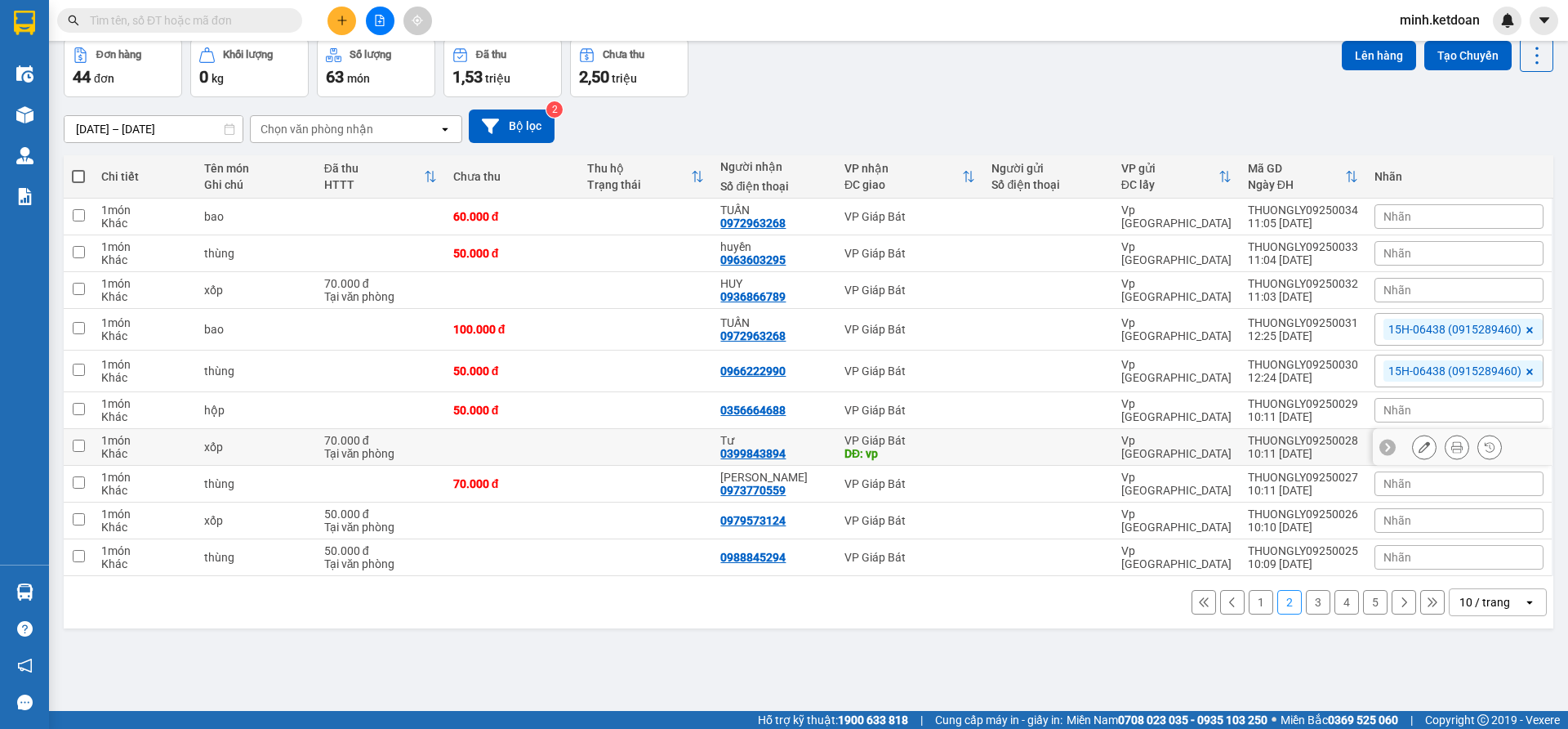
click at [761, 451] on div "0399843894" at bounding box center [753, 453] width 66 height 13
copy div "0399843894"
click at [347, 29] on button at bounding box center [341, 21] width 29 height 29
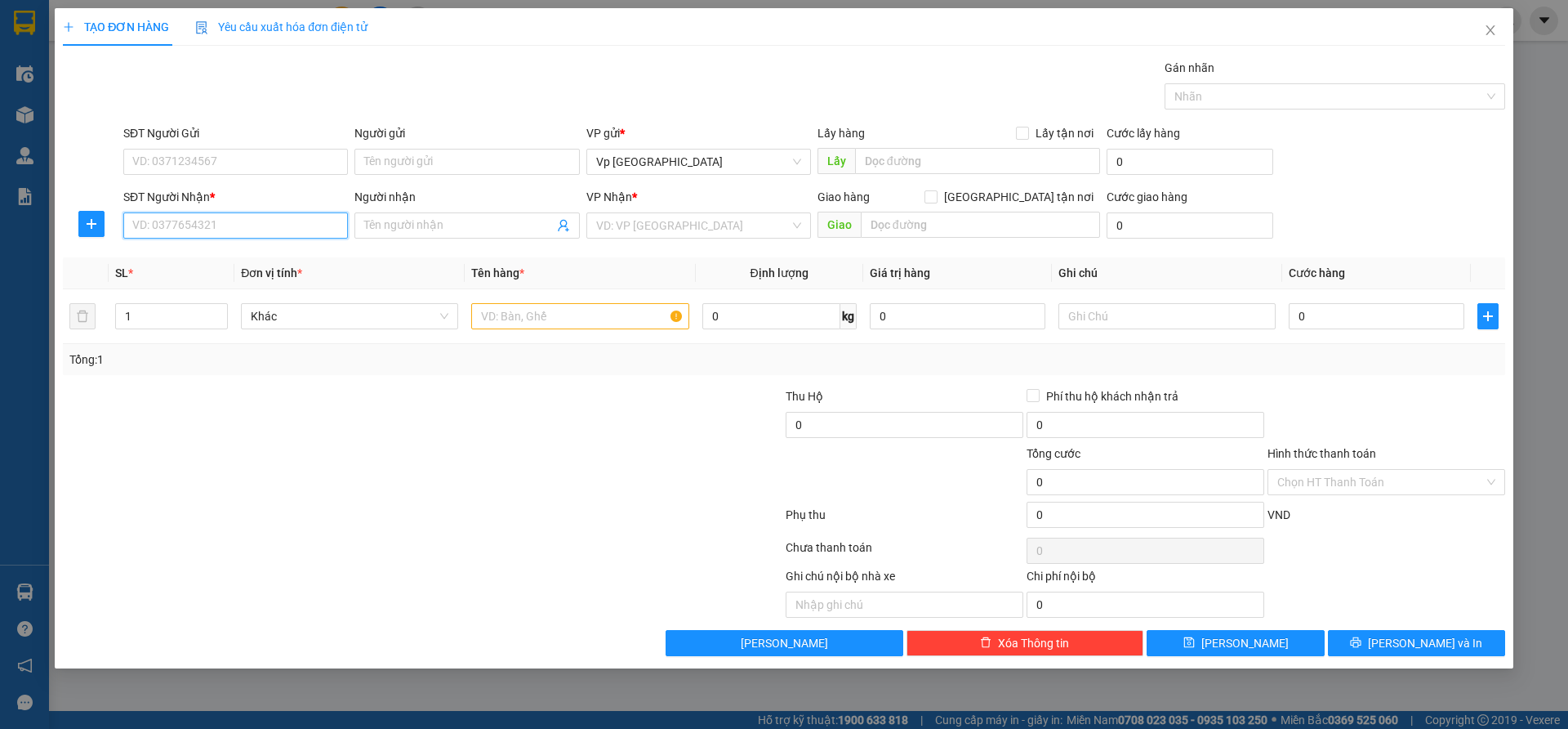
click at [305, 235] on input "SĐT Người Nhận *" at bounding box center [236, 226] width 225 height 26
paste input "0399843894"
type input "0399843894"
click at [288, 250] on div "0399843894 - Tư" at bounding box center [235, 258] width 205 height 18
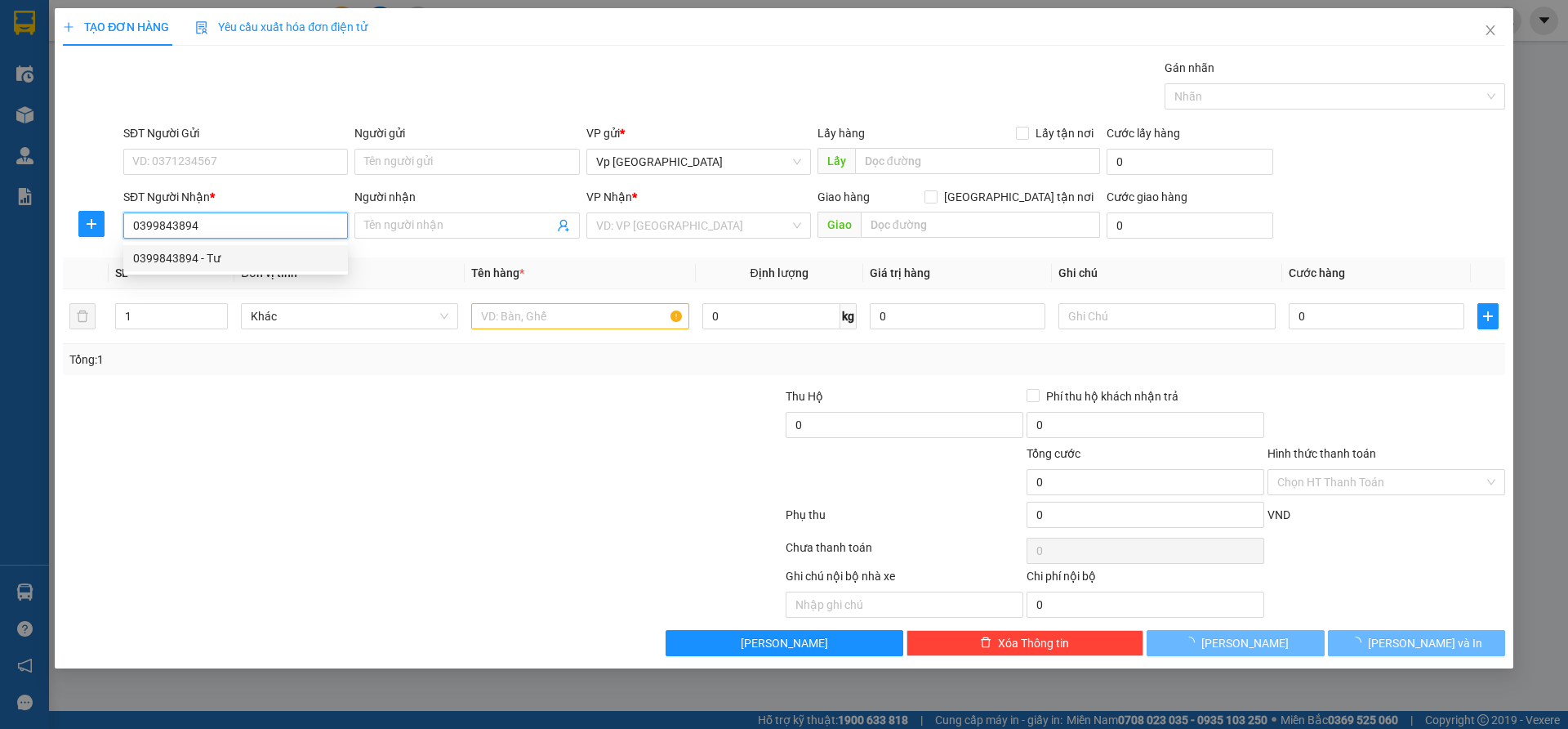
type input "Tư"
type input "vp"
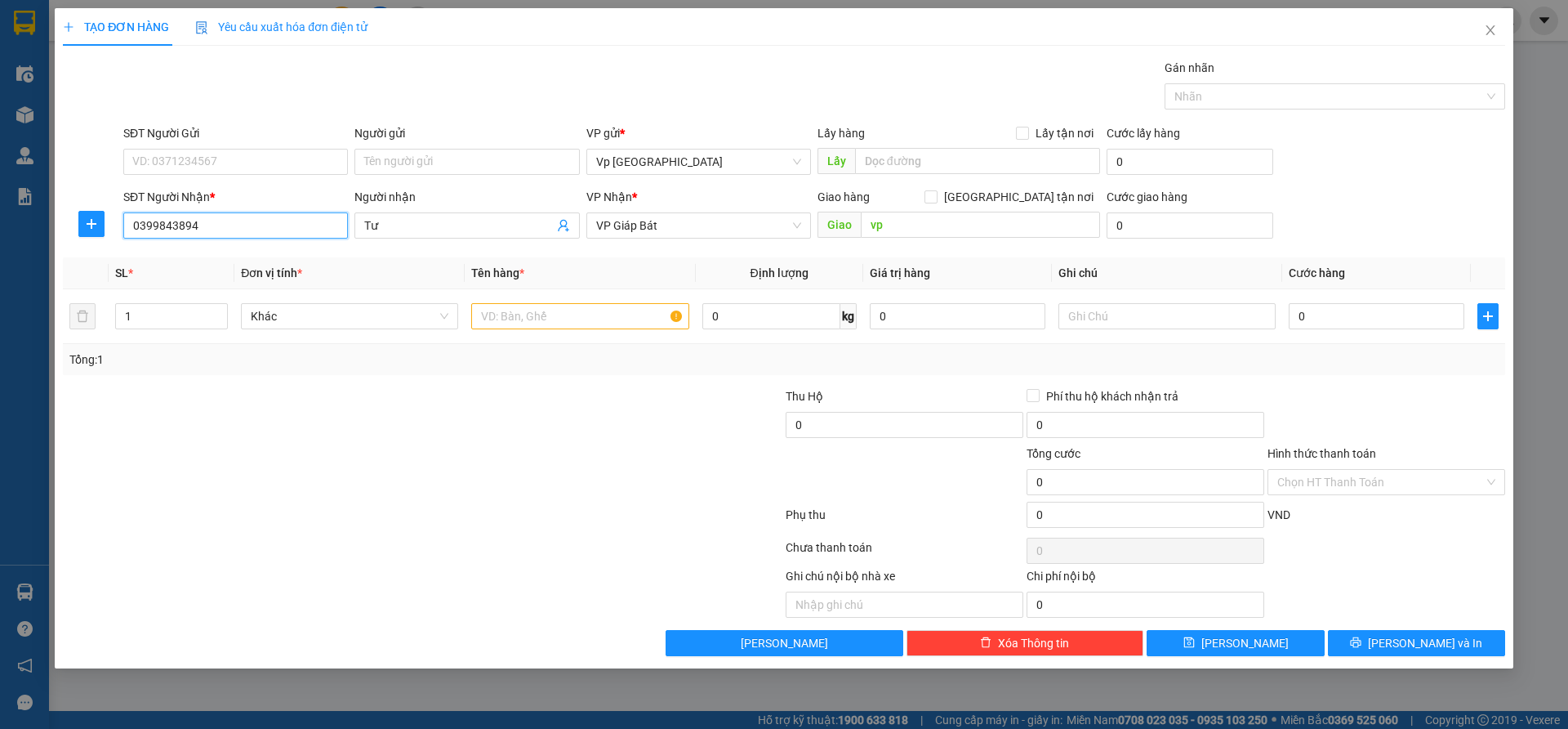
type input "0399843894"
click at [476, 460] on div at bounding box center [302, 473] width 481 height 57
drag, startPoint x: 1279, startPoint y: 311, endPoint x: 1317, endPoint y: 314, distance: 38.1
click at [1300, 311] on tr "1 Khác 0 kg 0 0" at bounding box center [784, 316] width 1443 height 54
click at [1320, 314] on input "0" at bounding box center [1376, 317] width 175 height 26
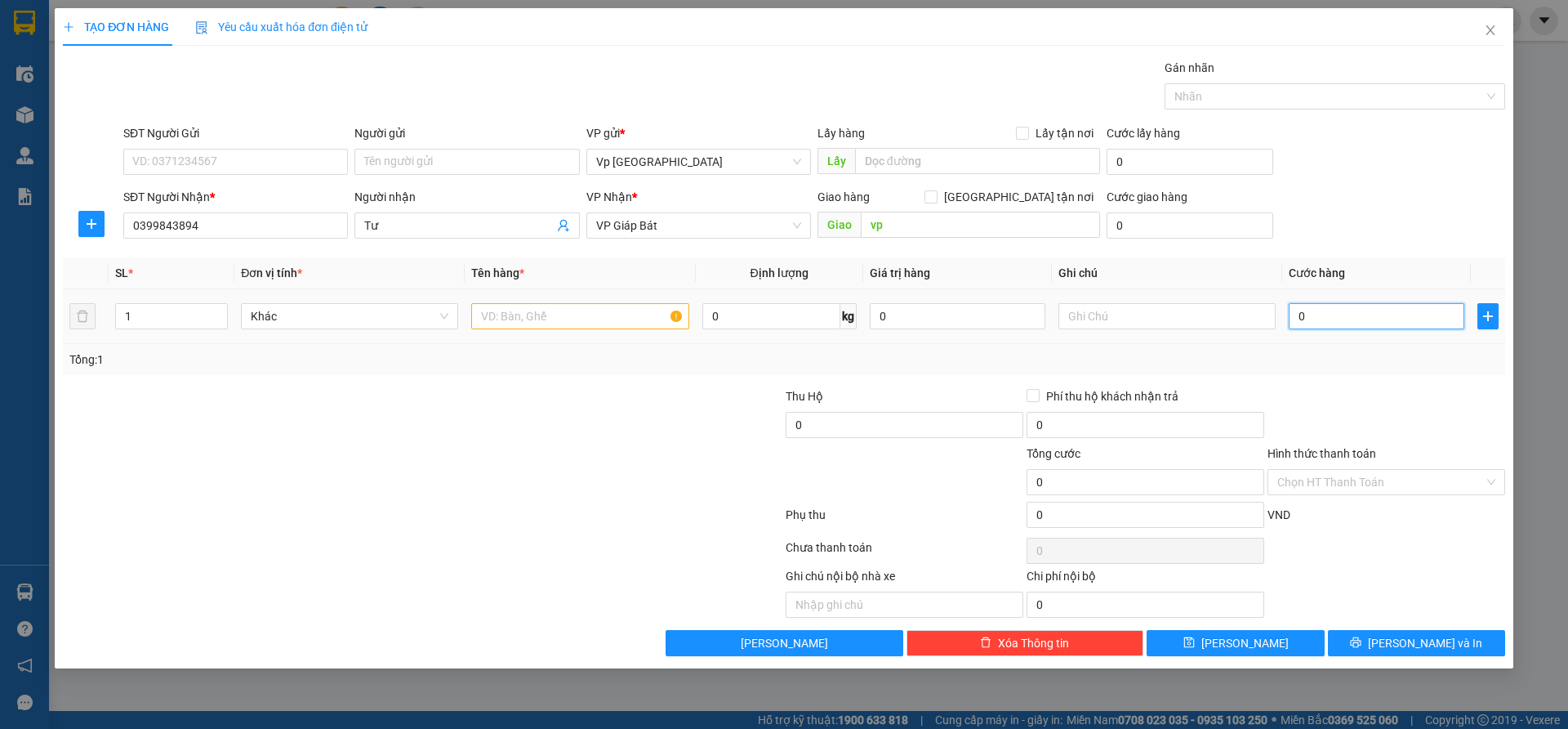
type input "7"
type input "70"
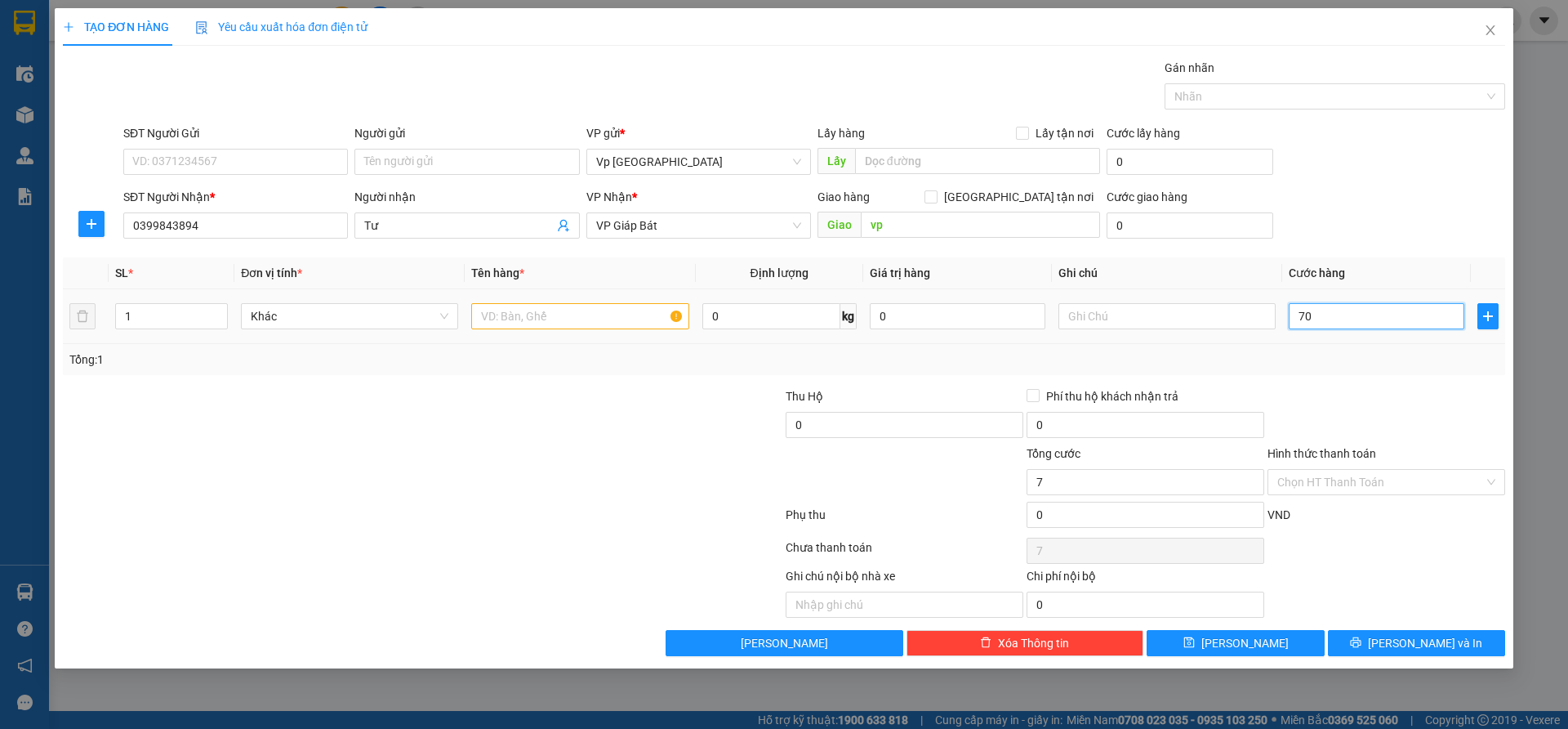
type input "70"
type input "700"
type input "7.000"
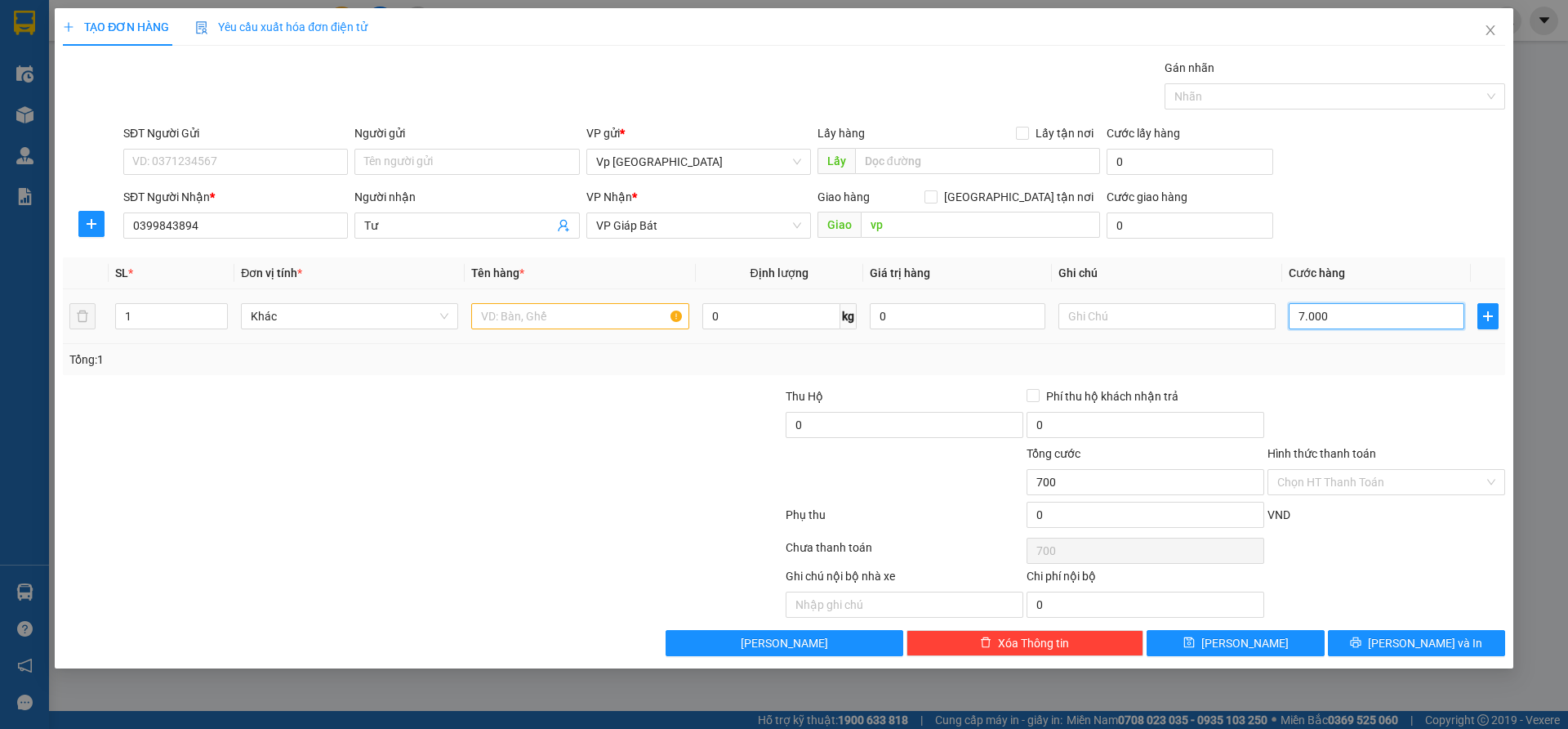
type input "7.000"
type input "70.000"
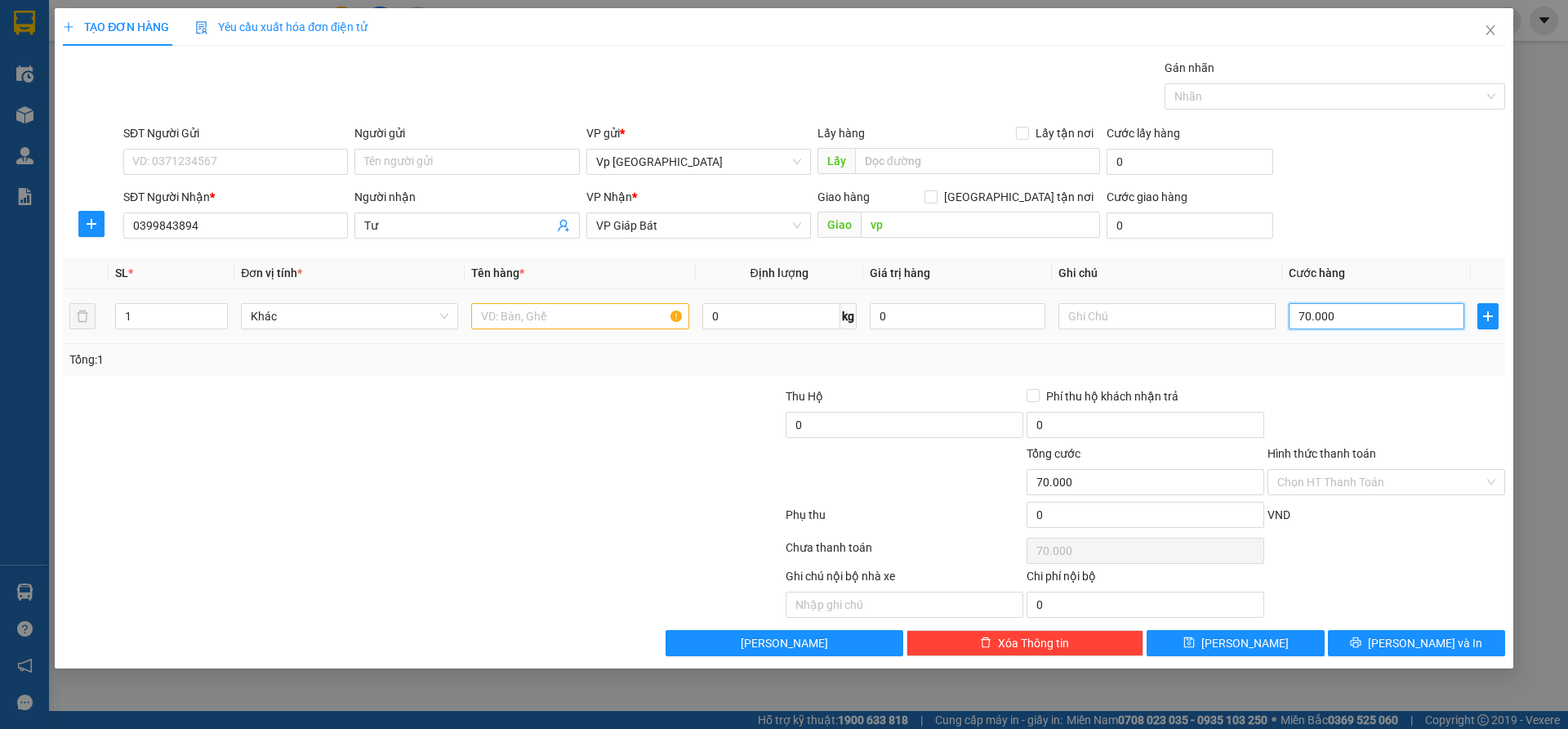
type input "700.000"
type input "70.000"
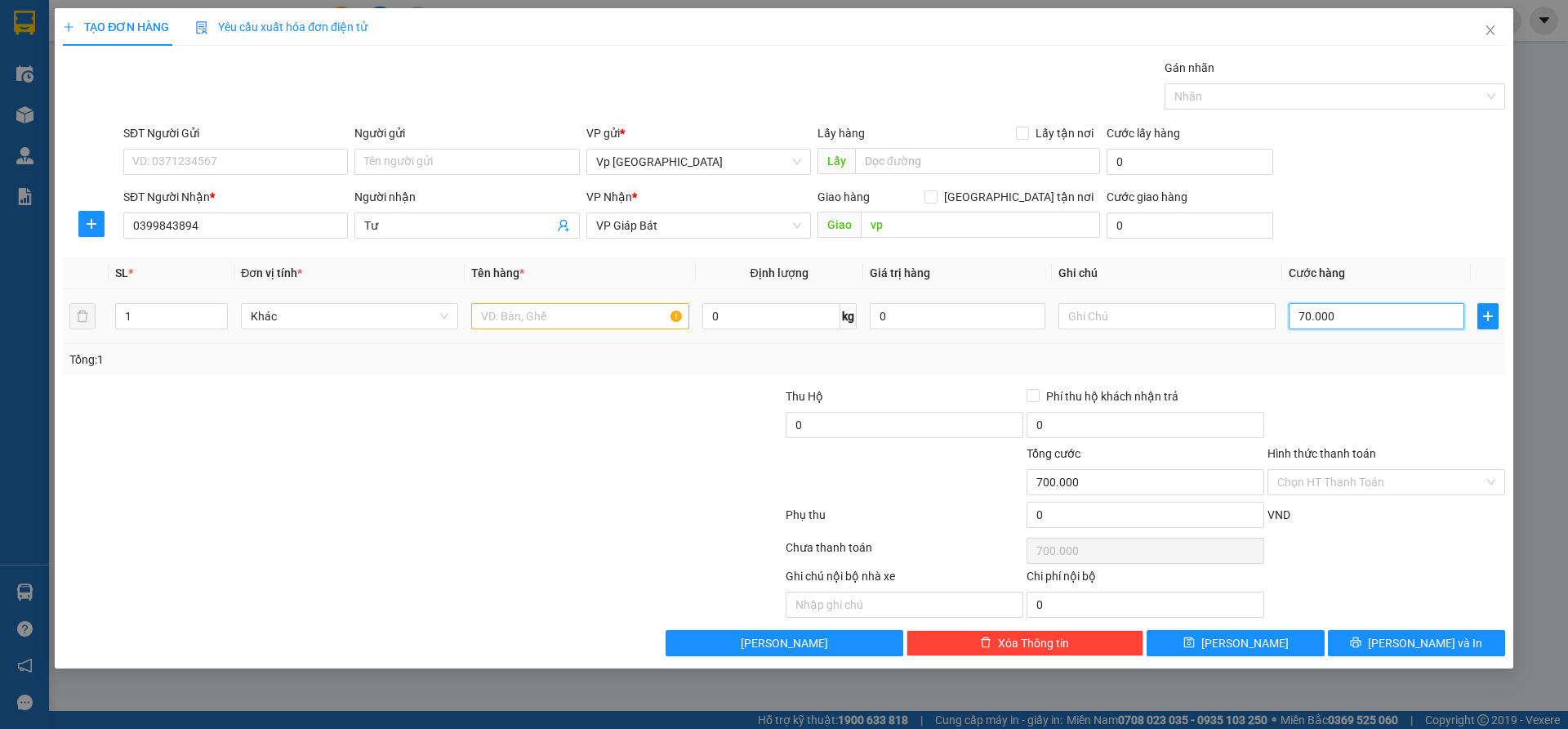
type input "70.000"
click at [603, 311] on input "text" at bounding box center [579, 317] width 217 height 26
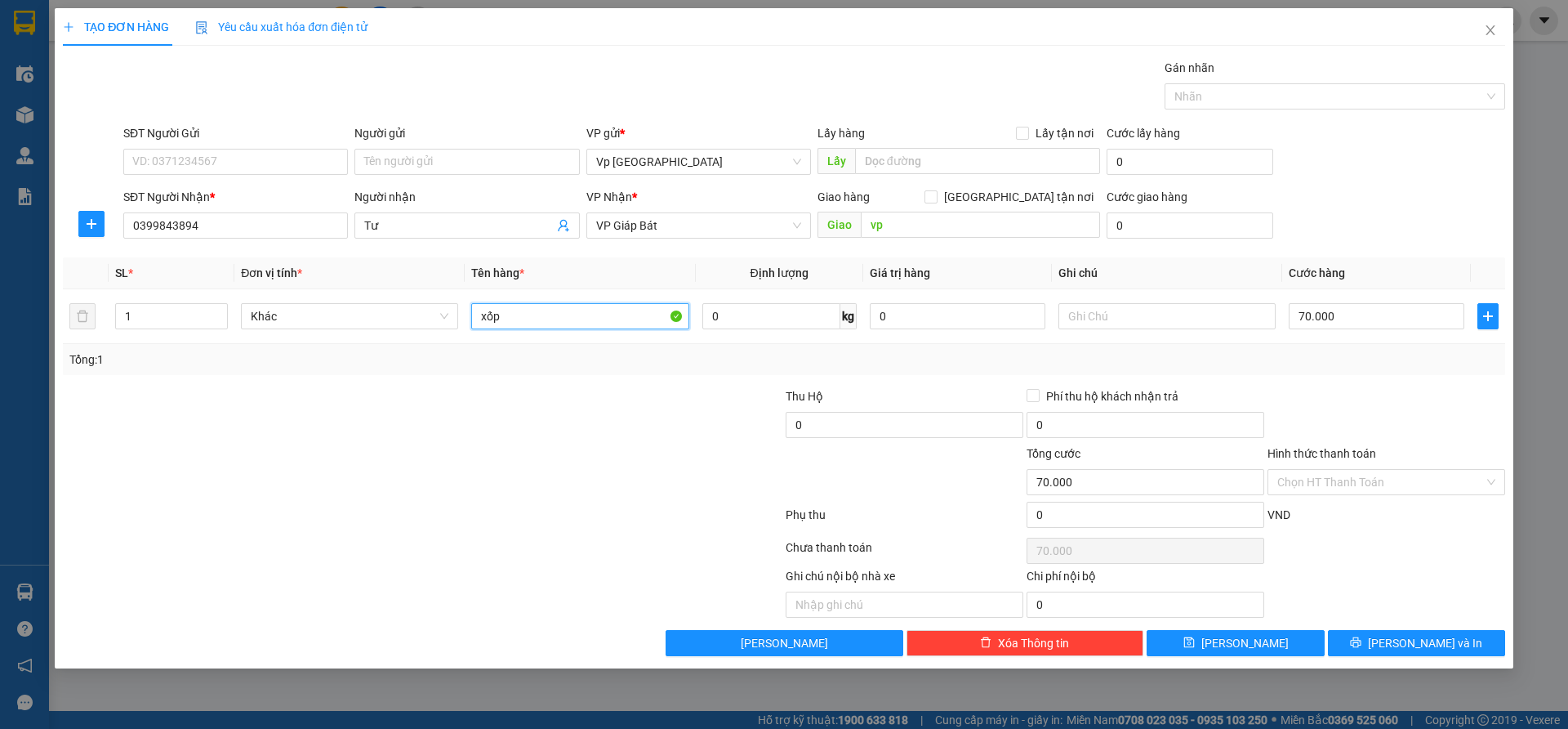
type input "xốp"
click at [1417, 642] on span "[PERSON_NAME] và In" at bounding box center [1425, 643] width 114 height 18
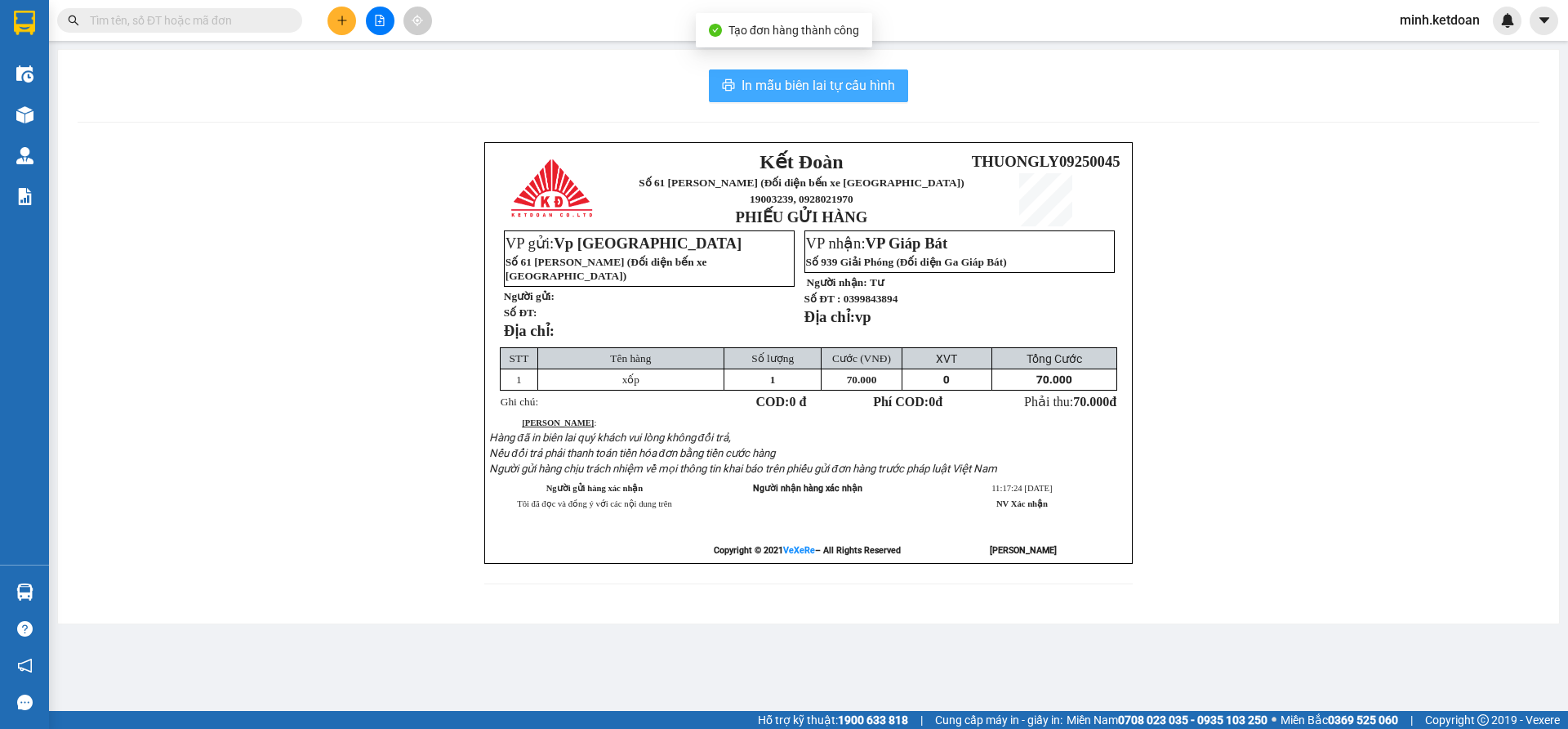
click at [856, 77] on span "In mẫu biên lai tự cấu hình" at bounding box center [819, 86] width 154 height 21
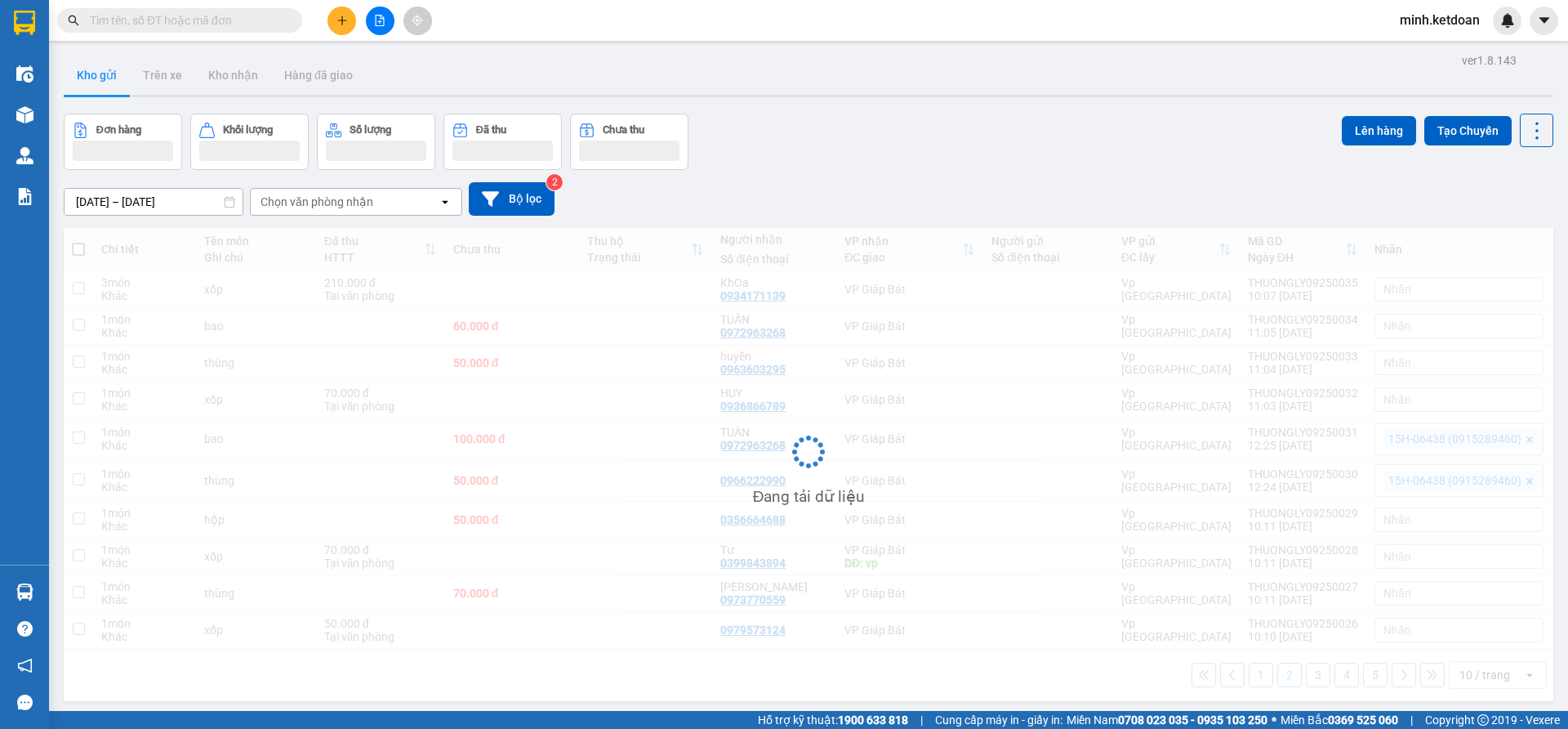
click at [1036, 197] on div "[DATE] – [DATE] Press the down arrow key to interact with the calendar and sele…" at bounding box center [808, 199] width 1489 height 34
